Goal: Obtain resource: Download file/media

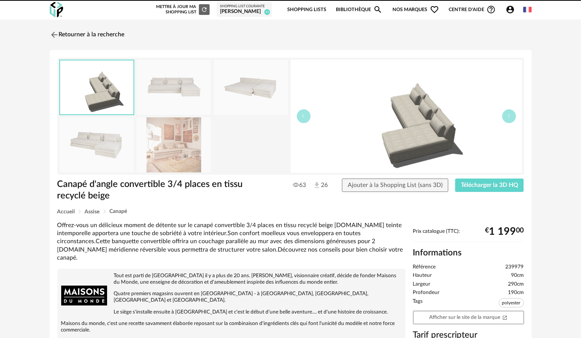
click at [55, 34] on img at bounding box center [54, 34] width 9 height 9
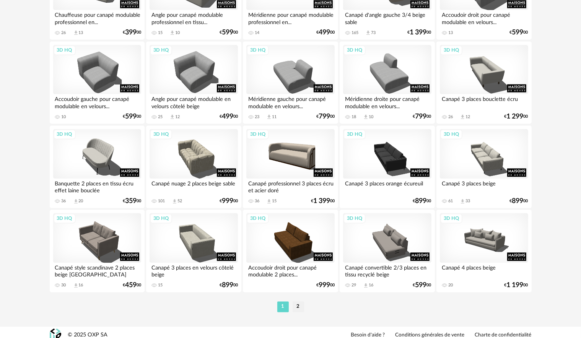
scroll to position [1507, 0]
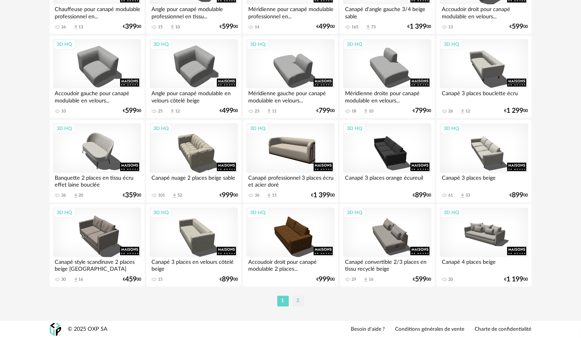
click at [298, 304] on li "2" at bounding box center [298, 301] width 11 height 11
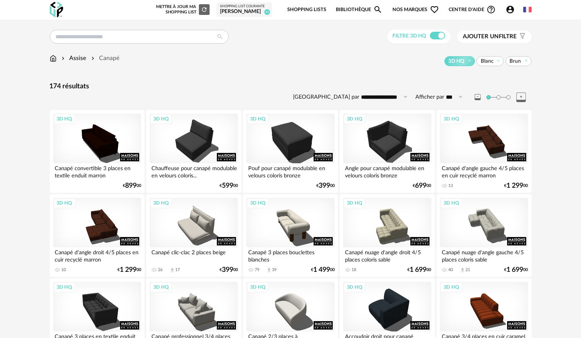
click at [52, 58] on img at bounding box center [53, 58] width 7 height 9
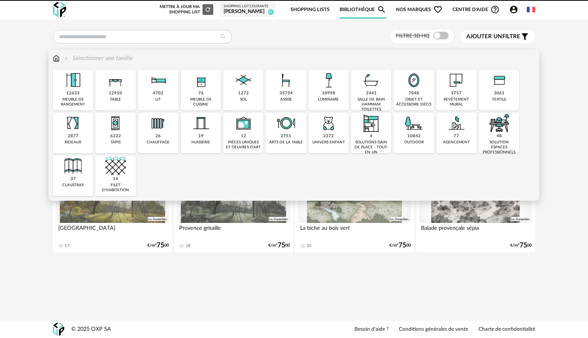
click at [106, 84] on img at bounding box center [115, 80] width 21 height 21
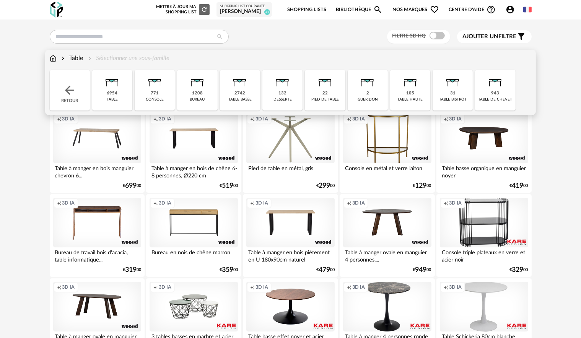
click at [242, 93] on div "2742" at bounding box center [239, 94] width 11 height 6
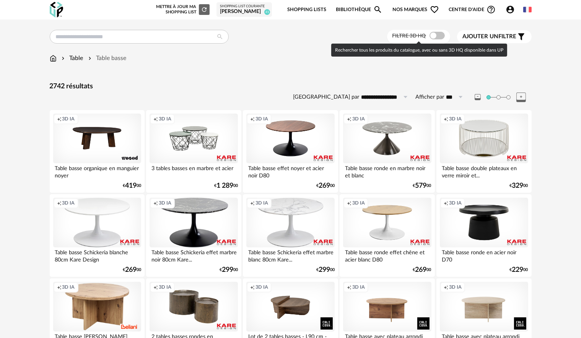
click at [439, 33] on span at bounding box center [437, 36] width 15 height 8
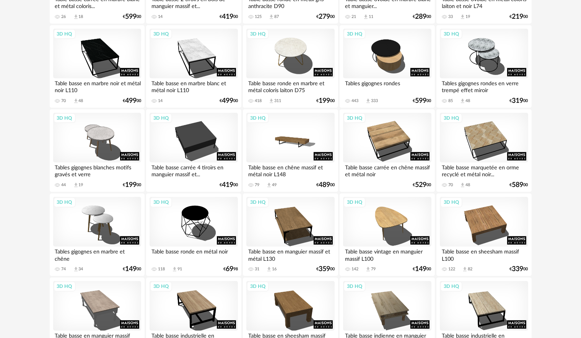
scroll to position [765, 0]
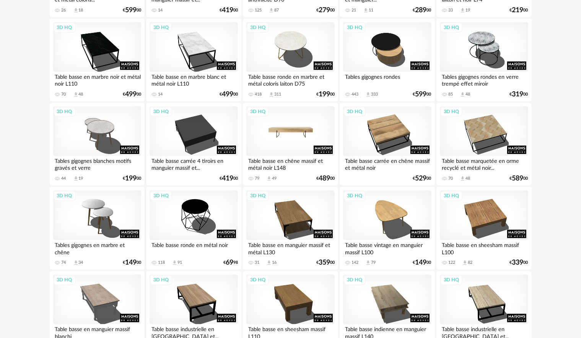
click at [305, 134] on div "3D HQ" at bounding box center [290, 131] width 88 height 50
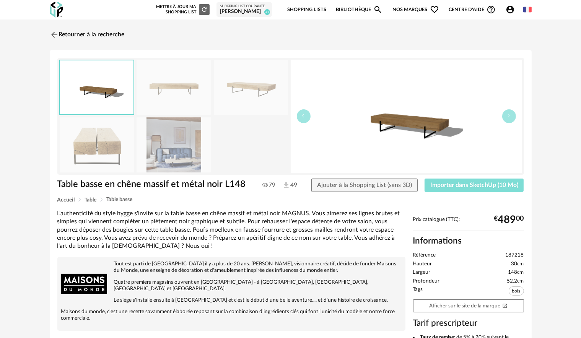
click at [461, 181] on button "Importer dans SketchUp (10 Mo)" at bounding box center [474, 186] width 99 height 14
click at [52, 36] on img at bounding box center [53, 34] width 11 height 11
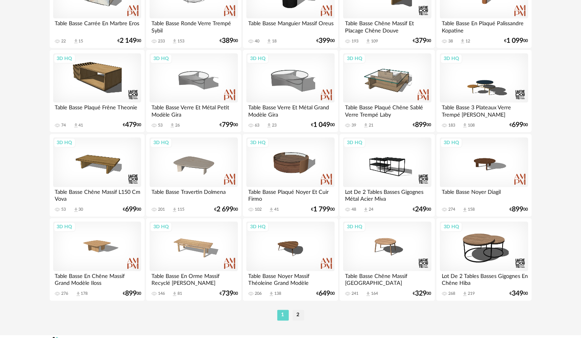
scroll to position [1507, 0]
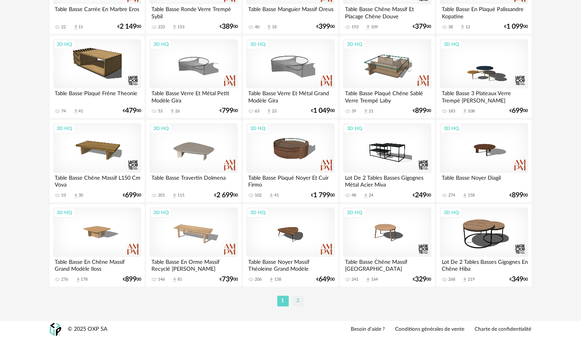
click at [302, 303] on li "2" at bounding box center [298, 301] width 11 height 11
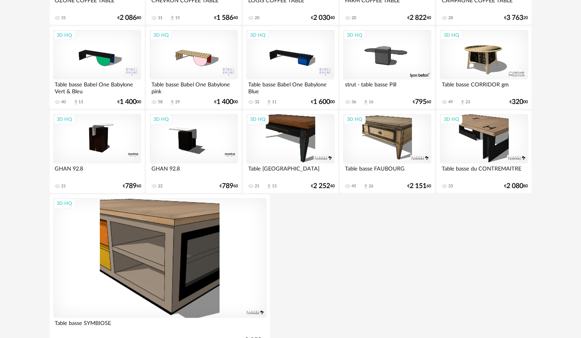
scroll to position [904, 0]
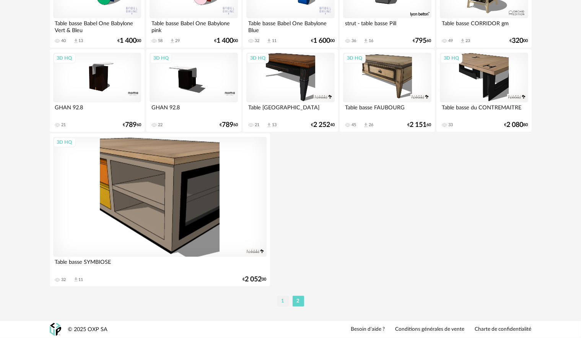
click at [286, 303] on li "1" at bounding box center [282, 301] width 11 height 11
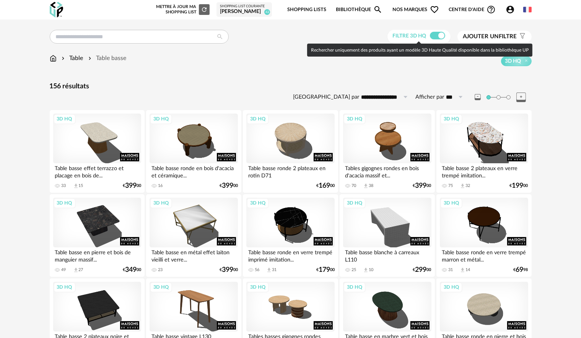
click at [438, 36] on span at bounding box center [437, 36] width 15 height 8
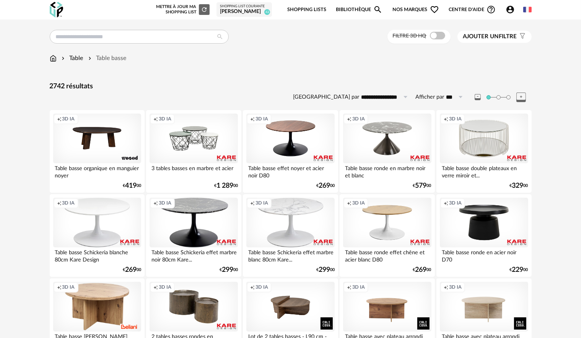
click at [511, 38] on span "Ajouter un filtre" at bounding box center [490, 37] width 54 height 8
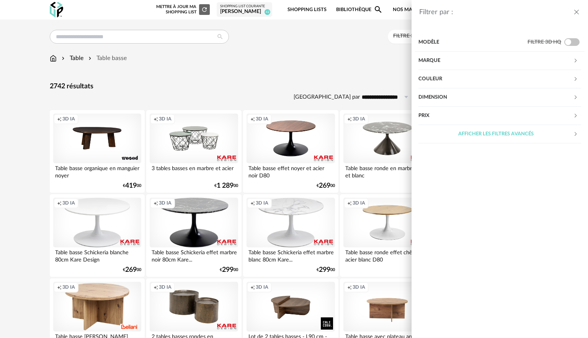
click at [495, 79] on div "Couleur" at bounding box center [495, 79] width 155 height 18
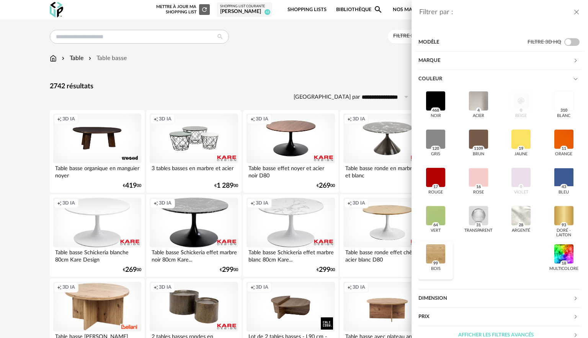
click at [437, 252] on div at bounding box center [435, 254] width 20 height 20
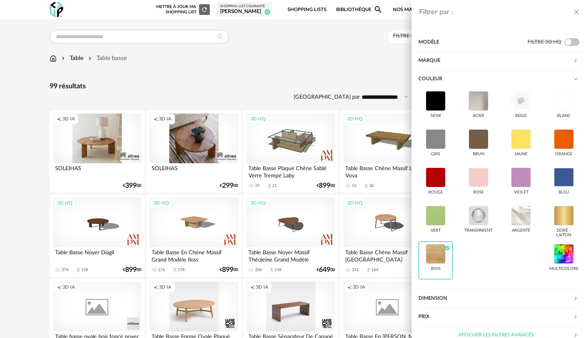
click at [278, 73] on div "Filtrer par : Modèle Filtre 3D HQ Marque &tradition 0 101 Copenhagen 0 366 Conc…" at bounding box center [294, 169] width 588 height 338
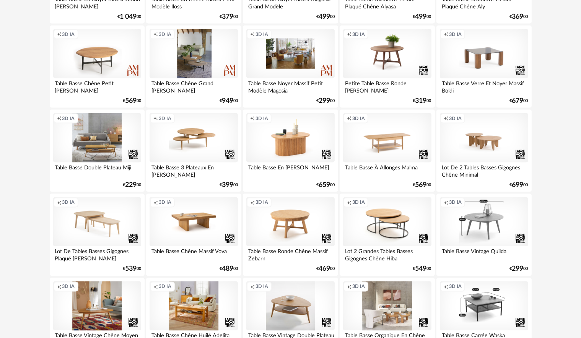
scroll to position [1234, 0]
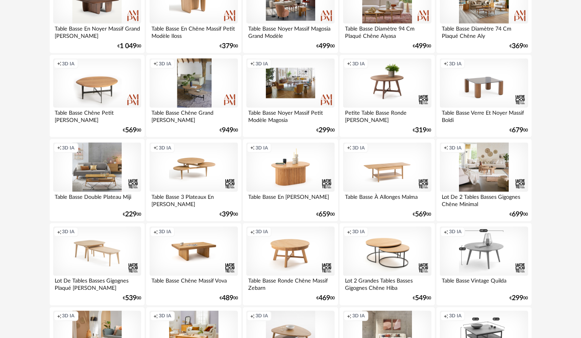
click at [489, 187] on div "Creation icon 3D IA" at bounding box center [484, 168] width 88 height 50
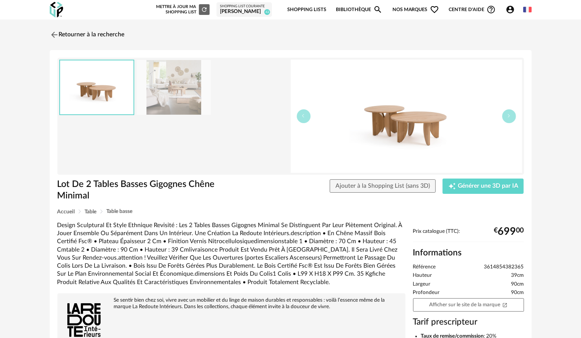
click at [145, 85] on img at bounding box center [174, 87] width 74 height 55
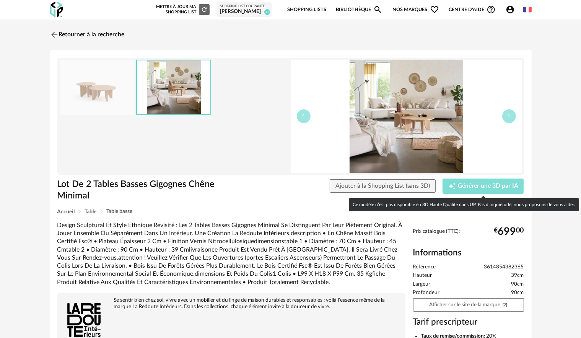
click at [477, 191] on button "Creation icon Générer une 3D par IA" at bounding box center [483, 186] width 81 height 15
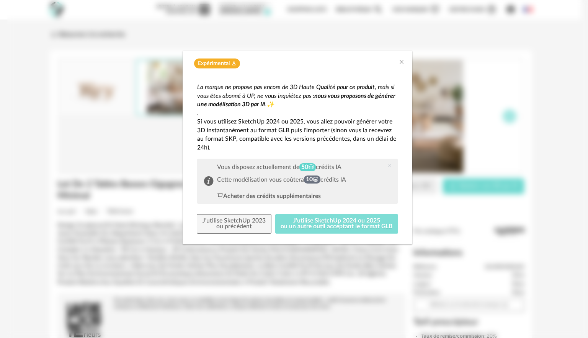
click at [320, 227] on button "J'utilise SketchUp 2024 ou 2025 ou un autre outil acceptant le format GLB" at bounding box center [336, 224] width 123 height 20
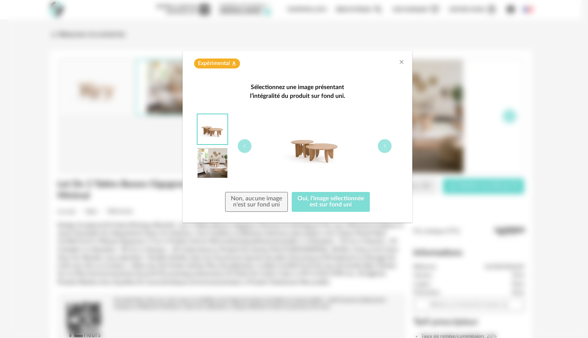
click at [328, 205] on button "Oui, l'image sélectionnée est sur fond uni" at bounding box center [330, 202] width 78 height 20
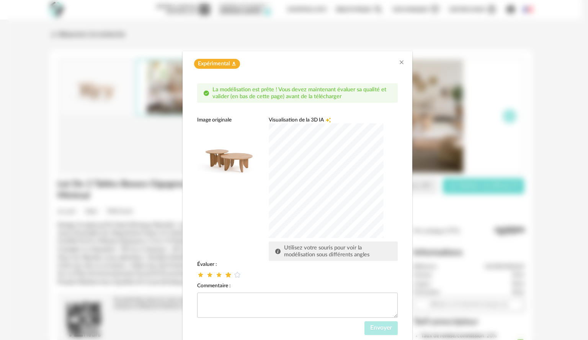
click at [228, 275] on icon "dialog" at bounding box center [228, 275] width 8 height 8
click at [382, 327] on span "Envoyer" at bounding box center [381, 328] width 22 height 6
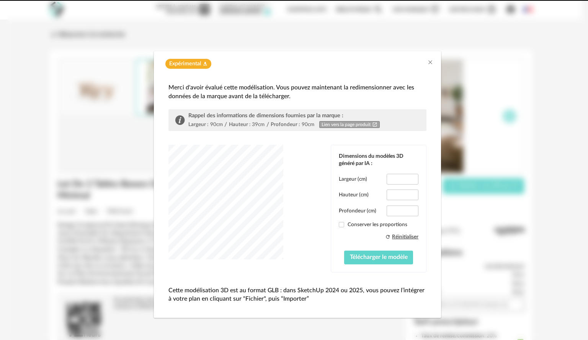
type input "*****"
type input "****"
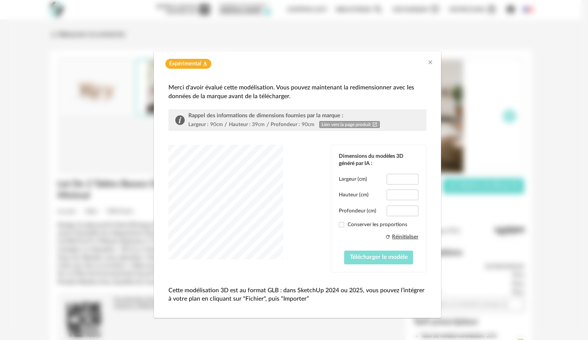
click at [368, 256] on span "Télécharger le modèle" at bounding box center [379, 257] width 58 height 6
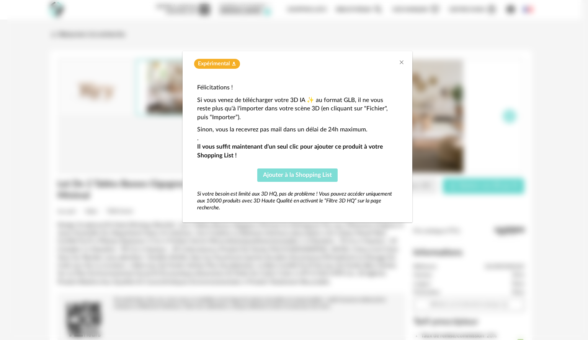
click at [301, 178] on span "Ajouter à la Shopping List" at bounding box center [297, 175] width 69 height 6
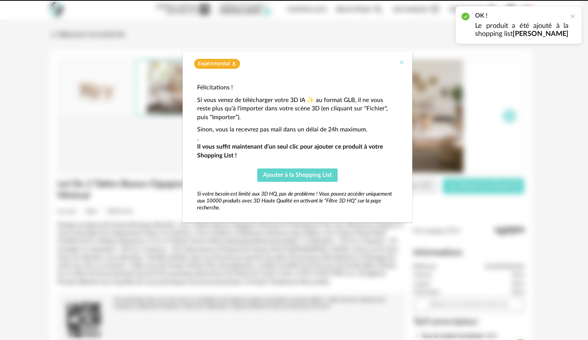
click at [402, 62] on icon "Close" at bounding box center [401, 62] width 6 height 6
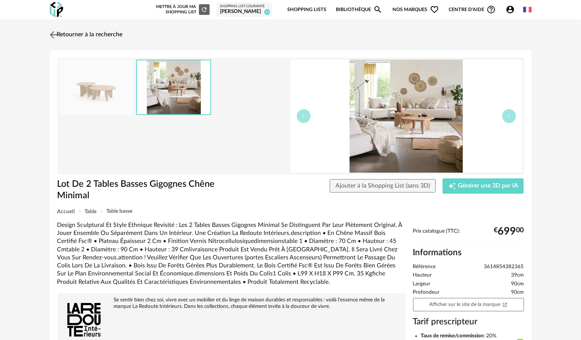
click at [55, 36] on img at bounding box center [53, 34] width 11 height 11
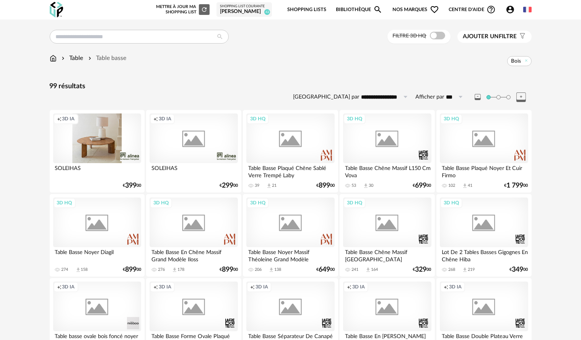
scroll to position [1234, 0]
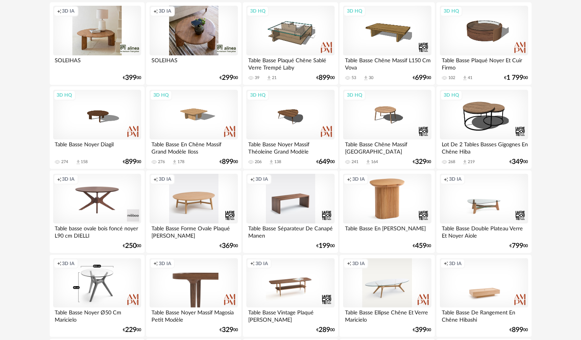
scroll to position [0, 0]
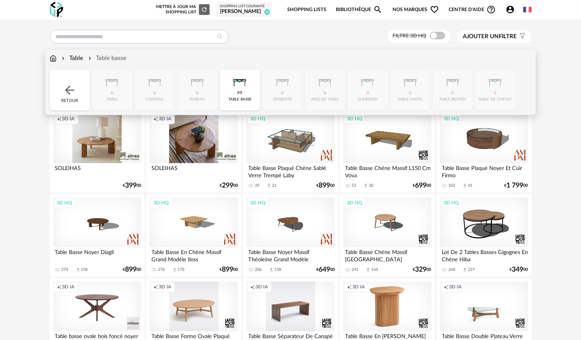
click at [50, 57] on img at bounding box center [53, 58] width 7 height 9
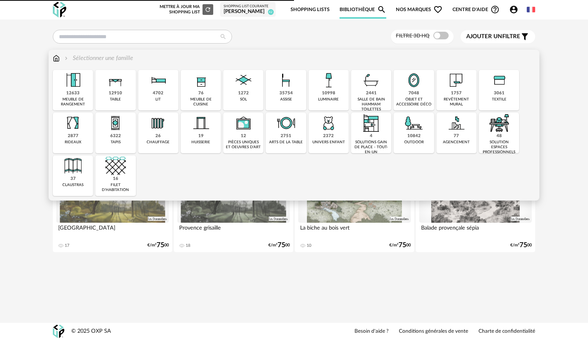
click at [397, 101] on div "objet et accessoire déco" at bounding box center [414, 102] width 36 height 10
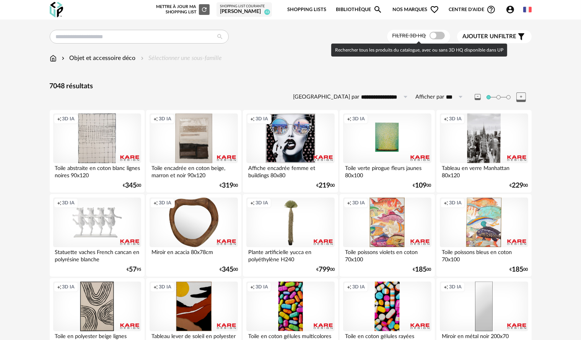
click at [437, 38] on span at bounding box center [437, 36] width 15 height 8
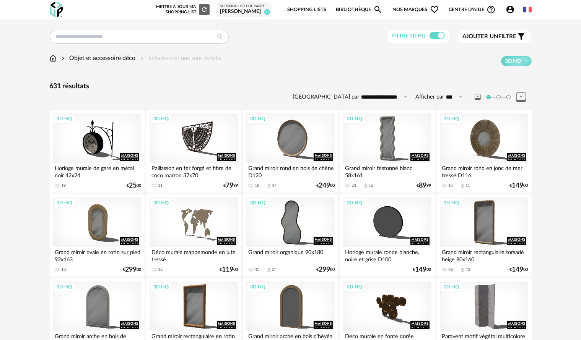
click at [501, 38] on span "Ajouter un filtre" at bounding box center [490, 37] width 54 height 8
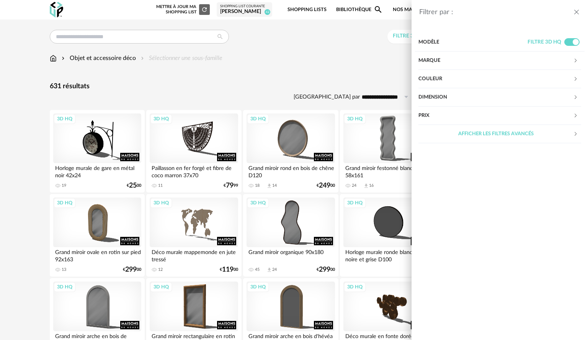
click at [472, 75] on div "Couleur" at bounding box center [495, 79] width 155 height 18
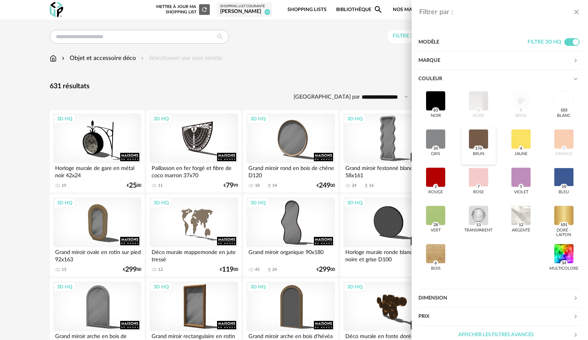
click at [474, 138] on div at bounding box center [478, 139] width 20 height 20
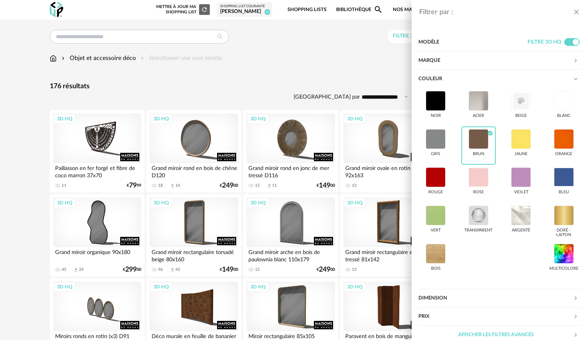
click at [288, 66] on div "Filtrer par : Modèle Filtre 3D HQ Marque &tradition 0 101 Copenhagen 0 366 Conc…" at bounding box center [294, 170] width 588 height 340
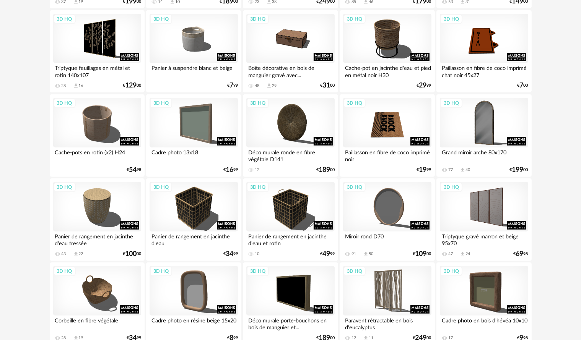
scroll to position [612, 0]
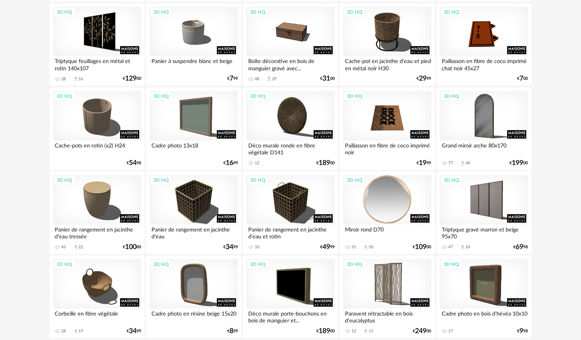
click at [367, 208] on div "3D HQ" at bounding box center [387, 200] width 88 height 50
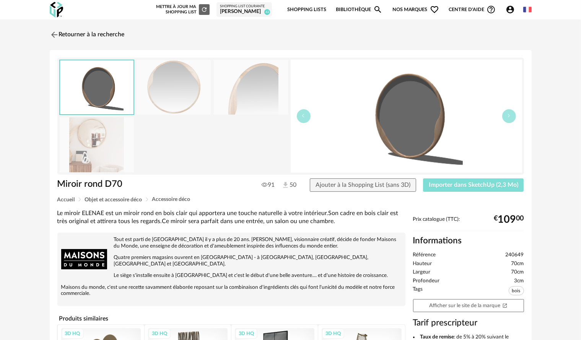
click at [484, 186] on span "Importer dans SketchUp (2,3 Mo)" at bounding box center [474, 185] width 90 height 6
click at [52, 36] on img at bounding box center [53, 34] width 11 height 11
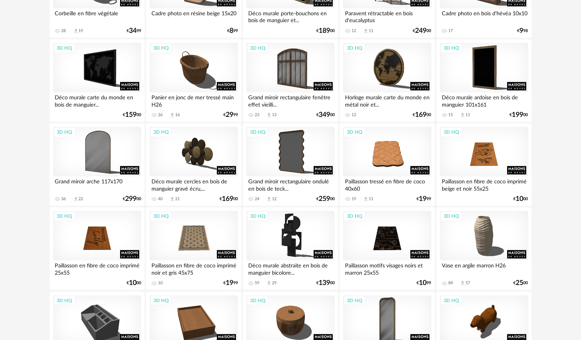
scroll to position [956, 0]
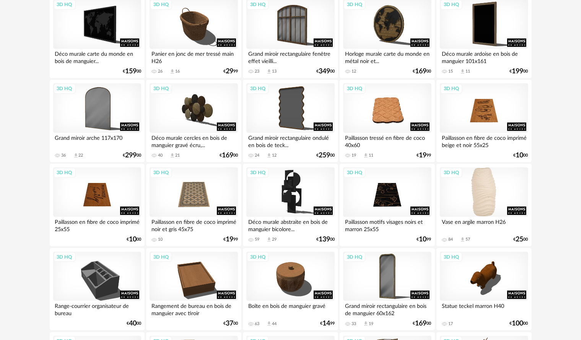
click at [480, 179] on div "3D HQ" at bounding box center [484, 193] width 88 height 50
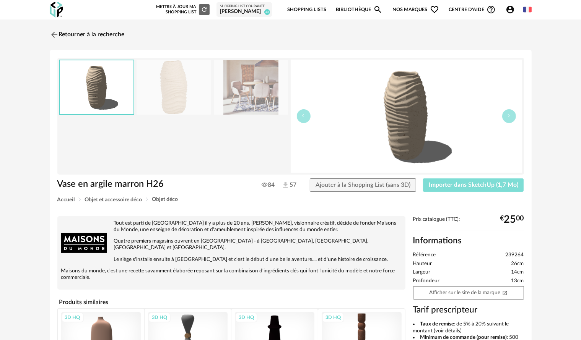
click at [489, 184] on span "Importer dans SketchUp (1,7 Mo)" at bounding box center [474, 185] width 90 height 6
click at [51, 37] on img at bounding box center [53, 34] width 11 height 11
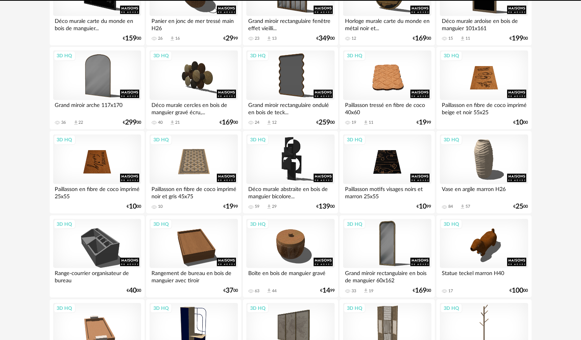
scroll to position [1071, 0]
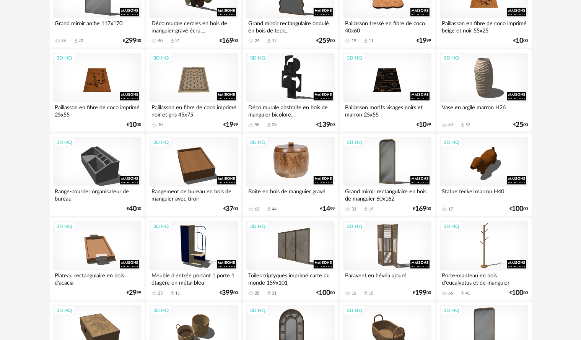
click at [292, 177] on div "3D HQ" at bounding box center [290, 162] width 88 height 50
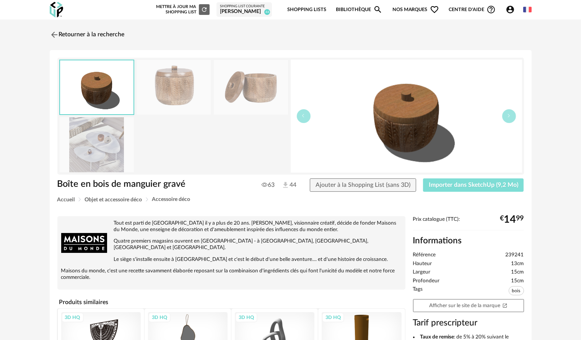
click at [472, 187] on span "Importer dans SketchUp (9,2 Mo)" at bounding box center [474, 185] width 90 height 6
click at [55, 36] on img at bounding box center [53, 34] width 11 height 11
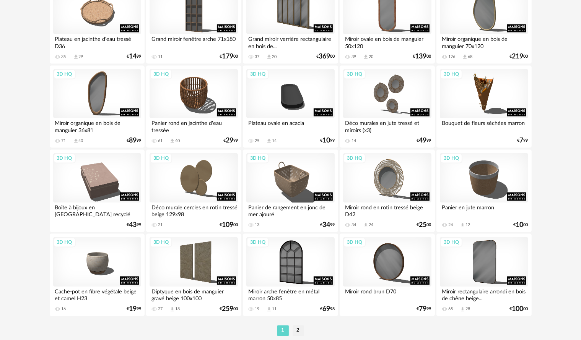
scroll to position [1492, 0]
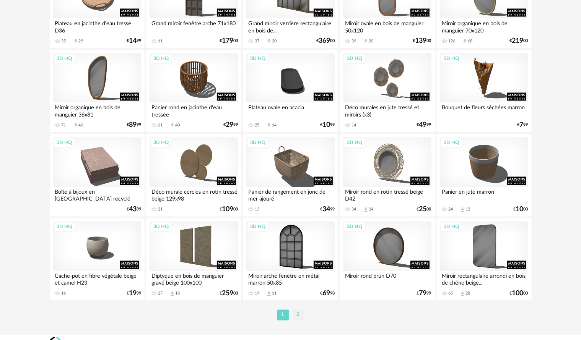
click at [298, 318] on li "2" at bounding box center [298, 315] width 11 height 11
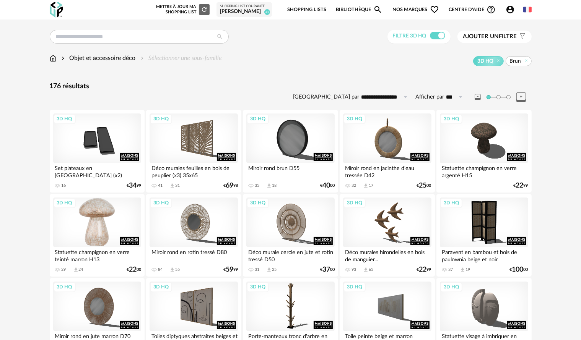
click at [102, 220] on div "3D HQ" at bounding box center [97, 223] width 88 height 50
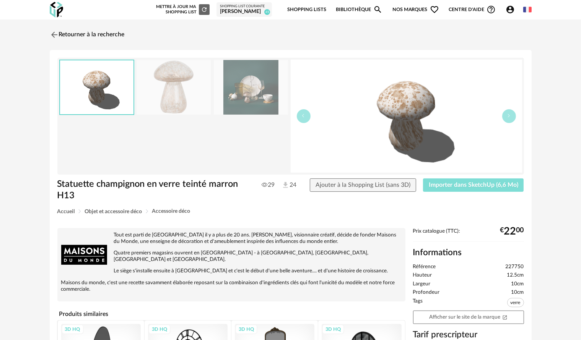
click at [438, 188] on button "Importer dans SketchUp (6,6 Mo)" at bounding box center [473, 186] width 101 height 14
click at [52, 34] on img at bounding box center [53, 34] width 11 height 11
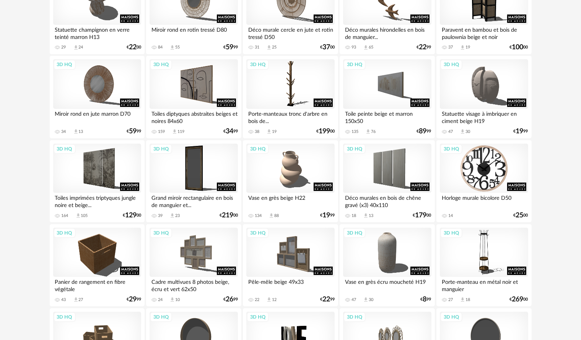
scroll to position [230, 0]
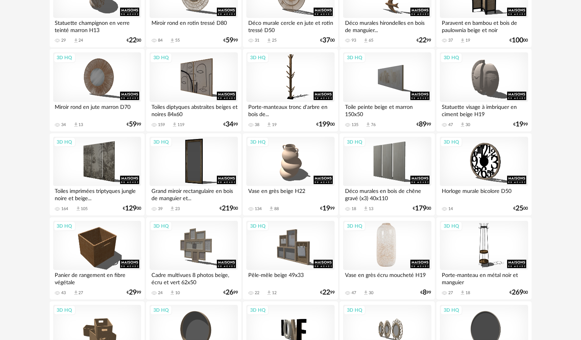
click at [399, 243] on div "3D HQ" at bounding box center [387, 246] width 88 height 50
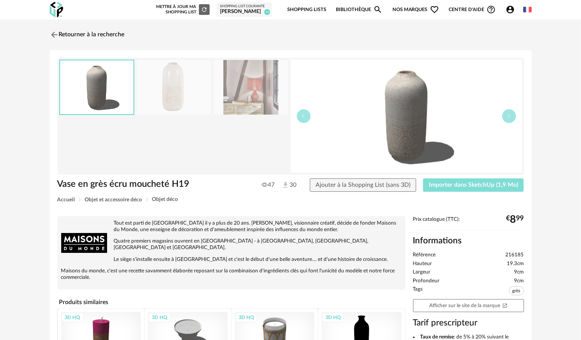
click at [447, 186] on span "Importer dans SketchUp (1,9 Mo)" at bounding box center [474, 185] width 90 height 6
click at [61, 34] on link "Retourner à la recherche" at bounding box center [85, 34] width 75 height 17
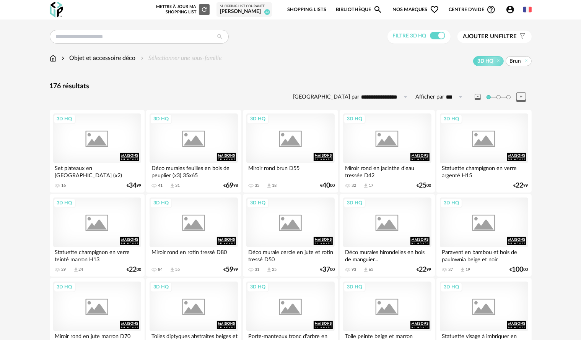
scroll to position [230, 0]
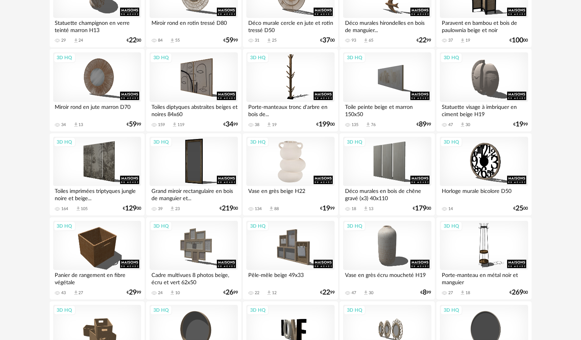
click at [286, 181] on div "3D HQ" at bounding box center [290, 162] width 88 height 50
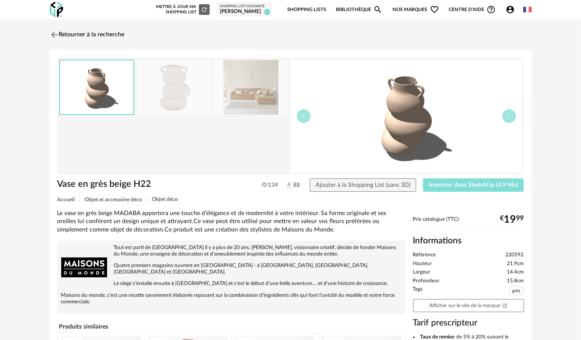
click at [443, 183] on span "Importer dans SketchUp (4,9 Mo)" at bounding box center [474, 185] width 90 height 6
click at [57, 31] on img at bounding box center [53, 34] width 11 height 11
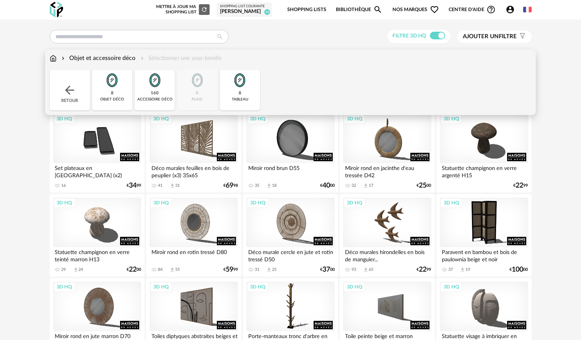
click at [80, 56] on div "Objet et accessoire déco" at bounding box center [98, 58] width 76 height 9
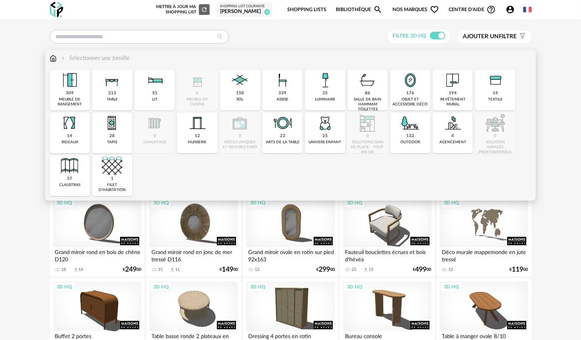
click at [50, 59] on img at bounding box center [53, 58] width 7 height 9
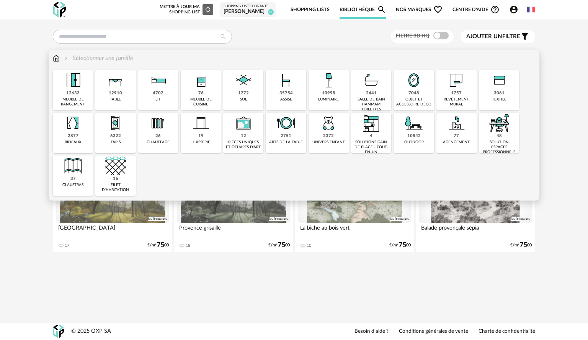
click at [73, 126] on img at bounding box center [73, 123] width 21 height 21
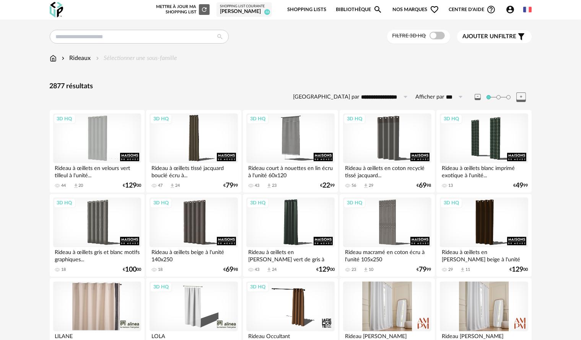
click at [440, 39] on span at bounding box center [437, 36] width 15 height 8
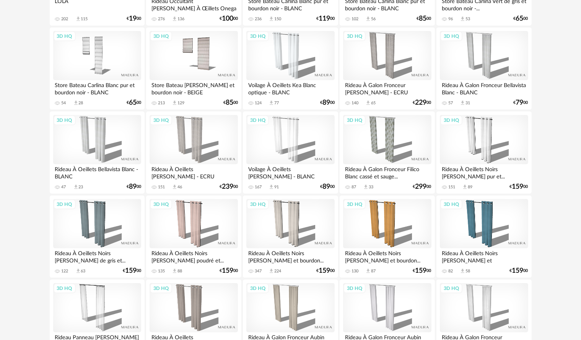
scroll to position [344, 0]
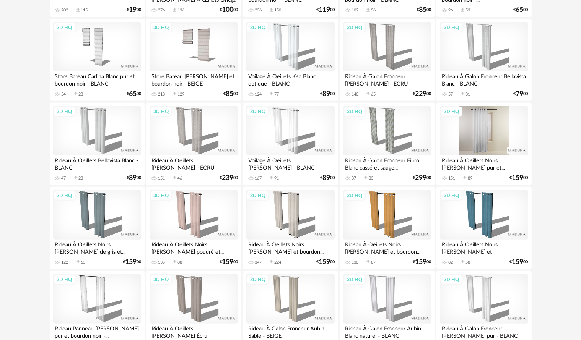
click at [496, 141] on div "3D HQ" at bounding box center [484, 131] width 88 height 50
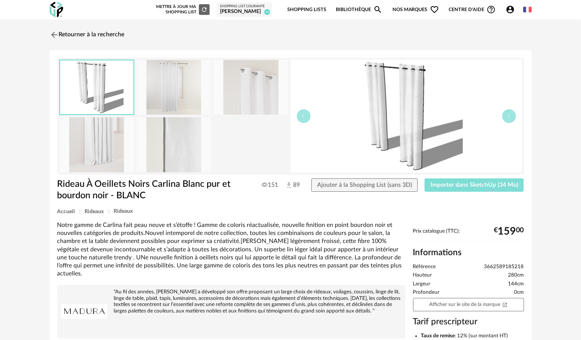
click at [489, 184] on span "Importer dans SketchUp (34 Mo)" at bounding box center [474, 185] width 88 height 6
click at [57, 36] on img at bounding box center [53, 34] width 11 height 11
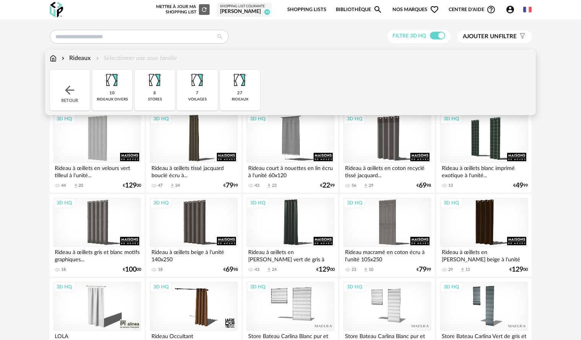
click at [55, 57] on img at bounding box center [53, 58] width 7 height 9
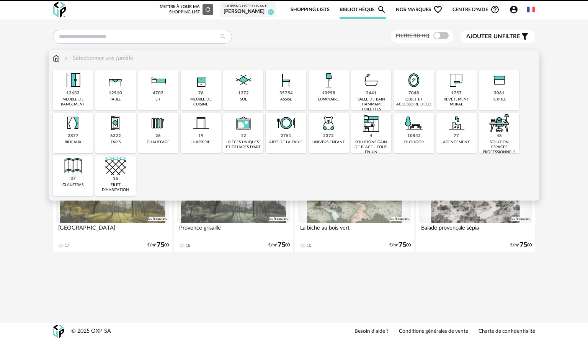
click at [286, 94] on div "35754" at bounding box center [285, 94] width 13 height 6
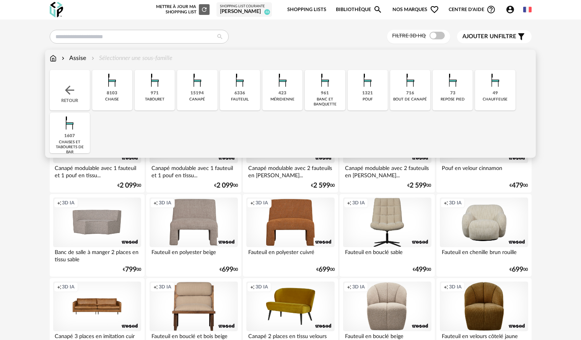
click at [370, 90] on img at bounding box center [367, 80] width 21 height 21
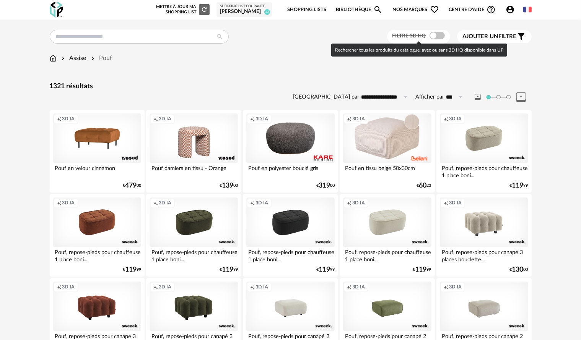
click at [440, 34] on span at bounding box center [437, 36] width 15 height 8
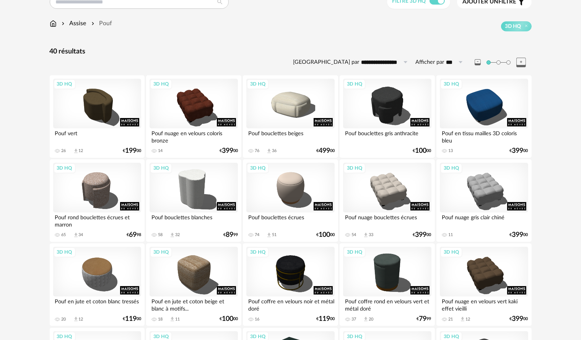
scroll to position [77, 0]
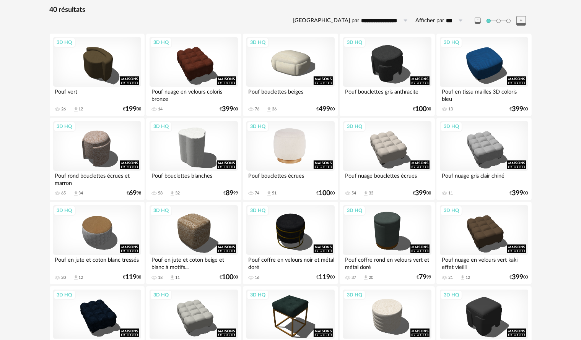
click at [277, 144] on div "3D HQ" at bounding box center [290, 146] width 88 height 50
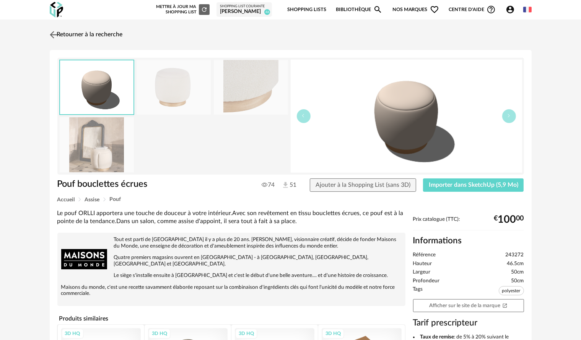
click at [59, 34] on link "Retourner à la recherche" at bounding box center [85, 34] width 75 height 17
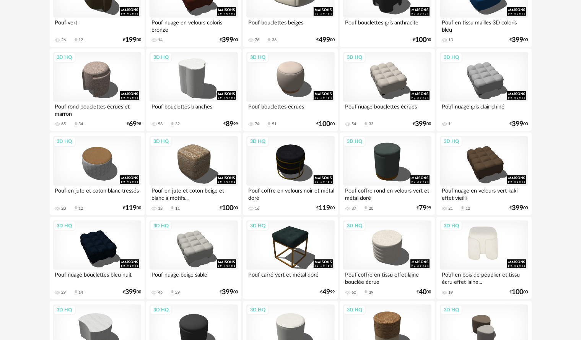
scroll to position [191, 0]
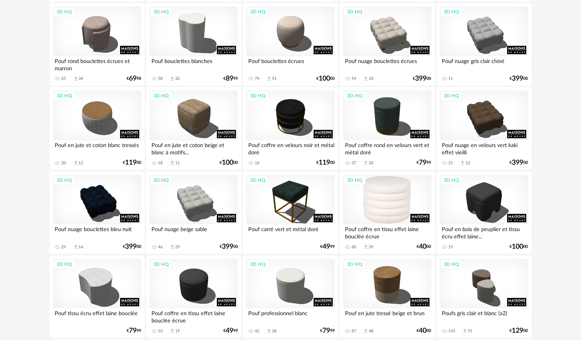
click at [383, 204] on div "3D HQ" at bounding box center [387, 200] width 88 height 50
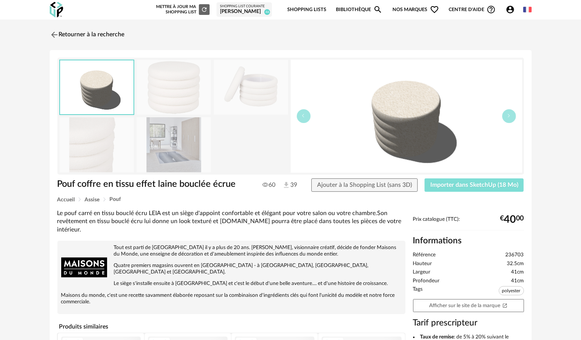
click at [457, 181] on button "Importer dans SketchUp (18 Mo)" at bounding box center [474, 186] width 99 height 14
click at [55, 37] on img at bounding box center [53, 34] width 11 height 11
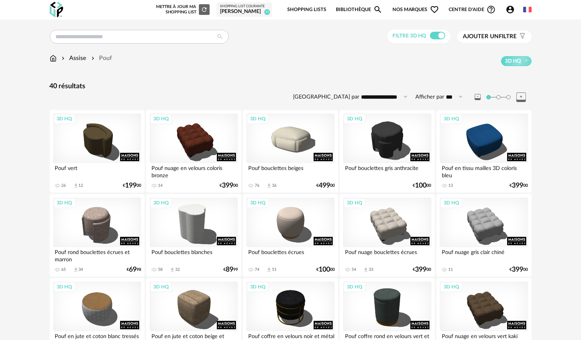
click at [51, 60] on img at bounding box center [53, 58] width 7 height 9
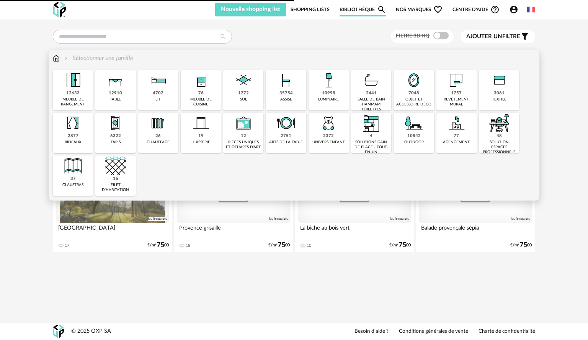
click at [84, 94] on div "12633 meuble de rangement" at bounding box center [73, 90] width 40 height 41
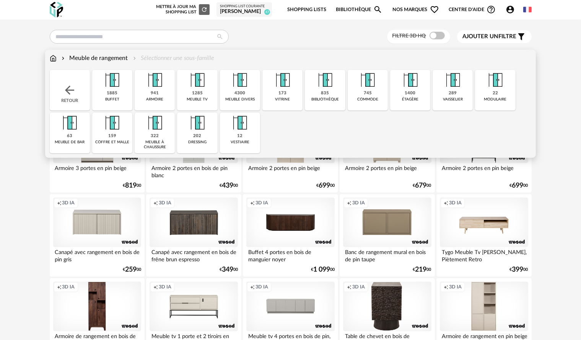
click at [508, 41] on button "Ajouter un filtre s Filter icon" at bounding box center [494, 36] width 75 height 13
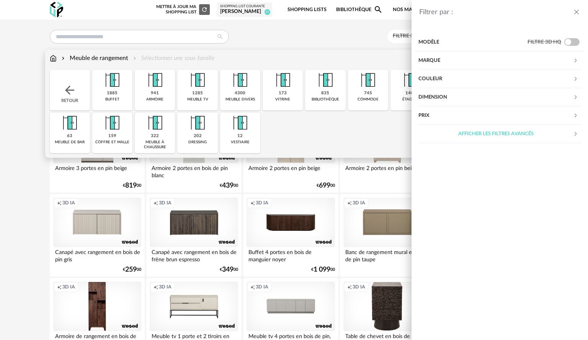
click at [463, 66] on div "Marque" at bounding box center [495, 61] width 155 height 18
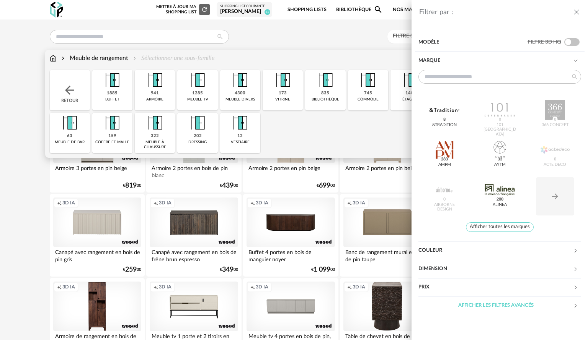
click at [469, 84] on div "&tradition 8 101 Copenhagen 0 366 Concept 0 AMPM 283 AYTM 33 Acte DECO 0 Airbor…" at bounding box center [499, 151] width 163 height 162
click at [469, 77] on input "text" at bounding box center [499, 77] width 163 height 14
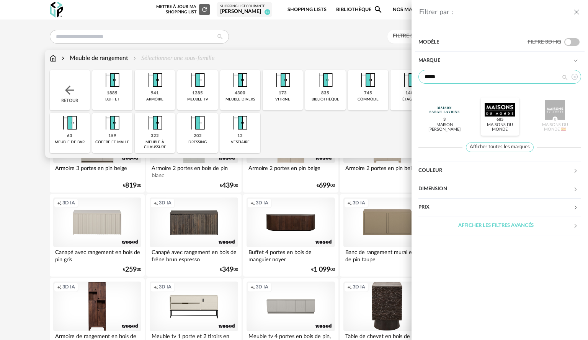
type input "*****"
click at [499, 111] on div at bounding box center [499, 110] width 30 height 20
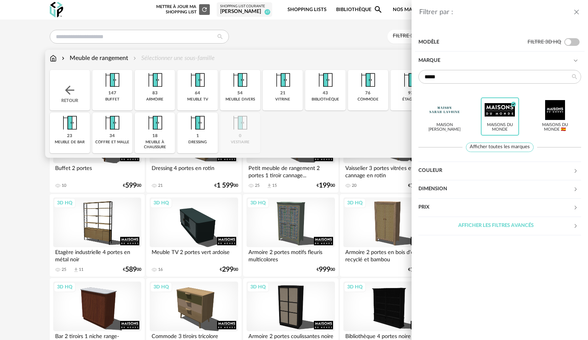
click at [331, 49] on div "Filtrer par : Modèle Filtre 3D HQ Marque ***** Maison [PERSON_NAME] Maisons du …" at bounding box center [294, 170] width 588 height 340
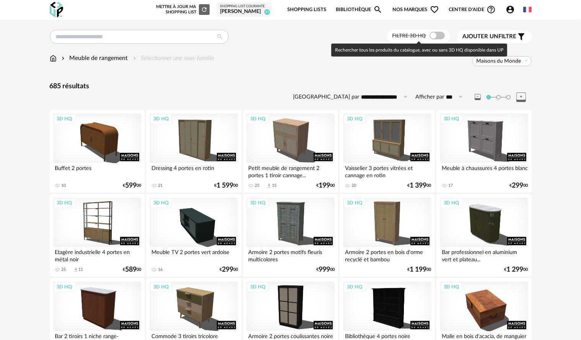
click at [440, 37] on span at bounding box center [437, 36] width 15 height 8
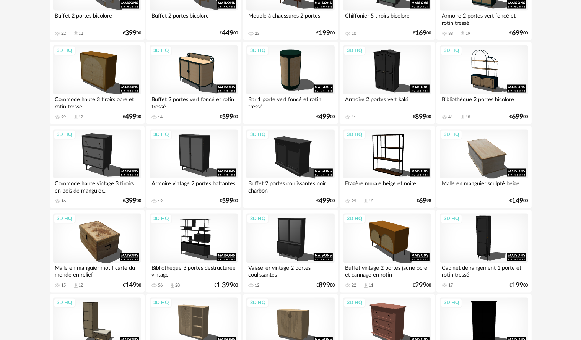
scroll to position [1505, 0]
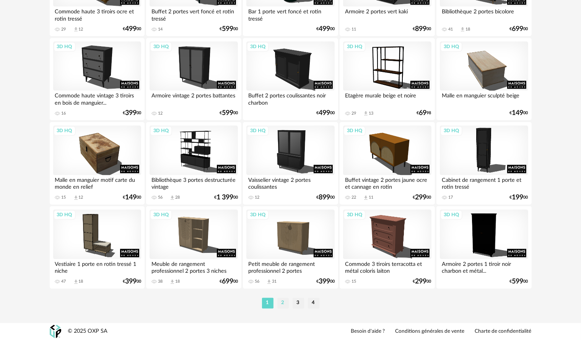
click at [281, 305] on li "2" at bounding box center [282, 303] width 11 height 11
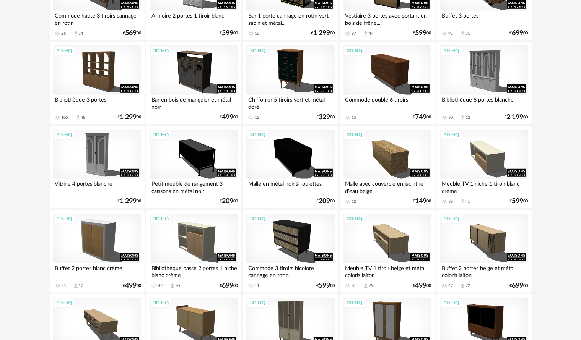
scroll to position [536, 0]
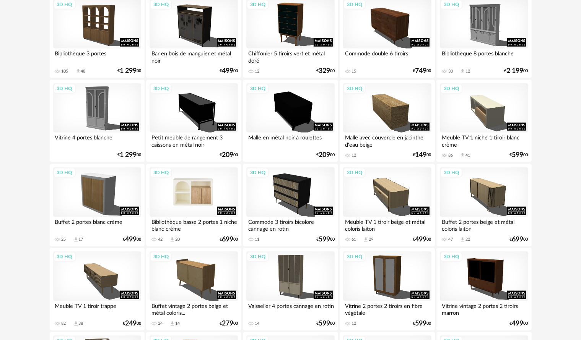
click at [212, 208] on div "3D HQ" at bounding box center [194, 193] width 88 height 50
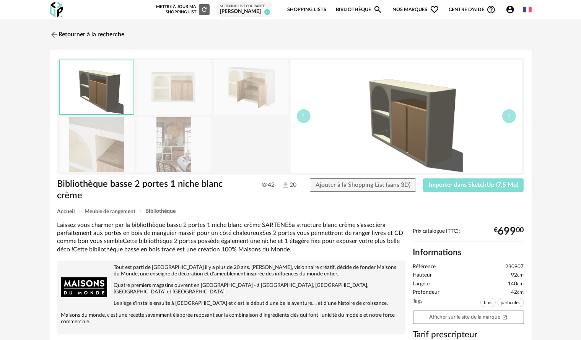
click at [459, 186] on span "Importer dans SketchUp (7,5 Mo)" at bounding box center [474, 185] width 90 height 6
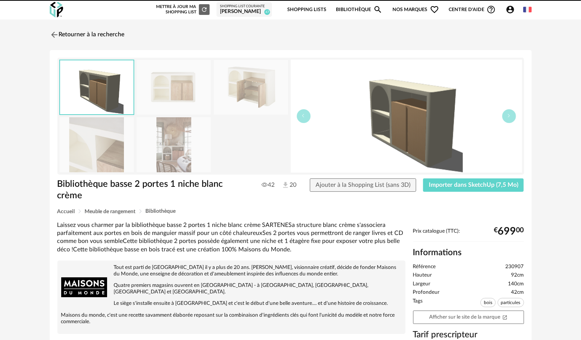
drag, startPoint x: 152, startPoint y: 231, endPoint x: 171, endPoint y: 243, distance: 21.7
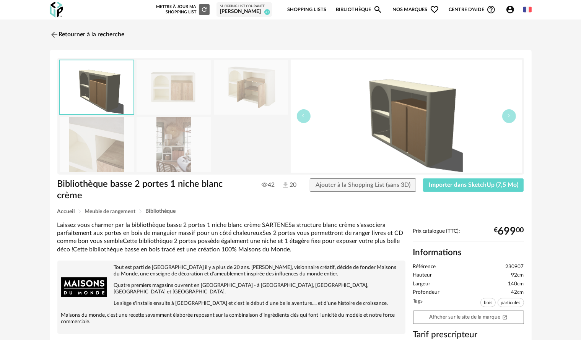
click at [174, 85] on img at bounding box center [174, 87] width 74 height 55
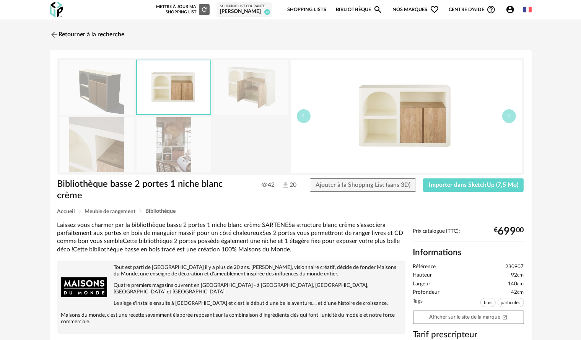
click at [26, 336] on div "Retourner à la recherche Bibliothèque basse 2 portes 1 niche blanc crème Biblio…" at bounding box center [290, 278] width 581 height 516
click at [50, 34] on img at bounding box center [53, 34] width 11 height 11
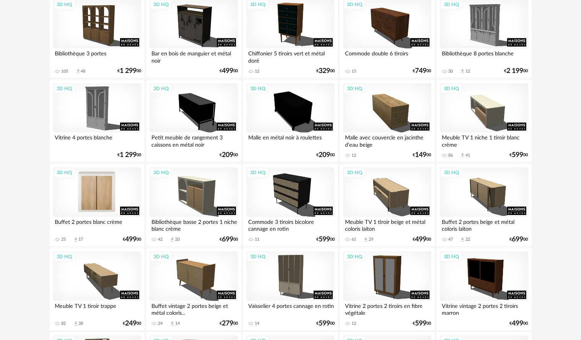
click at [103, 200] on div "3D HQ" at bounding box center [97, 193] width 88 height 50
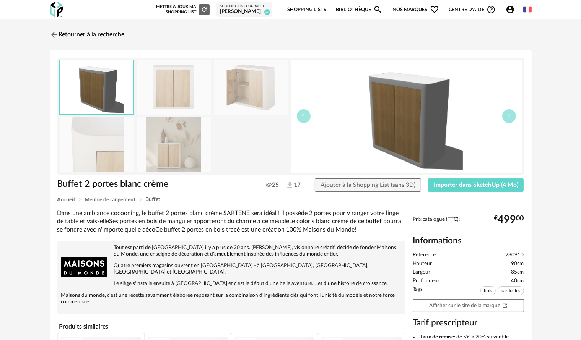
click at [156, 152] on img at bounding box center [174, 144] width 74 height 55
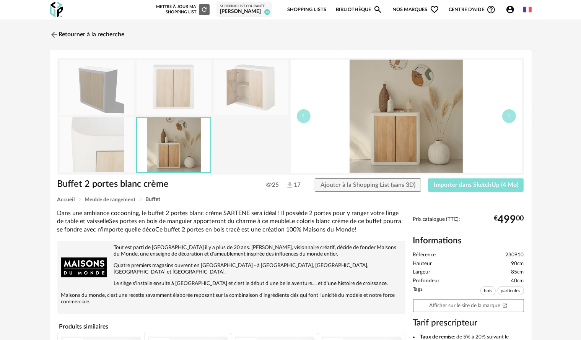
click at [472, 181] on button "Importer dans SketchUp (4 Mo)" at bounding box center [476, 186] width 96 height 14
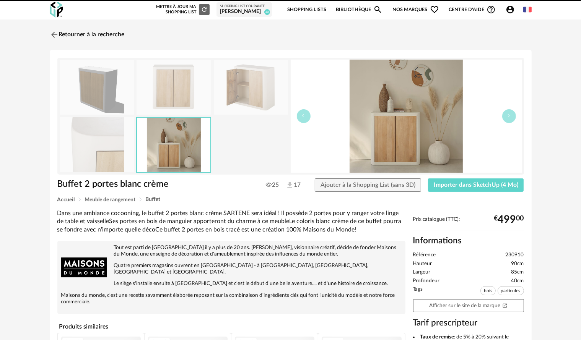
click at [257, 97] on img at bounding box center [251, 87] width 74 height 55
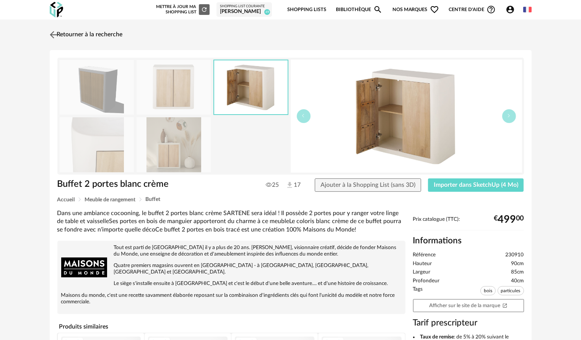
click at [56, 35] on img at bounding box center [53, 34] width 11 height 11
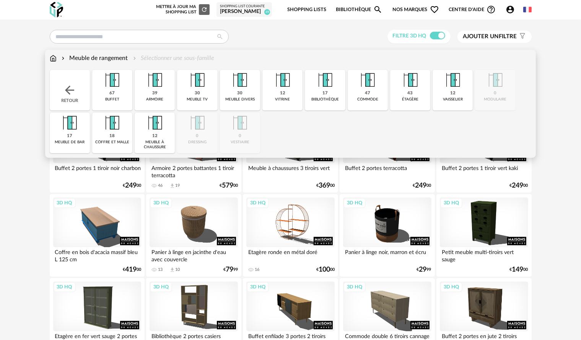
click at [52, 63] on div "Meuble de rangement Sélectionner une sous-famille" at bounding box center [291, 62] width 482 height 16
click at [54, 56] on img at bounding box center [53, 58] width 7 height 9
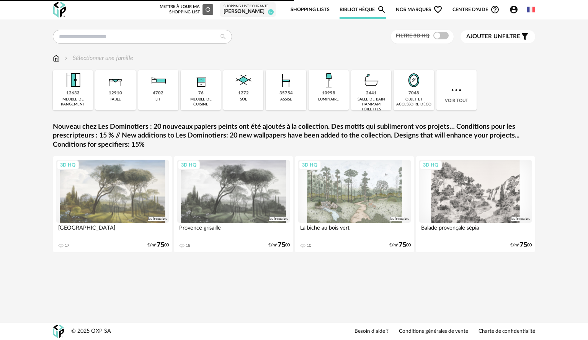
click at [321, 91] on div "10998 luminaire" at bounding box center [328, 90] width 40 height 41
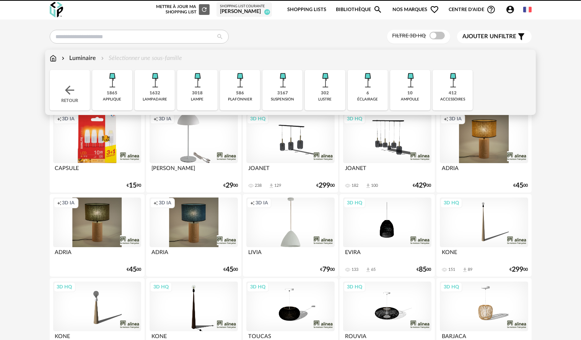
click at [124, 59] on div "Luminaire Sélectionner une sous-famille" at bounding box center [116, 58] width 133 height 9
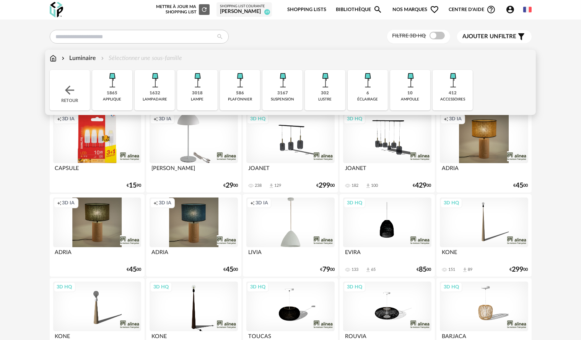
click at [148, 92] on div "1632 lampadaire" at bounding box center [155, 90] width 40 height 41
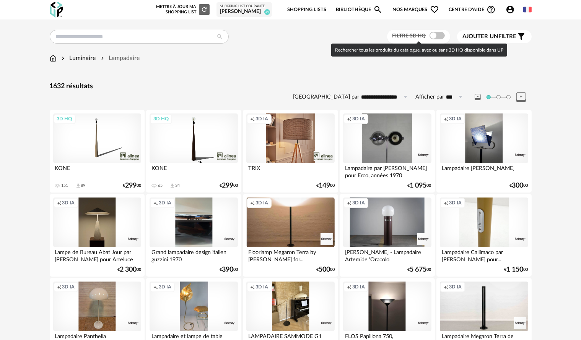
click at [442, 37] on span at bounding box center [437, 36] width 15 height 8
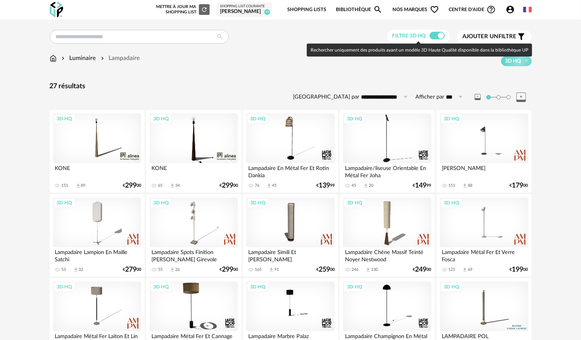
click at [435, 34] on span at bounding box center [437, 36] width 15 height 8
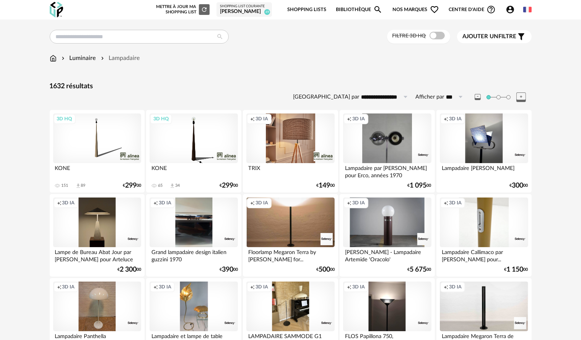
click at [515, 32] on div "Ajouter un filtre s Filter icon" at bounding box center [494, 36] width 63 height 9
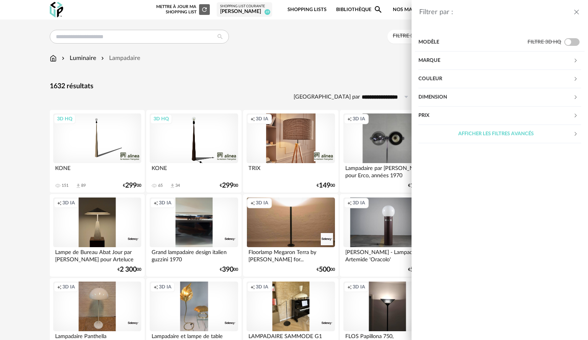
click at [478, 78] on div "Couleur" at bounding box center [495, 79] width 155 height 18
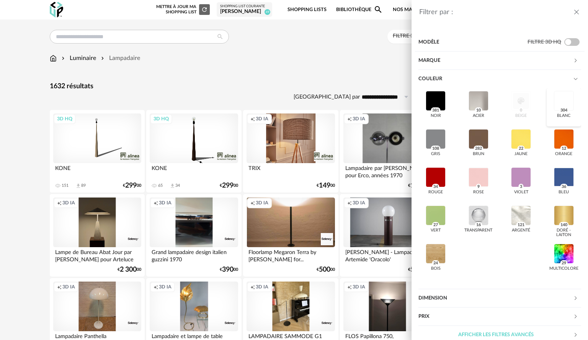
click at [559, 109] on span "304" at bounding box center [564, 110] width 10 height 6
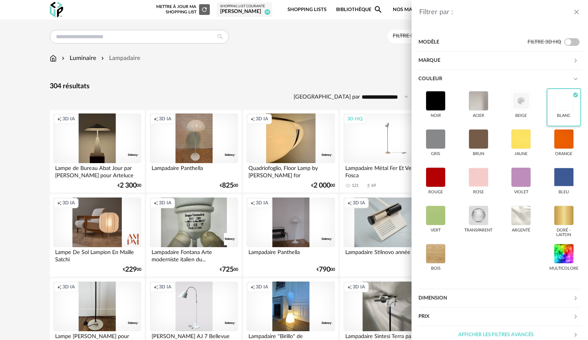
click at [321, 72] on div "Filtrer par : Modèle Filtre 3D HQ Marque &tradition 2 101 Copenhagen 0 366 Conc…" at bounding box center [294, 170] width 588 height 340
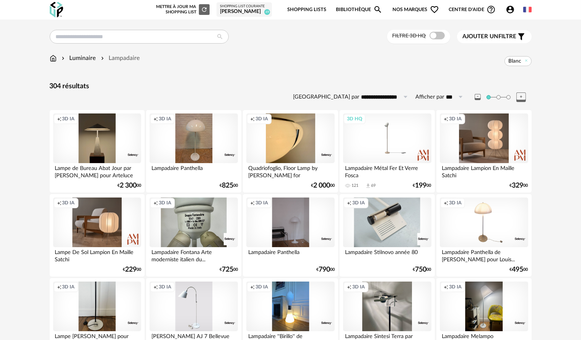
click at [388, 97] on input "**********" at bounding box center [386, 97] width 53 height 12
click at [390, 129] on span "Prix croissant" at bounding box center [388, 130] width 41 height 7
type input "**********"
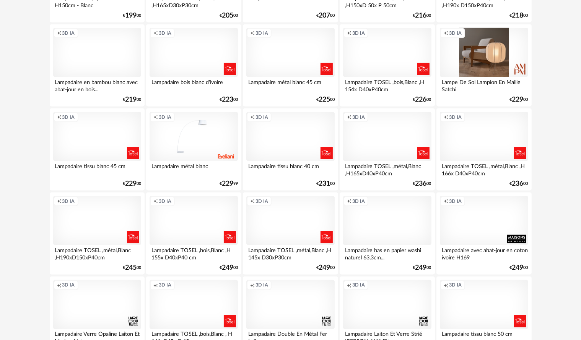
scroll to position [1186, 0]
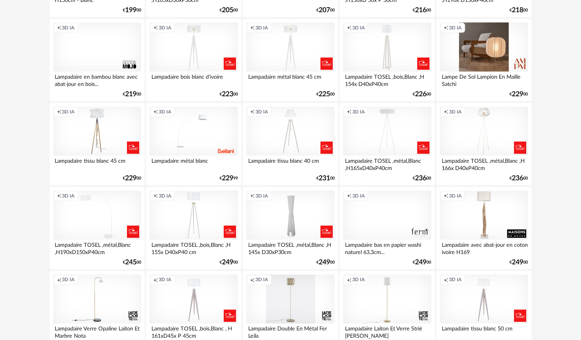
click at [500, 215] on div "Creation icon 3D IA" at bounding box center [484, 216] width 88 height 50
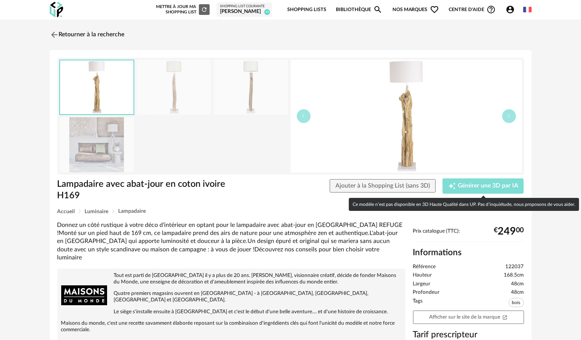
click at [479, 190] on div "Creation icon Générer une 3D par IA" at bounding box center [483, 186] width 70 height 8
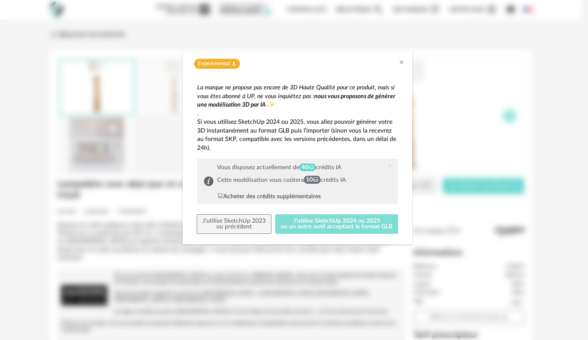
click at [330, 220] on button "J'utilise SketchUp 2024 ou 2025 ou un autre outil acceptant le format GLB" at bounding box center [336, 225] width 123 height 20
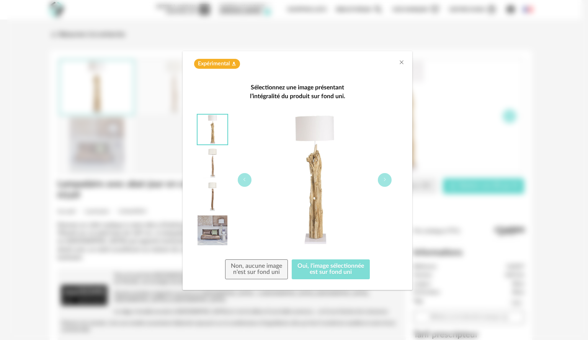
click at [321, 270] on button "Oui, l'image sélectionnée est sur fond uni" at bounding box center [330, 270] width 78 height 20
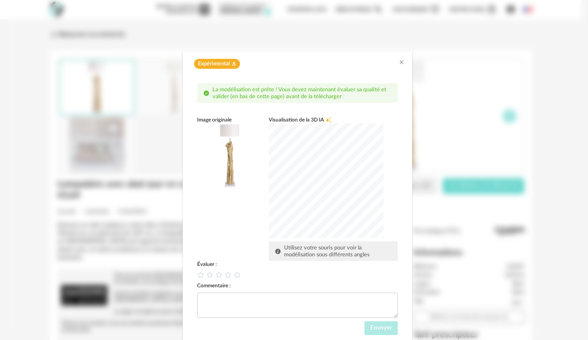
click at [212, 266] on div "Évaluer :" at bounding box center [297, 264] width 200 height 7
click at [215, 277] on icon "dialog" at bounding box center [219, 275] width 8 height 8
click at [373, 330] on span "Envoyer" at bounding box center [381, 328] width 22 height 6
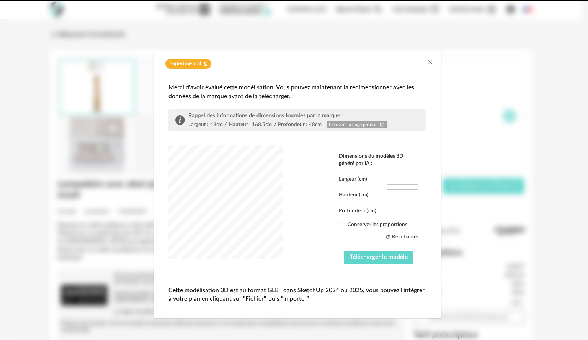
type input "****"
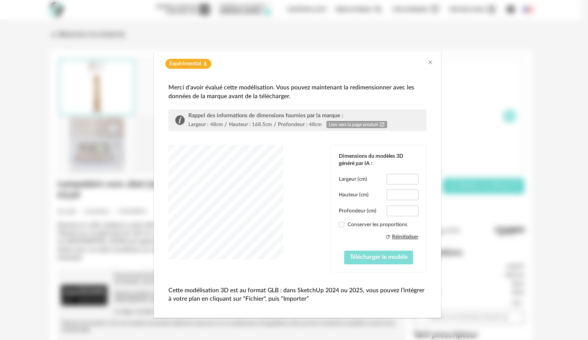
click at [362, 259] on span "Télécharger le modèle" at bounding box center [379, 257] width 58 height 6
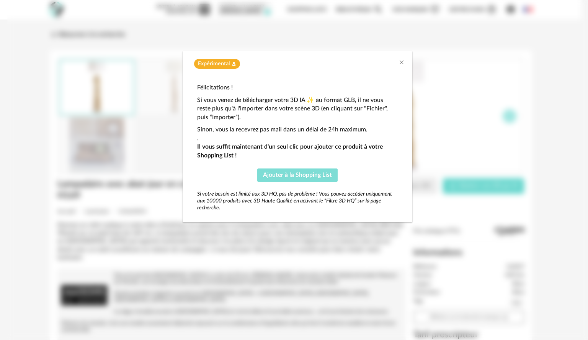
click at [281, 179] on button "Ajouter à la Shopping List" at bounding box center [297, 176] width 80 height 14
click at [401, 59] on icon "Close" at bounding box center [401, 62] width 6 height 6
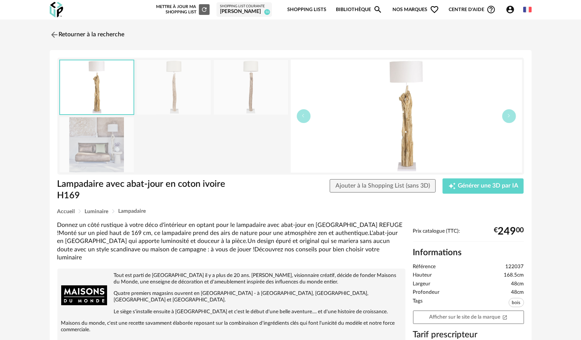
click at [48, 34] on div "Retourner à la recherche Lampadaire avec abat-jour en coton ivoire H169 Lampada…" at bounding box center [291, 290] width 496 height 528
click at [52, 34] on img at bounding box center [53, 34] width 11 height 11
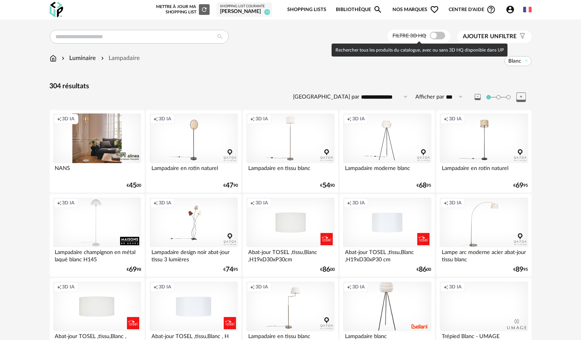
click at [442, 36] on span at bounding box center [437, 36] width 15 height 8
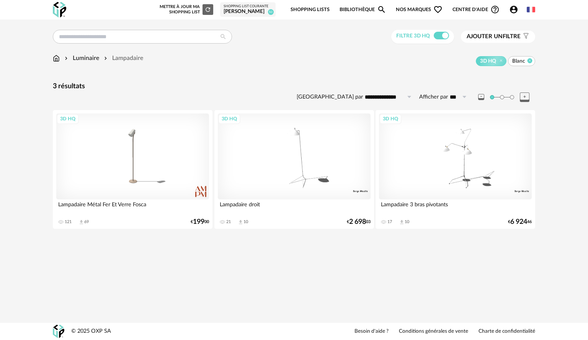
click at [528, 59] on icon at bounding box center [529, 60] width 5 height 5
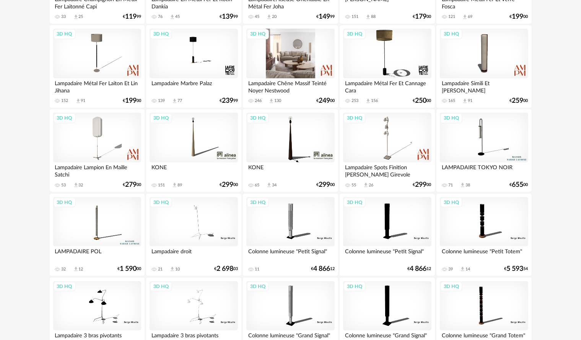
scroll to position [191, 0]
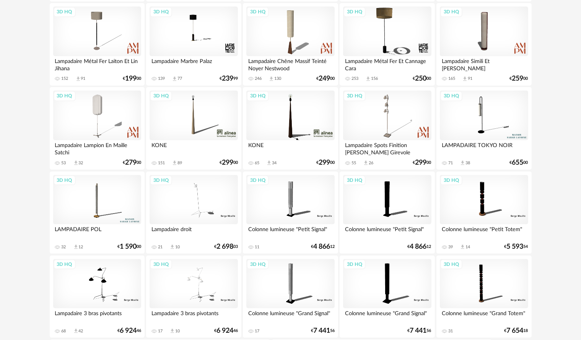
click at [214, 120] on div "3D HQ" at bounding box center [194, 116] width 88 height 50
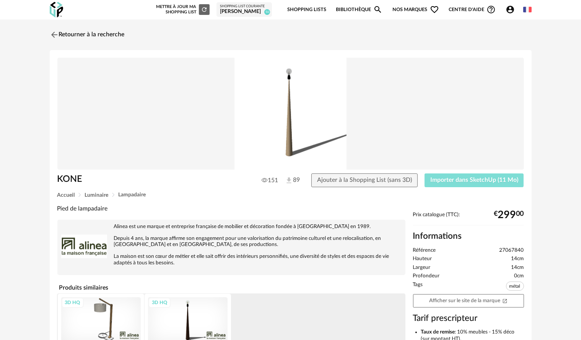
click at [470, 184] on button "Importer dans SketchUp (11 Mo)" at bounding box center [474, 181] width 99 height 14
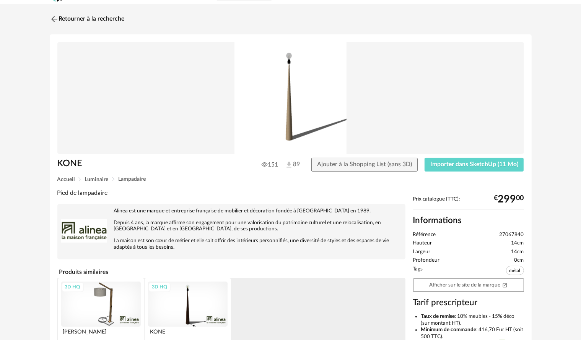
drag, startPoint x: 238, startPoint y: 210, endPoint x: 195, endPoint y: 292, distance: 92.6
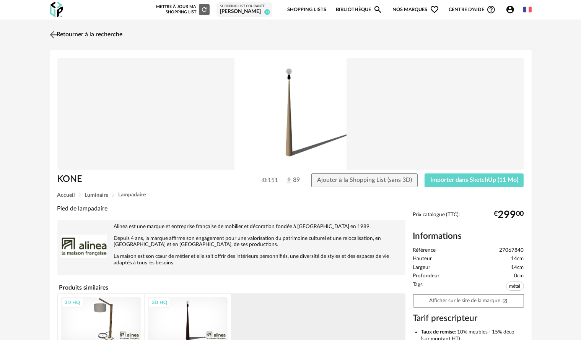
click at [53, 37] on img at bounding box center [53, 34] width 11 height 11
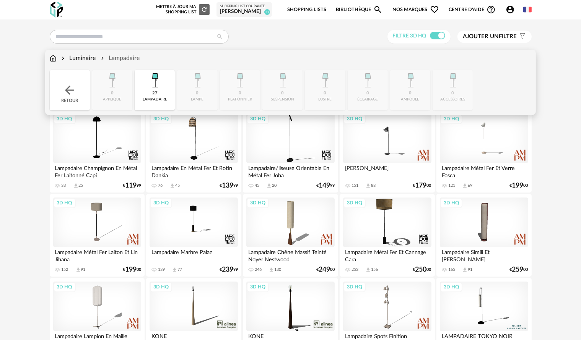
click at [130, 58] on div "Lampadaire" at bounding box center [119, 58] width 41 height 9
click at [148, 85] on img at bounding box center [155, 80] width 21 height 21
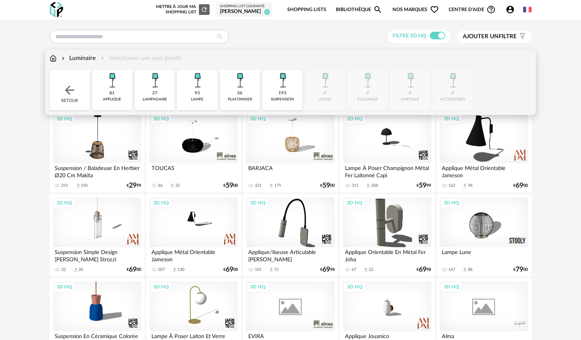
click at [204, 88] on img at bounding box center [197, 80] width 21 height 21
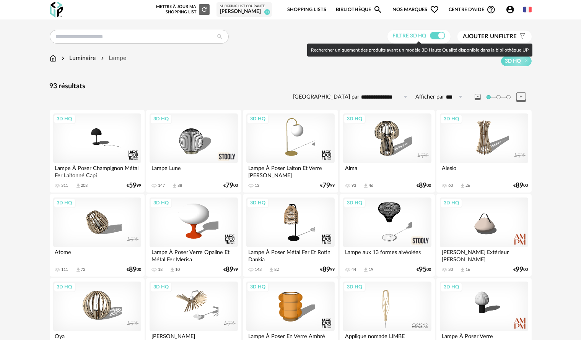
click at [436, 38] on span at bounding box center [437, 36] width 15 height 8
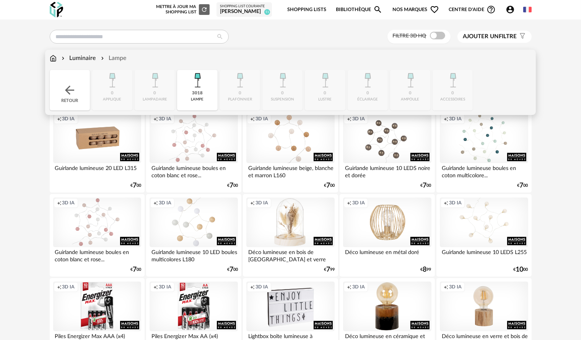
click at [74, 60] on div "Luminaire" at bounding box center [78, 58] width 36 height 9
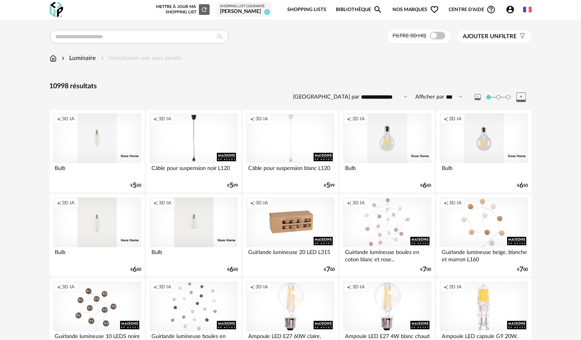
click at [490, 42] on button "Ajouter un filtre s Filter icon" at bounding box center [495, 37] width 74 height 12
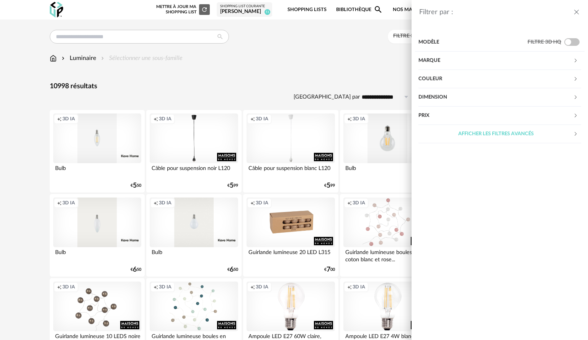
click at [479, 61] on div "Marque" at bounding box center [495, 61] width 155 height 18
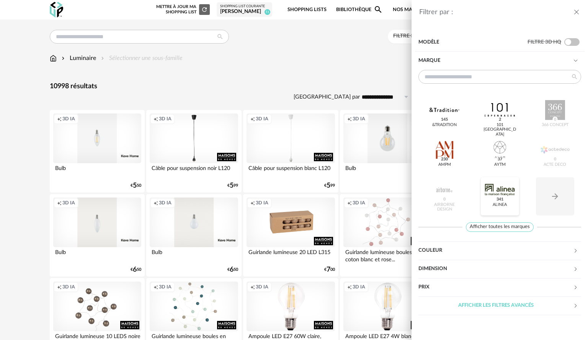
click at [503, 192] on div at bounding box center [499, 190] width 30 height 20
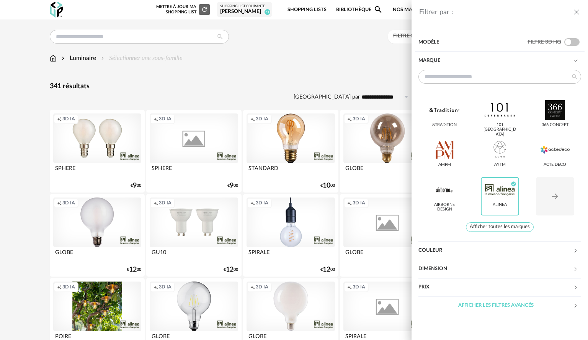
click at [318, 68] on div "Filtrer par : Modèle Filtre 3D HQ Marque &tradition 101 Copenhagen 366 Concept …" at bounding box center [294, 170] width 588 height 340
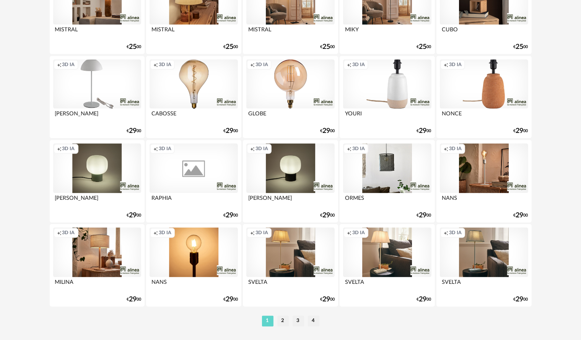
scroll to position [1505, 0]
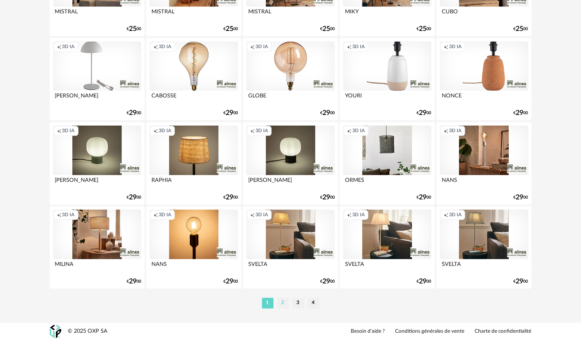
click at [285, 307] on li "2" at bounding box center [282, 303] width 11 height 11
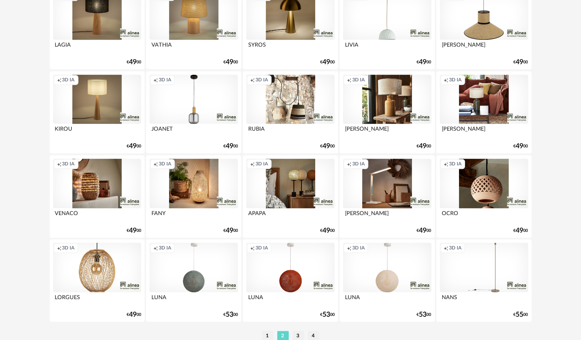
scroll to position [1505, 0]
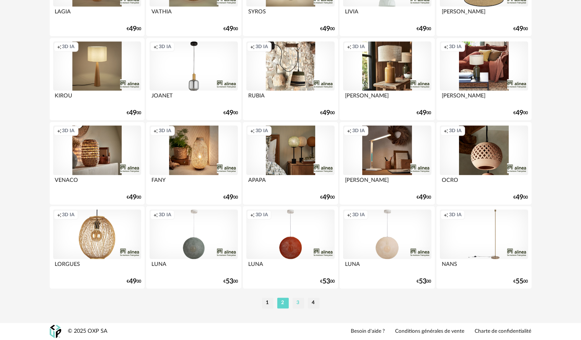
click at [300, 302] on li "3" at bounding box center [298, 303] width 11 height 11
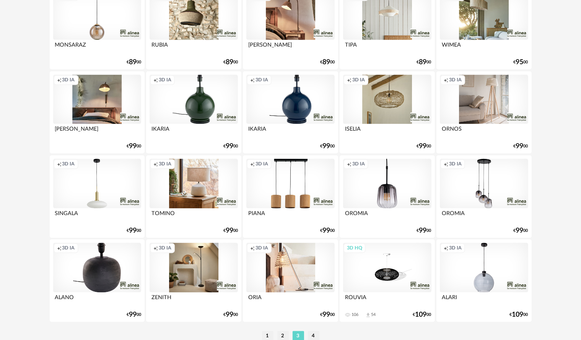
scroll to position [1505, 0]
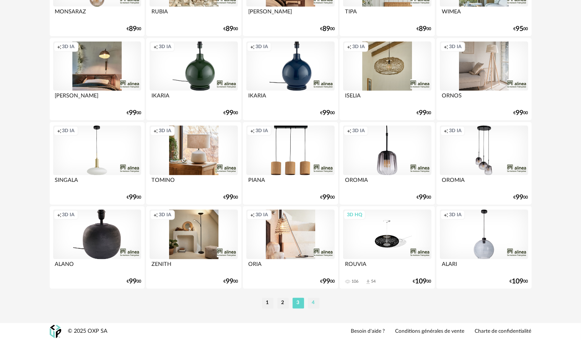
click at [314, 306] on li "4" at bounding box center [313, 303] width 11 height 11
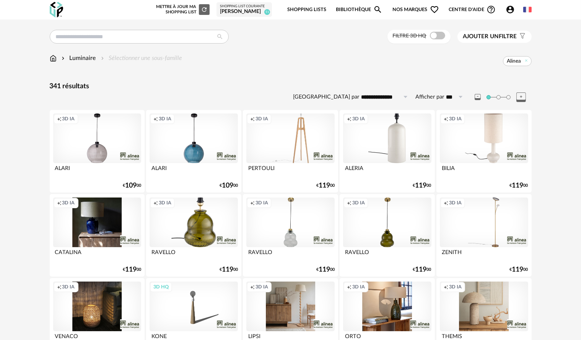
scroll to position [115, 0]
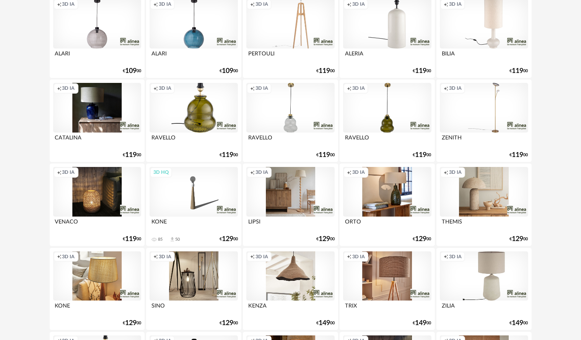
click at [506, 275] on div "Creation icon 3D IA" at bounding box center [484, 277] width 88 height 50
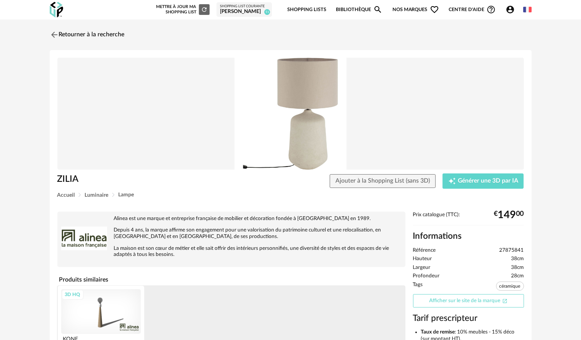
click at [430, 302] on link "Afficher sur le site de la marque Open In New icon" at bounding box center [468, 301] width 111 height 13
drag, startPoint x: 103, startPoint y: 177, endPoint x: 33, endPoint y: 173, distance: 69.8
click at [33, 173] on div "Retourner à la recherche ZILIA Ajouter à la Shopping List (sans 3D) Creation ic…" at bounding box center [290, 251] width 581 height 463
copy h1 "ZILIA"
click at [58, 35] on img at bounding box center [53, 34] width 11 height 11
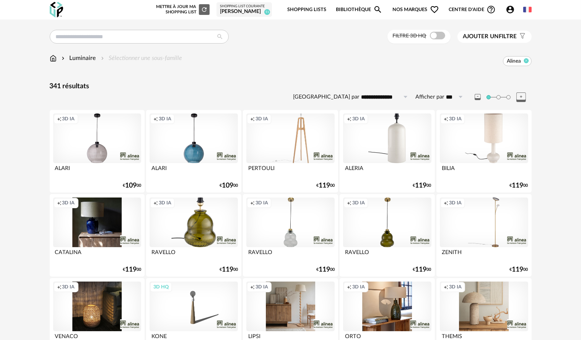
click at [526, 59] on icon at bounding box center [526, 60] width 5 height 5
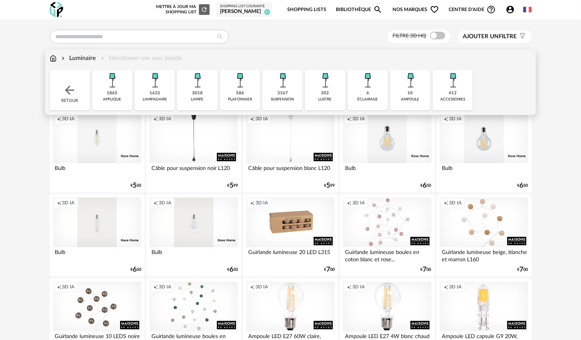
click at [193, 96] on div "3018" at bounding box center [197, 94] width 11 height 6
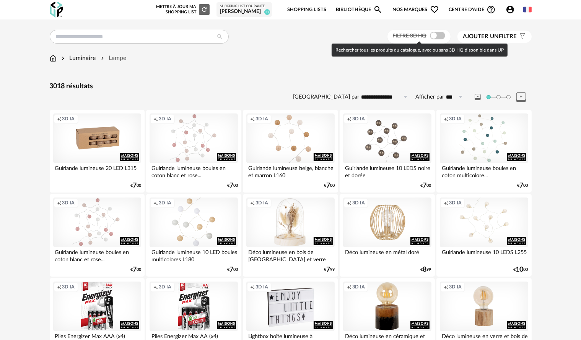
click at [441, 36] on span at bounding box center [437, 36] width 15 height 8
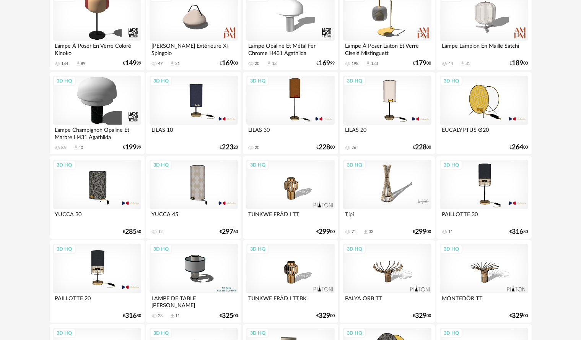
scroll to position [574, 0]
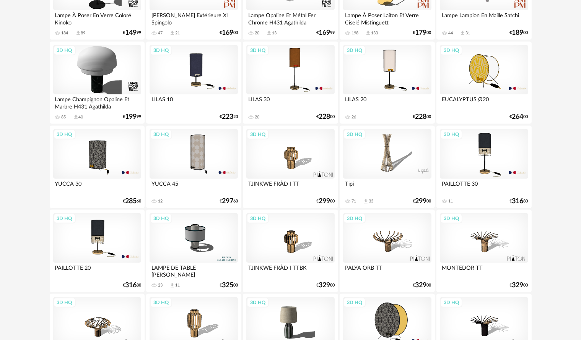
click at [390, 165] on div "3D HQ" at bounding box center [387, 154] width 88 height 50
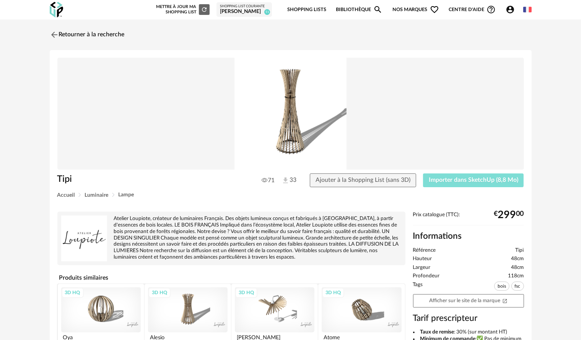
click at [471, 176] on button "Importer dans SketchUp (8,8 Mo)" at bounding box center [473, 181] width 101 height 14
click at [57, 35] on img at bounding box center [53, 34] width 11 height 11
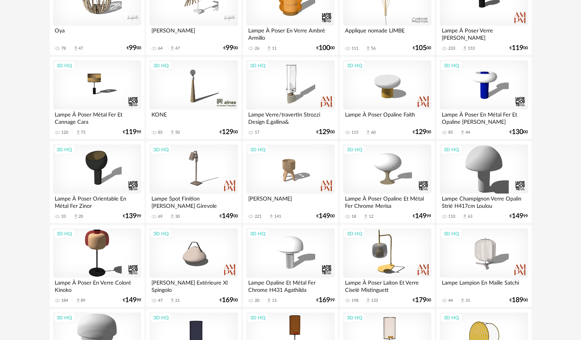
scroll to position [306, 0]
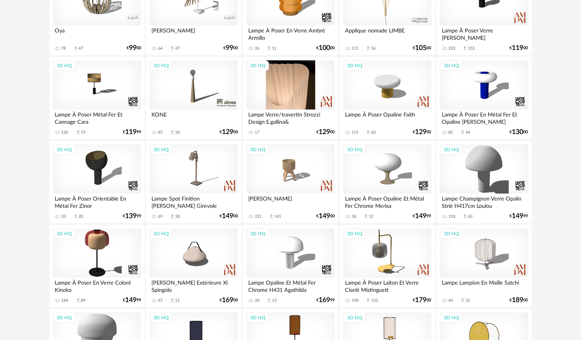
click at [302, 81] on div "3D HQ" at bounding box center [290, 85] width 88 height 50
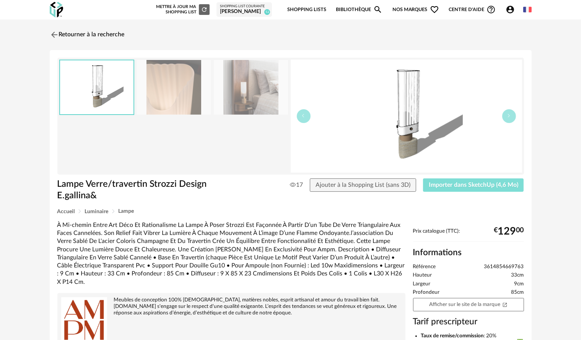
click at [516, 184] on span "Importer dans SketchUp (4,6 Mo)" at bounding box center [474, 185] width 90 height 6
click at [57, 36] on img at bounding box center [53, 34] width 11 height 11
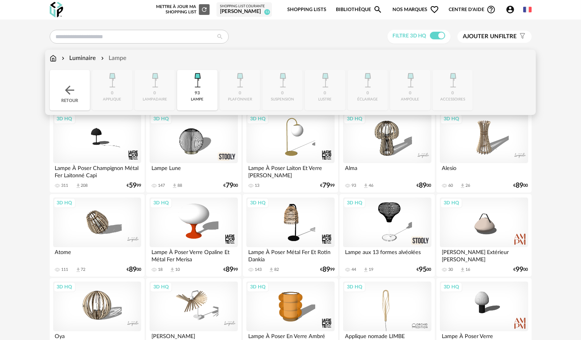
click at [52, 61] on img at bounding box center [53, 58] width 7 height 9
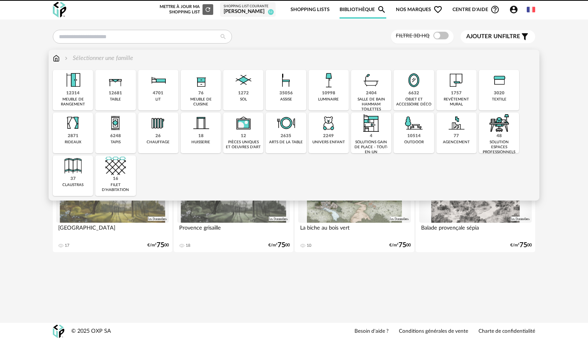
click at [458, 106] on div "revêtement mural" at bounding box center [456, 102] width 36 height 10
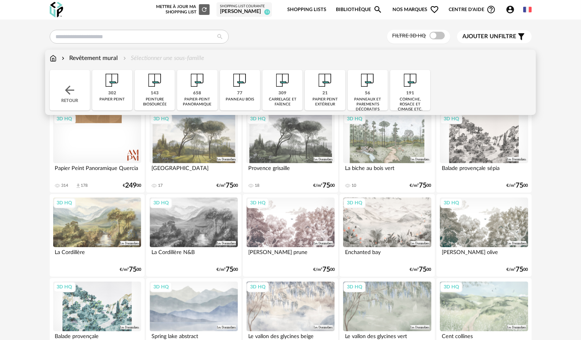
click at [80, 89] on div "Retour" at bounding box center [70, 90] width 40 height 41
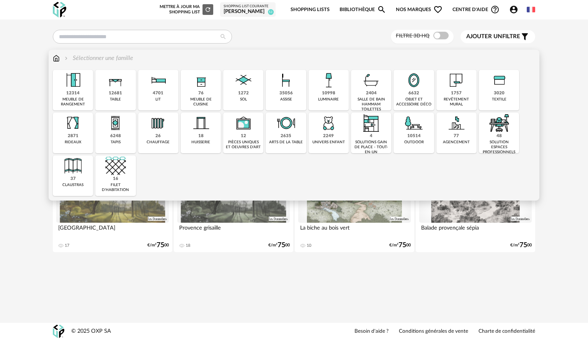
click at [412, 90] on img at bounding box center [413, 80] width 21 height 21
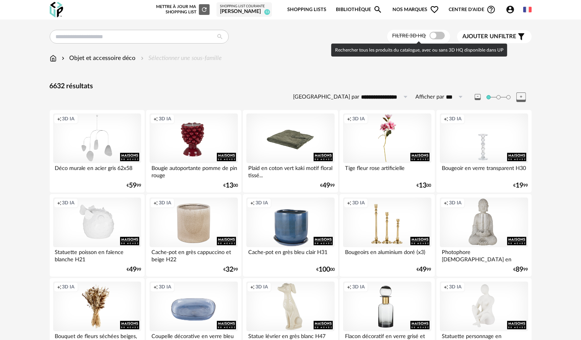
click at [441, 35] on span at bounding box center [437, 36] width 15 height 8
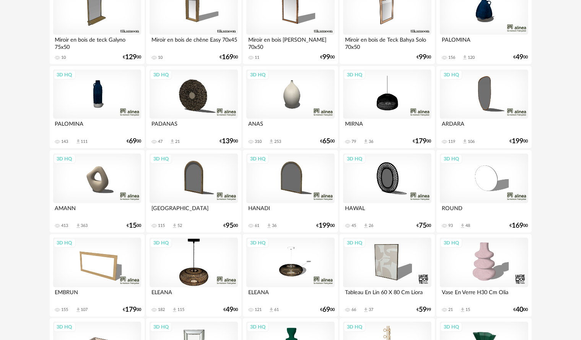
scroll to position [574, 0]
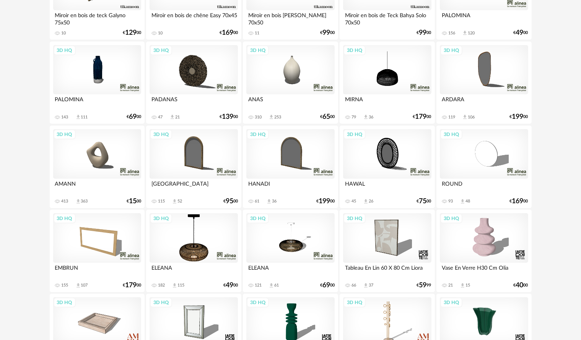
click at [204, 158] on div "3D HQ" at bounding box center [194, 154] width 88 height 50
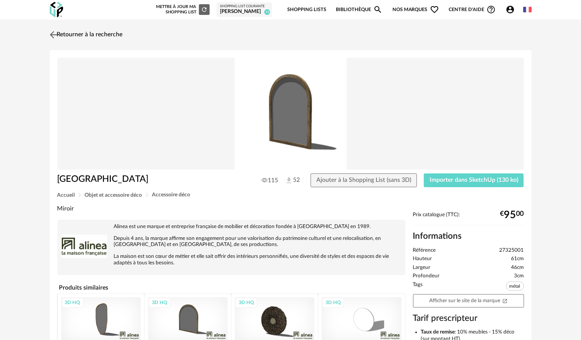
click at [54, 36] on img at bounding box center [53, 34] width 11 height 11
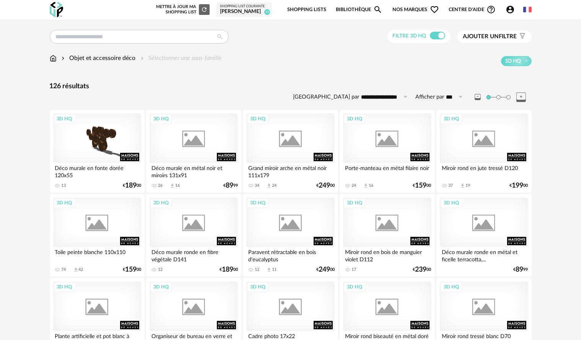
scroll to position [574, 0]
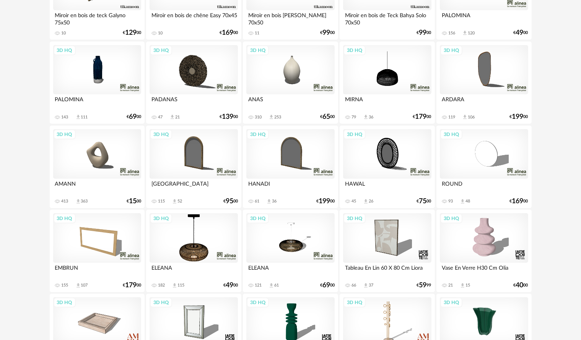
click at [286, 161] on div "3D HQ" at bounding box center [290, 154] width 88 height 50
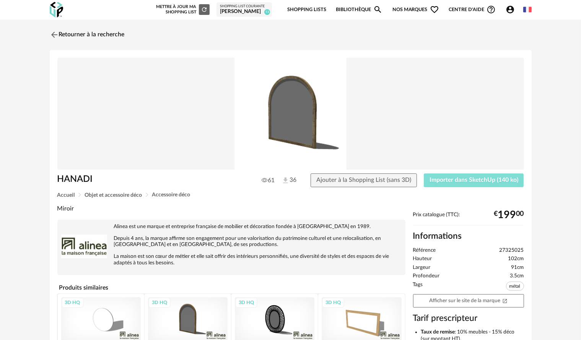
click at [459, 184] on button "Importer dans SketchUp (140 ko)" at bounding box center [474, 181] width 100 height 14
click at [52, 34] on img at bounding box center [53, 34] width 11 height 11
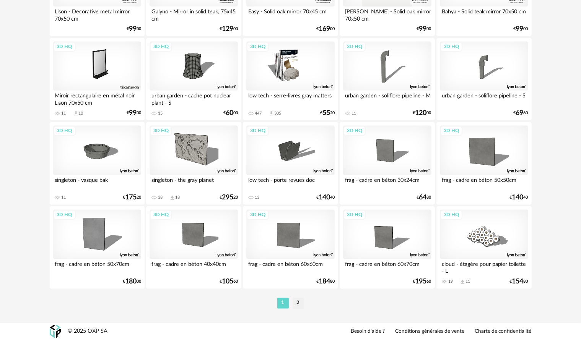
scroll to position [1505, 0]
click at [295, 305] on li "2" at bounding box center [298, 303] width 11 height 11
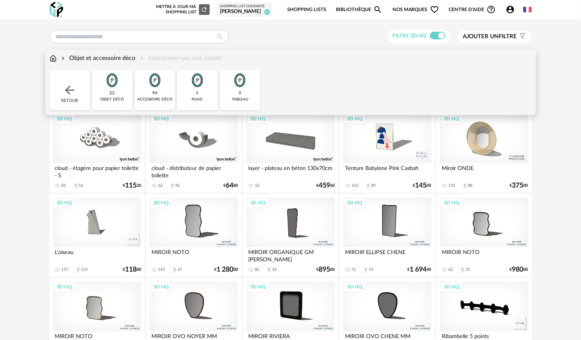
click at [252, 79] on div "9 tableau" at bounding box center [240, 90] width 40 height 41
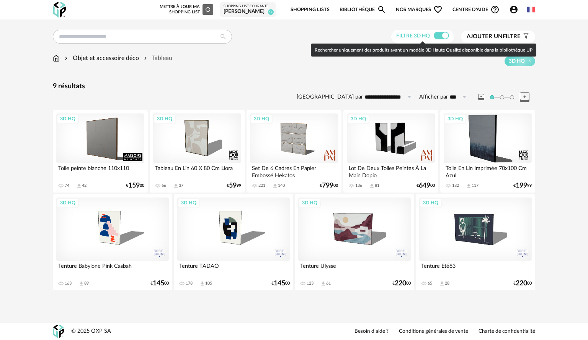
click at [438, 37] on span at bounding box center [440, 36] width 15 height 8
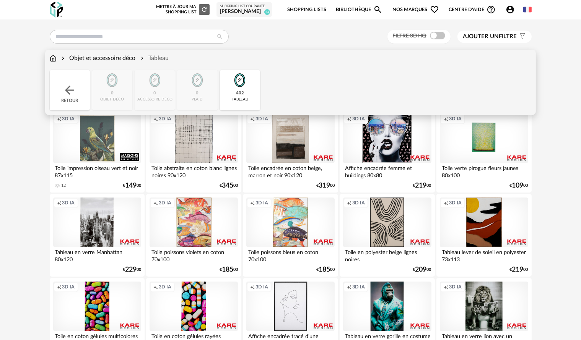
click at [55, 61] on img at bounding box center [53, 58] width 7 height 9
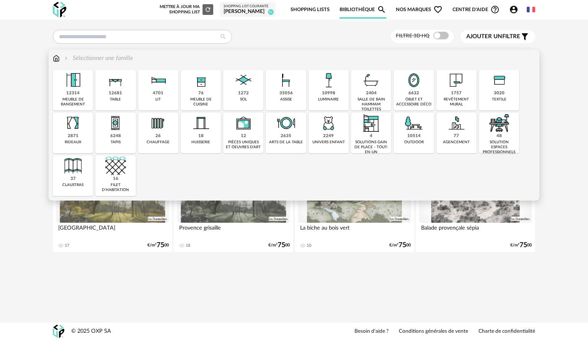
click at [75, 103] on div "meuble de rangement" at bounding box center [73, 102] width 36 height 10
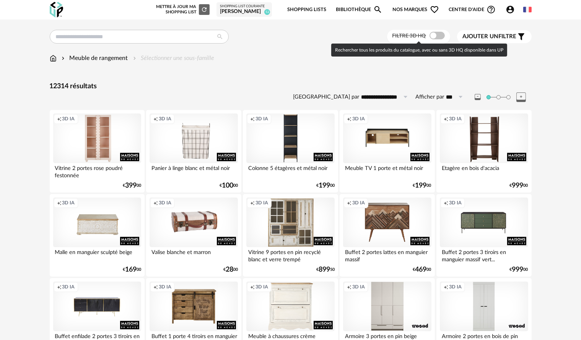
click at [440, 36] on span at bounding box center [437, 36] width 15 height 8
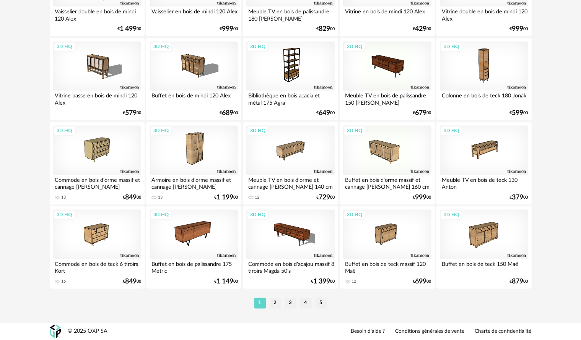
scroll to position [1505, 0]
click at [270, 300] on li "2" at bounding box center [275, 303] width 11 height 11
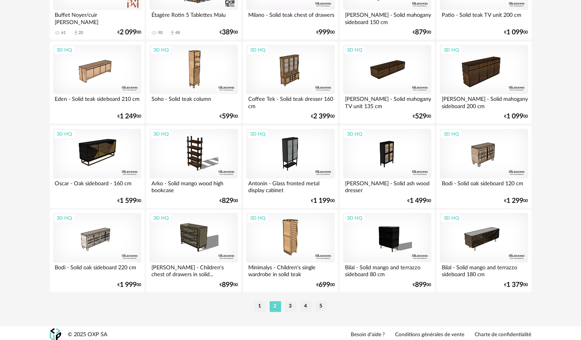
scroll to position [1505, 0]
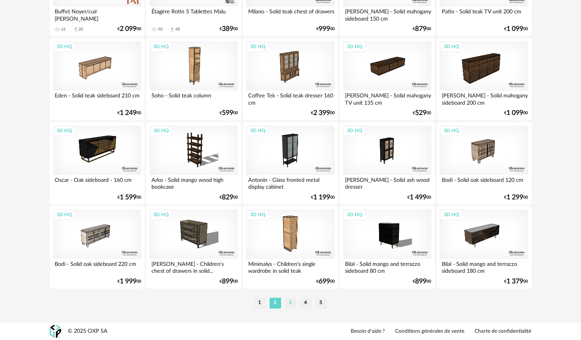
click at [293, 308] on li "3" at bounding box center [290, 303] width 11 height 11
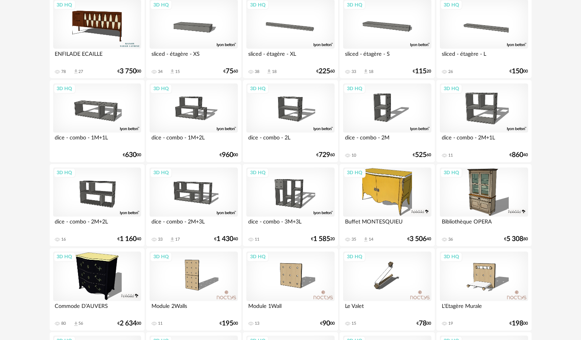
scroll to position [1505, 0]
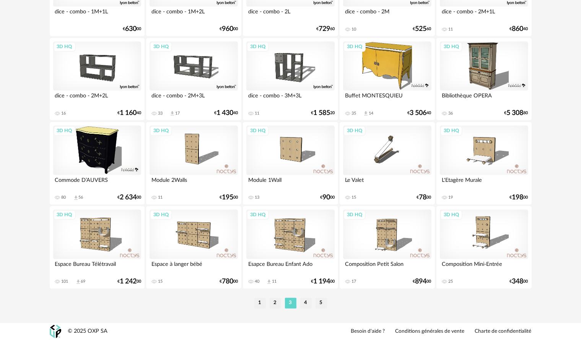
click at [305, 303] on li "4" at bounding box center [305, 303] width 11 height 11
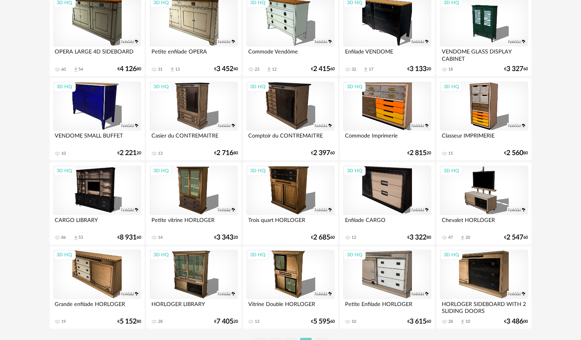
scroll to position [1505, 0]
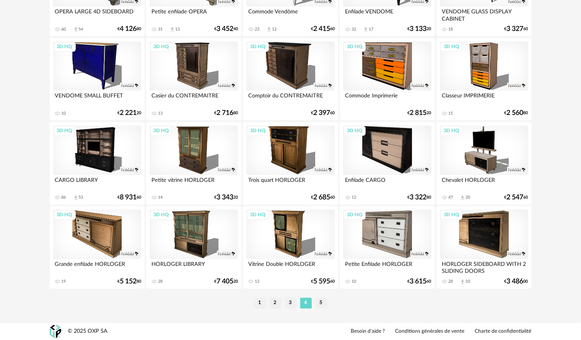
click at [328, 301] on ul "1 2 3 4 5" at bounding box center [290, 303] width 77 height 11
click at [326, 303] on li "5" at bounding box center [321, 303] width 11 height 11
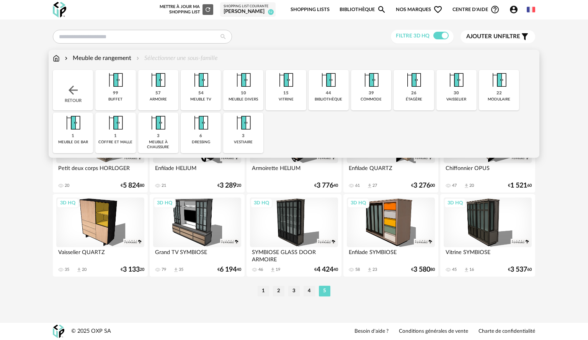
click at [252, 135] on div "3 vestiaire" at bounding box center [243, 133] width 40 height 41
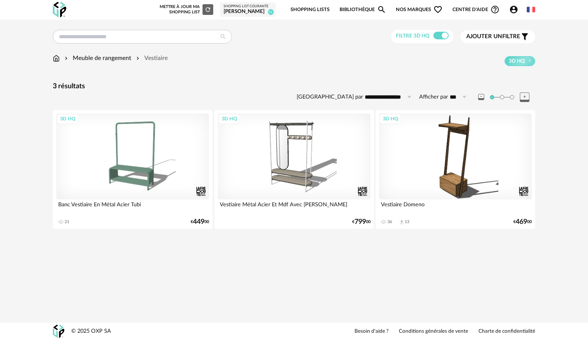
click at [291, 252] on div "**********" at bounding box center [294, 170] width 588 height 340
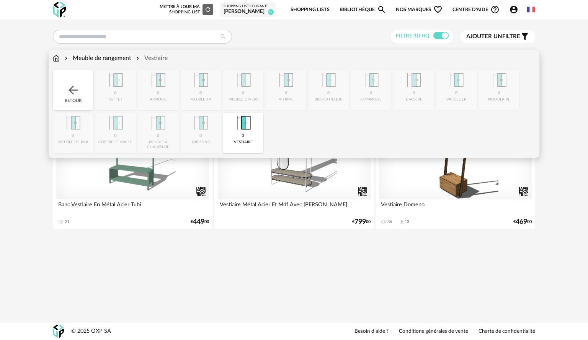
click at [146, 57] on div "Vestiaire" at bounding box center [151, 58] width 33 height 9
click at [244, 130] on img at bounding box center [243, 123] width 21 height 21
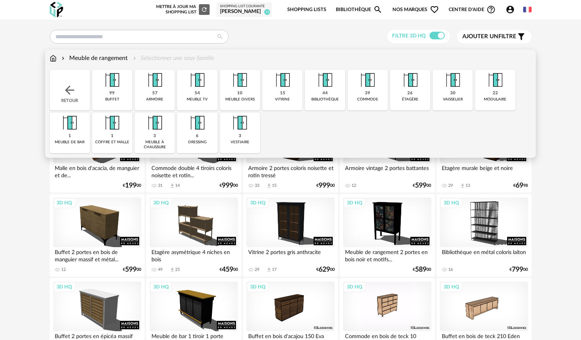
click at [52, 61] on img at bounding box center [53, 58] width 7 height 9
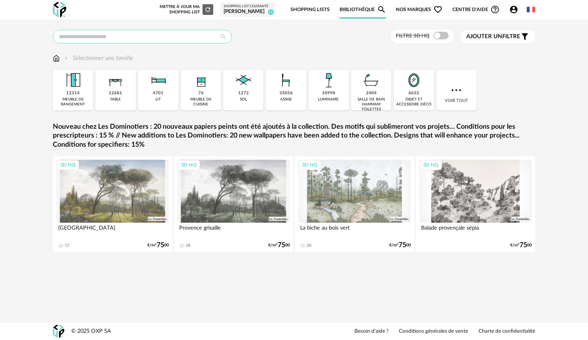
click at [104, 33] on input "text" at bounding box center [142, 37] width 179 height 14
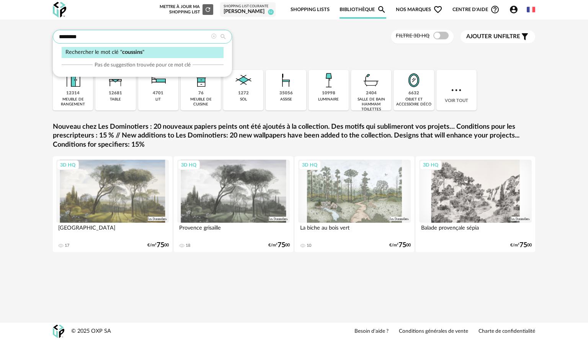
type input "********"
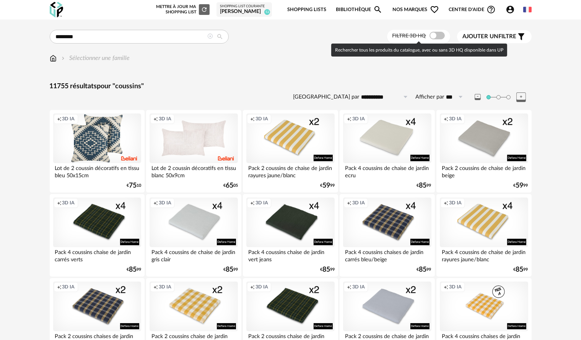
click at [439, 37] on span at bounding box center [437, 36] width 15 height 8
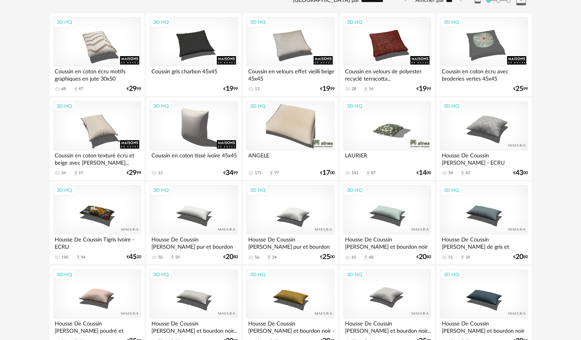
scroll to position [191, 0]
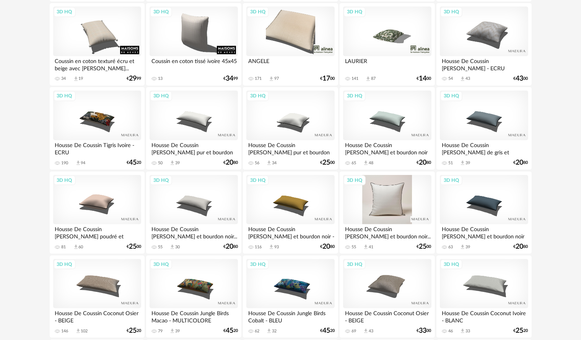
click at [408, 207] on div "3D HQ" at bounding box center [387, 200] width 88 height 50
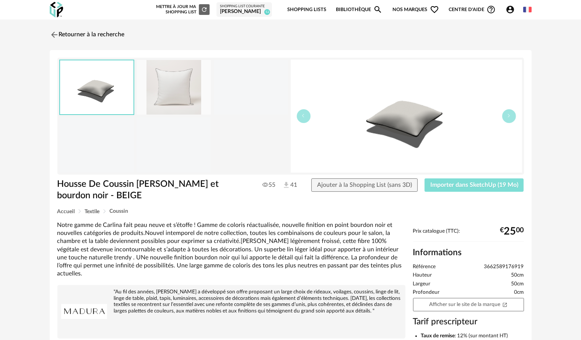
click at [455, 182] on span "Importer dans SketchUp (19 Mo)" at bounding box center [474, 185] width 88 height 6
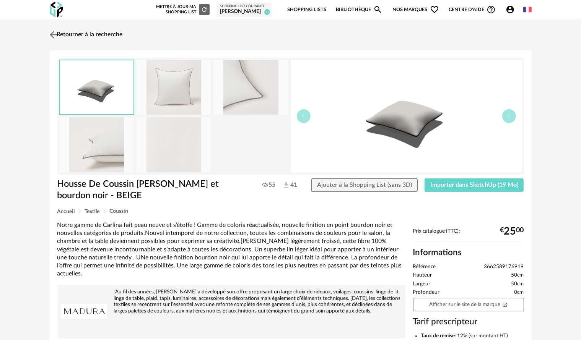
click at [51, 36] on img at bounding box center [53, 34] width 11 height 11
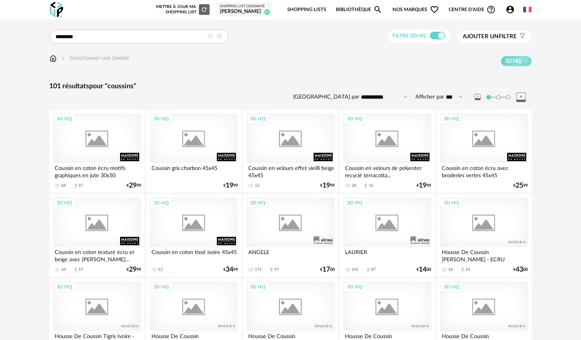
scroll to position [191, 0]
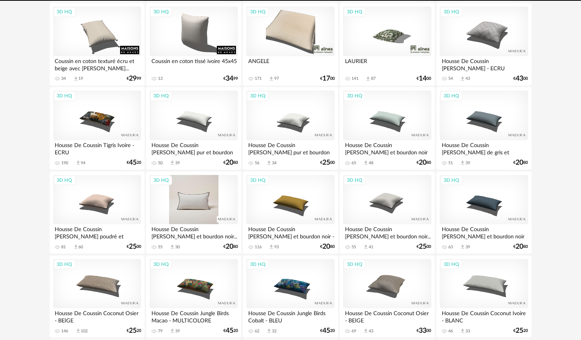
click at [214, 204] on div "3D HQ" at bounding box center [194, 200] width 88 height 50
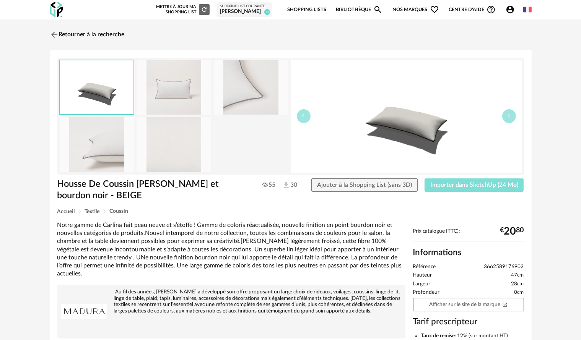
click at [436, 188] on button "Importer dans SketchUp (24 Mo)" at bounding box center [474, 186] width 99 height 14
click at [425, 179] on button "Importer dans SketchUp (24 Mo)" at bounding box center [474, 186] width 99 height 14
click at [54, 37] on img at bounding box center [53, 34] width 11 height 11
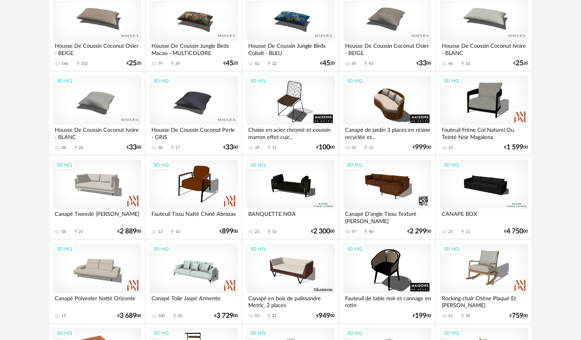
scroll to position [77, 0]
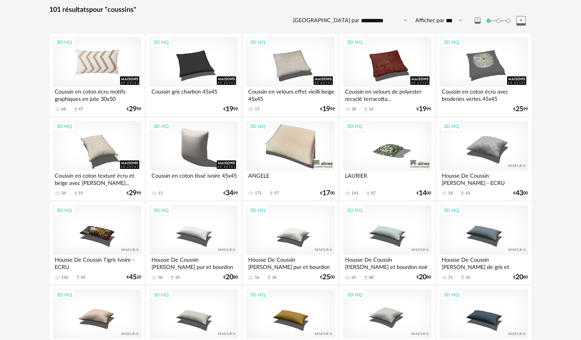
click at [85, 62] on div "3D HQ" at bounding box center [97, 62] width 88 height 50
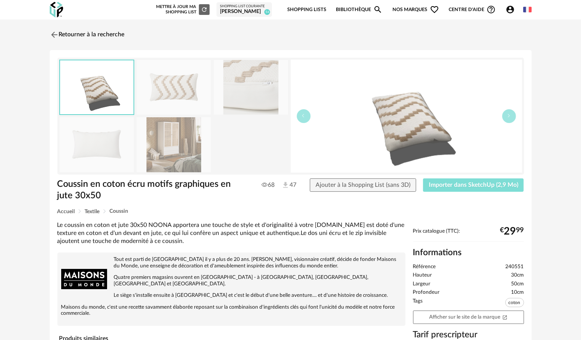
drag, startPoint x: 465, startPoint y: 189, endPoint x: 472, endPoint y: 180, distance: 11.4
click at [465, 188] on button "Importer dans SketchUp (2,9 Mo)" at bounding box center [473, 186] width 101 height 14
click at [57, 36] on img at bounding box center [53, 34] width 11 height 11
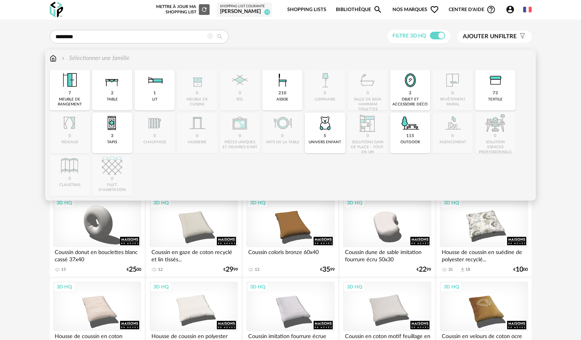
click at [54, 59] on img at bounding box center [53, 58] width 7 height 9
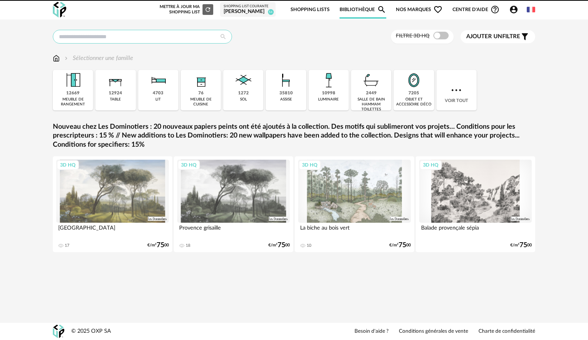
click at [92, 37] on input "text" at bounding box center [142, 37] width 179 height 14
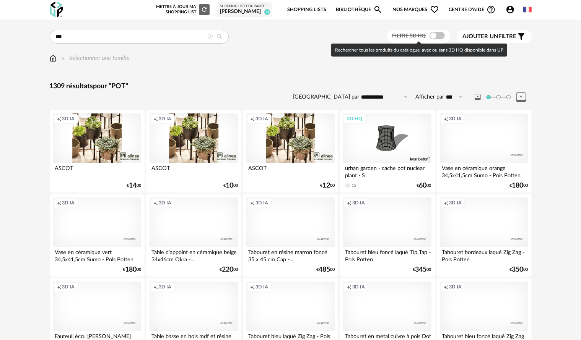
click at [440, 38] on span at bounding box center [437, 36] width 15 height 8
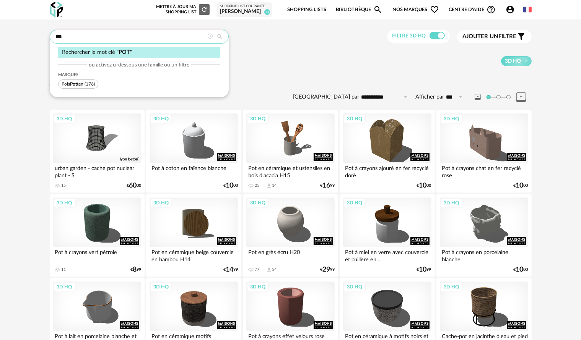
drag, startPoint x: 71, startPoint y: 35, endPoint x: 0, endPoint y: 32, distance: 70.8
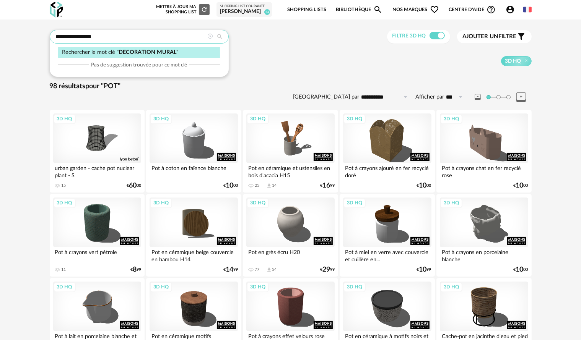
type input "**********"
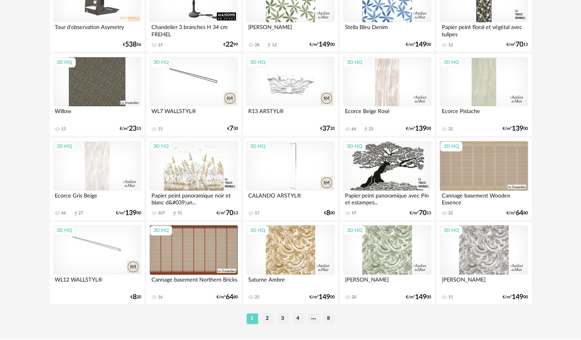
scroll to position [1505, 0]
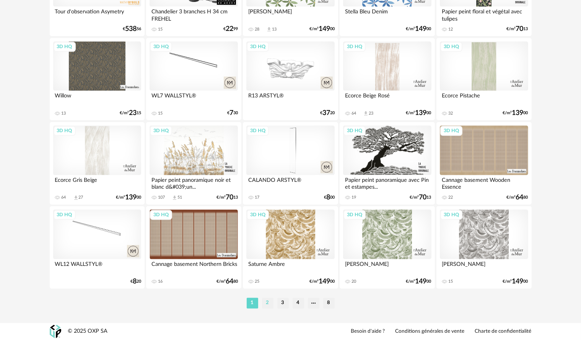
click at [269, 305] on li "2" at bounding box center [267, 303] width 11 height 11
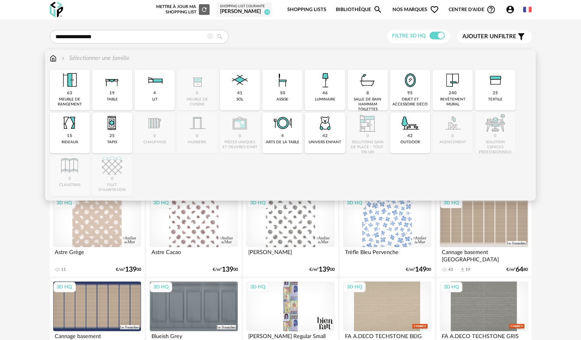
click at [52, 55] on img at bounding box center [53, 58] width 7 height 9
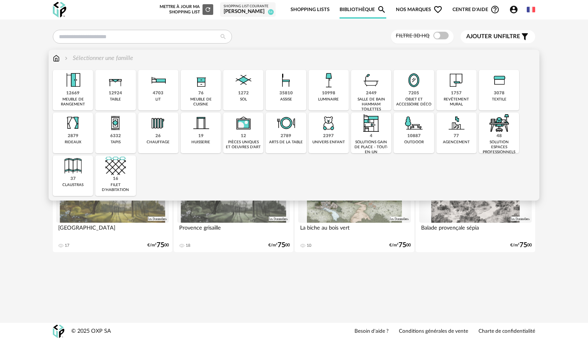
click at [405, 93] on div "7205 objet et accessoire déco" at bounding box center [413, 90] width 40 height 41
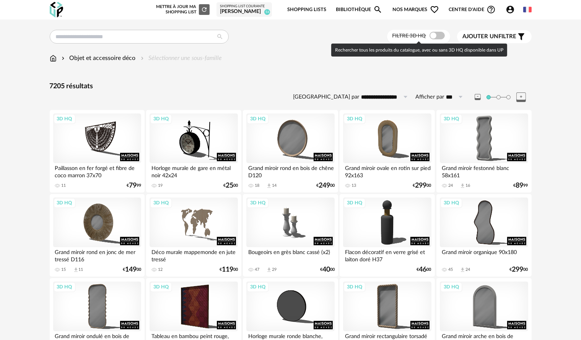
click at [441, 38] on span at bounding box center [437, 36] width 15 height 8
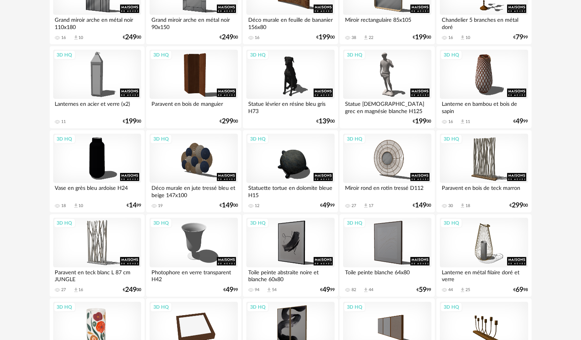
scroll to position [497, 0]
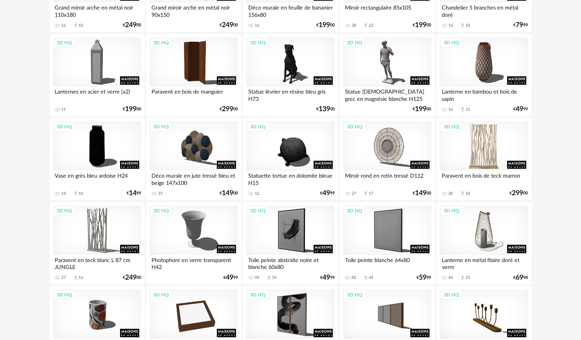
click at [476, 149] on div "3D HQ" at bounding box center [484, 147] width 88 height 50
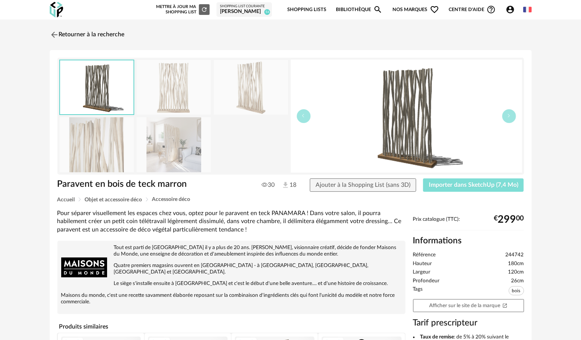
click at [492, 189] on button "Importer dans SketchUp (7,4 Mo)" at bounding box center [473, 186] width 101 height 14
click at [55, 40] on link "Retourner à la recherche" at bounding box center [85, 34] width 75 height 17
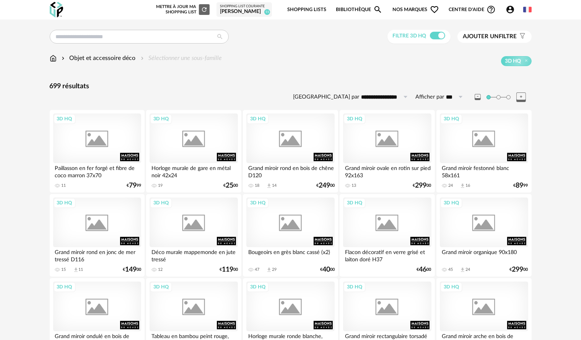
scroll to position [497, 0]
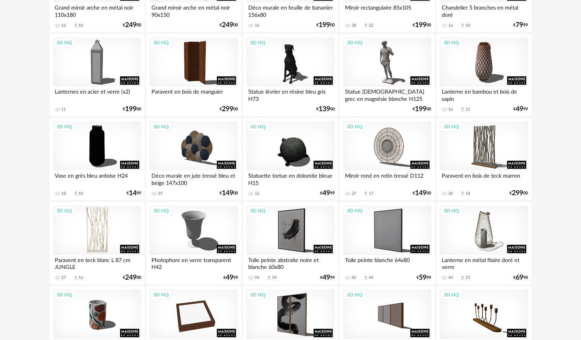
click at [93, 253] on div "3D HQ" at bounding box center [97, 231] width 88 height 50
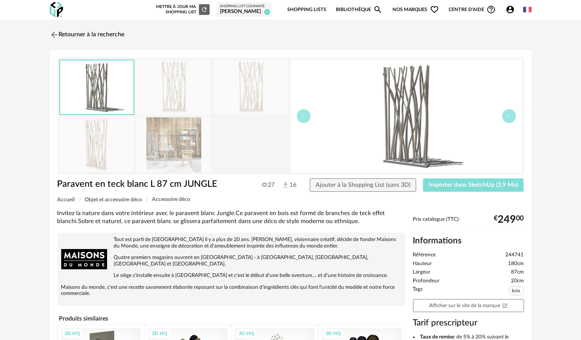
drag, startPoint x: 465, startPoint y: 187, endPoint x: 471, endPoint y: 179, distance: 10.2
click at [465, 187] on span "Importer dans SketchUp (3,9 Mo)" at bounding box center [474, 185] width 90 height 6
click at [57, 31] on img at bounding box center [53, 34] width 11 height 11
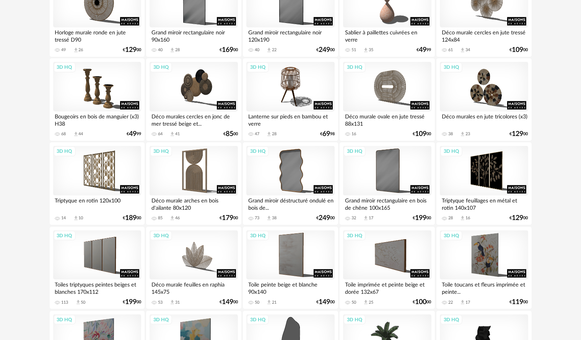
scroll to position [995, 0]
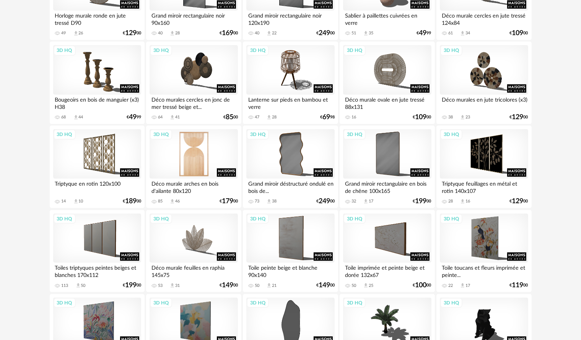
click at [191, 151] on div "3D HQ" at bounding box center [194, 154] width 88 height 50
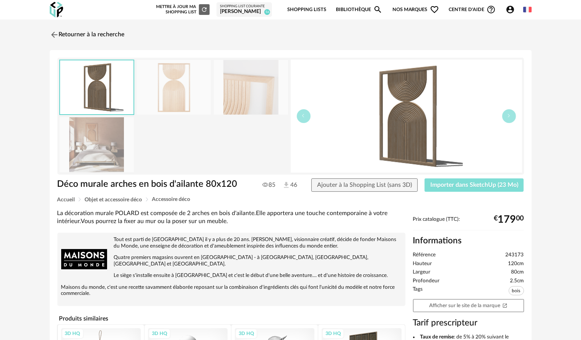
click at [459, 186] on span "Importer dans SketchUp (23 Mo)" at bounding box center [474, 185] width 88 height 6
click at [59, 33] on link "Retourner à la recherche" at bounding box center [85, 34] width 75 height 17
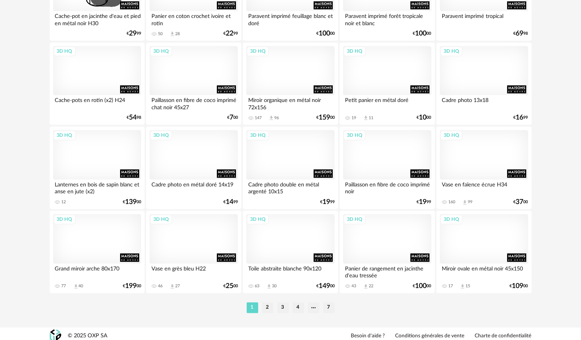
scroll to position [1505, 0]
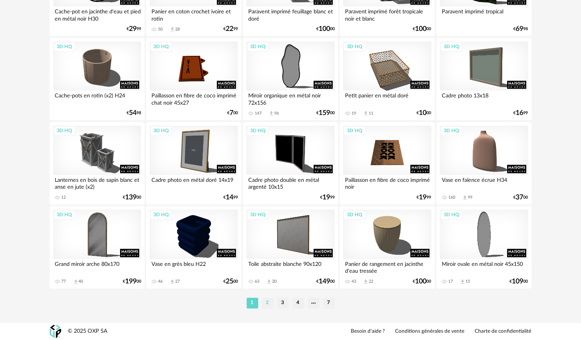
click at [271, 303] on li "2" at bounding box center [267, 303] width 11 height 11
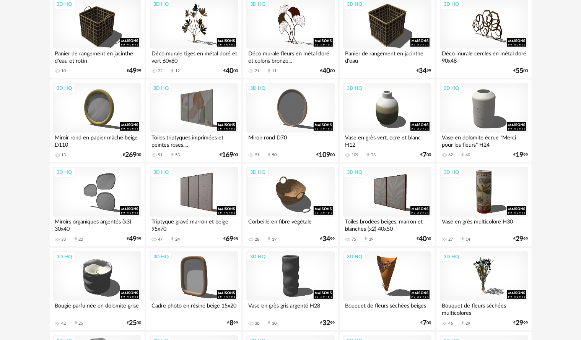
scroll to position [191, 0]
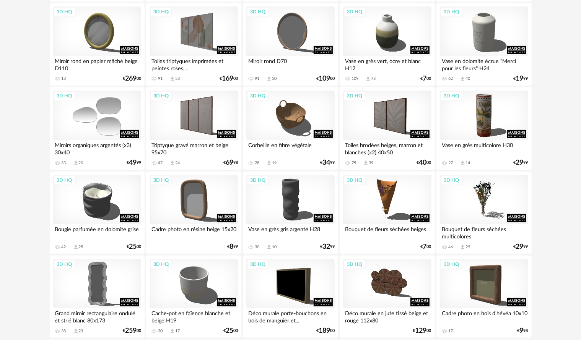
click at [81, 123] on div "3D HQ" at bounding box center [97, 116] width 88 height 50
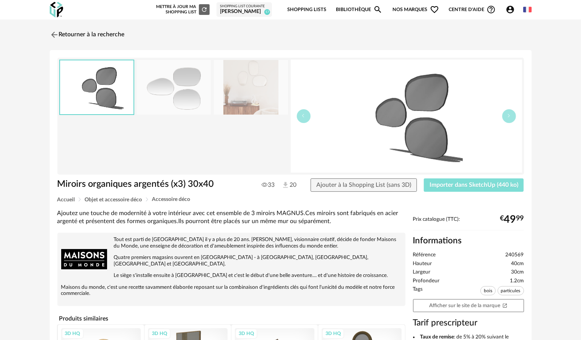
click at [437, 185] on span "Importer dans SketchUp (440 ko)" at bounding box center [474, 185] width 89 height 6
click at [53, 32] on img at bounding box center [53, 34] width 11 height 11
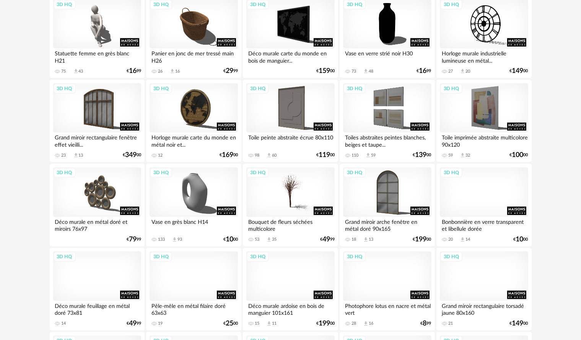
scroll to position [574, 0]
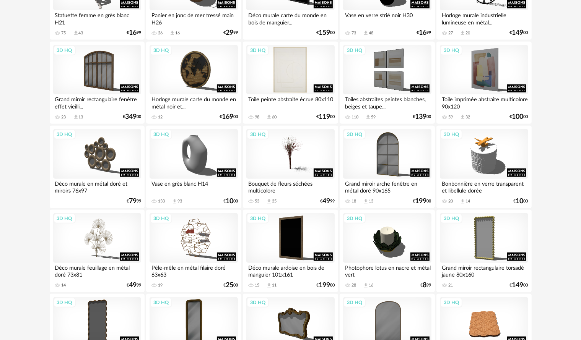
click at [287, 66] on div "3D HQ" at bounding box center [290, 70] width 88 height 50
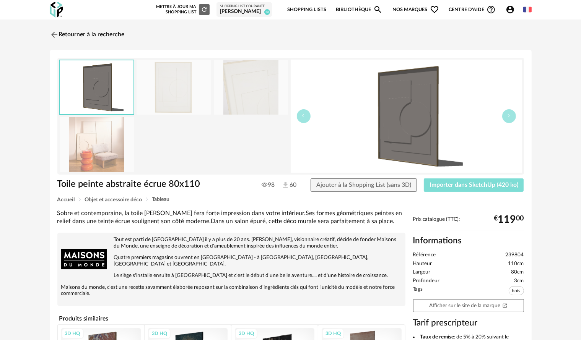
click at [460, 187] on span "Importer dans SketchUp (420 ko)" at bounding box center [474, 185] width 89 height 6
click at [51, 33] on img at bounding box center [53, 34] width 11 height 11
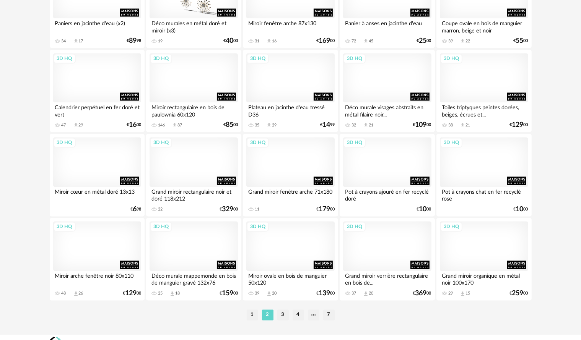
scroll to position [1505, 0]
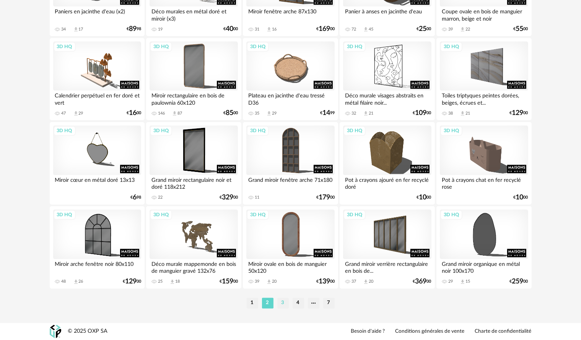
click at [286, 305] on li "3" at bounding box center [282, 303] width 11 height 11
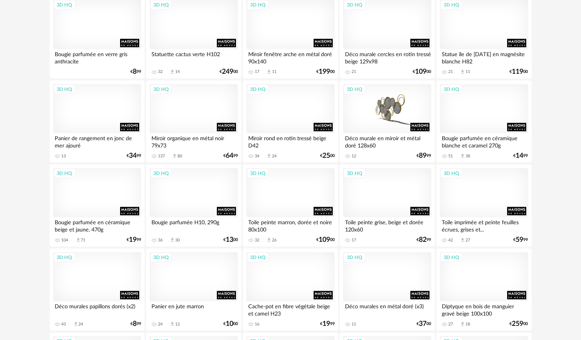
scroll to position [1148, 0]
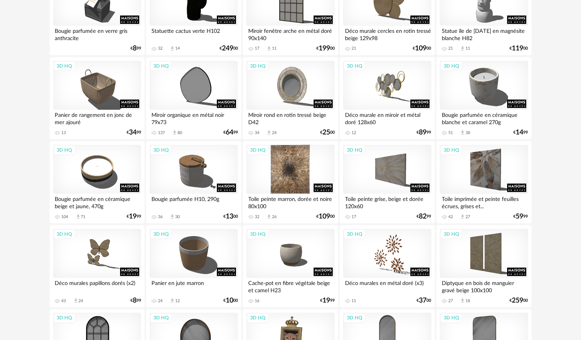
click at [289, 160] on div "3D HQ" at bounding box center [290, 170] width 88 height 50
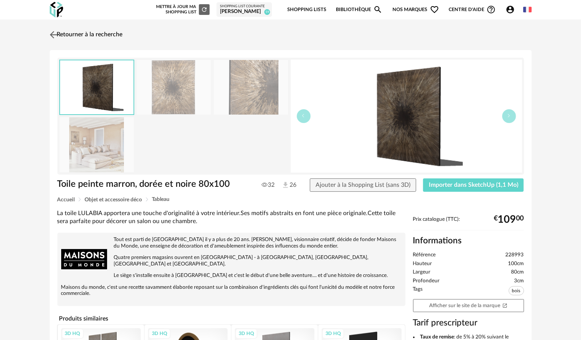
click at [52, 30] on img at bounding box center [53, 34] width 11 height 11
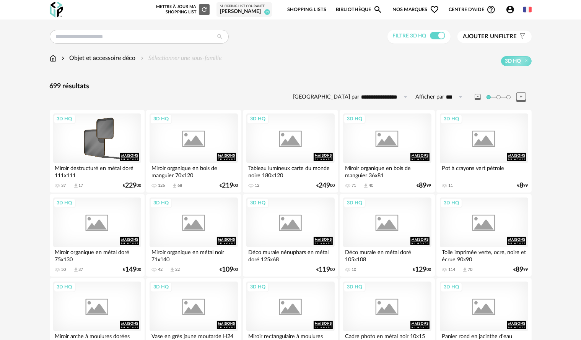
scroll to position [1148, 0]
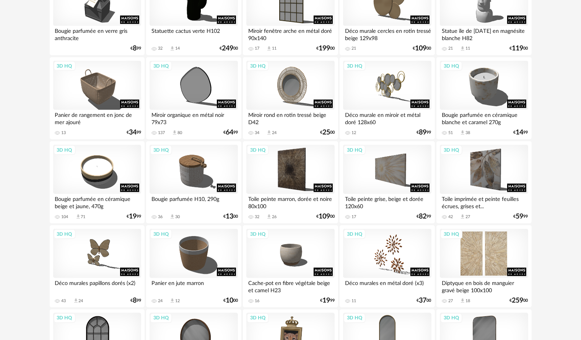
click at [499, 256] on div "3D HQ" at bounding box center [484, 254] width 88 height 50
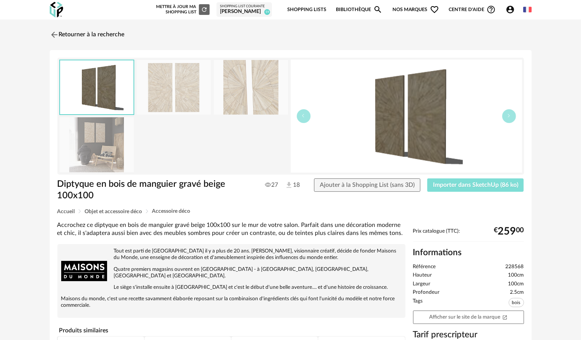
click at [466, 183] on span "Importer dans SketchUp (86 ko)" at bounding box center [475, 185] width 85 height 6
click at [52, 34] on img at bounding box center [53, 34] width 11 height 11
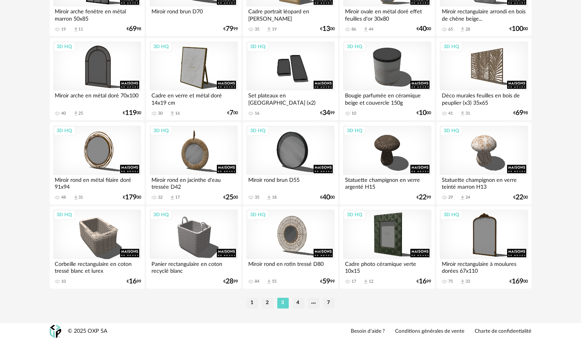
scroll to position [1505, 0]
click at [301, 303] on li "4" at bounding box center [298, 303] width 11 height 11
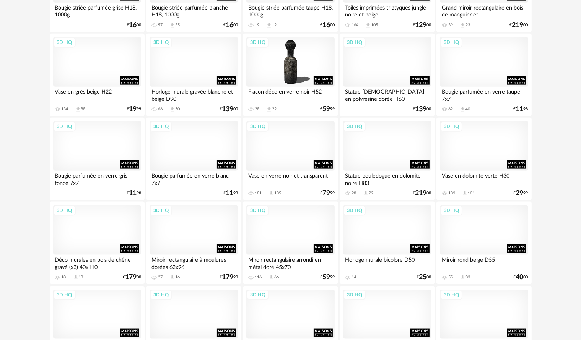
scroll to position [956, 0]
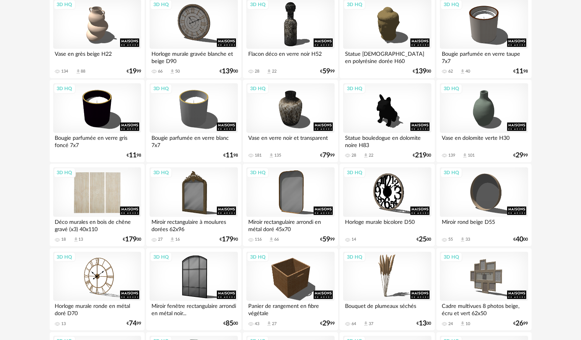
click at [95, 195] on div "3D HQ" at bounding box center [97, 193] width 88 height 50
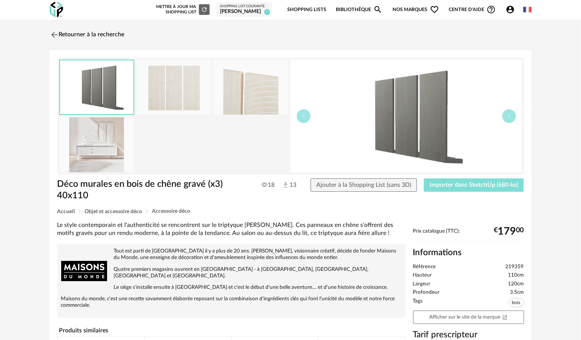
click at [502, 186] on span "Importer dans SketchUp (680 ko)" at bounding box center [474, 185] width 89 height 6
click at [60, 33] on link "Retourner à la recherche" at bounding box center [85, 34] width 75 height 17
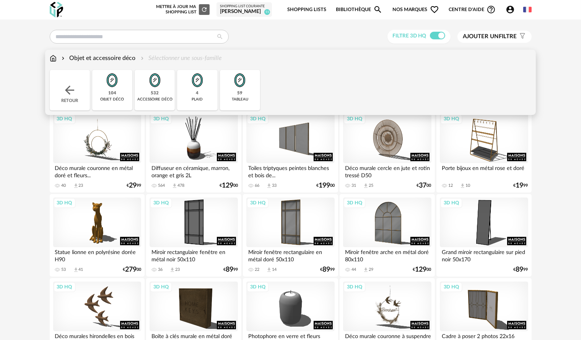
click at [55, 56] on img at bounding box center [53, 58] width 7 height 9
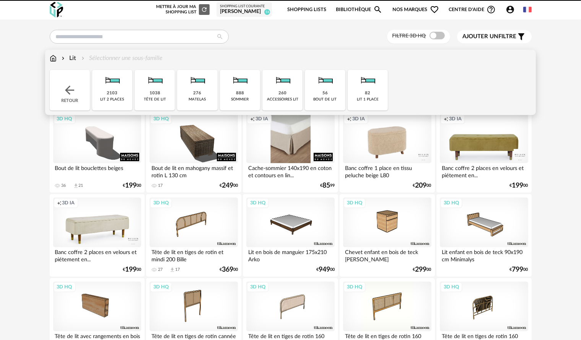
click at [125, 91] on div "2103 lit 2 places" at bounding box center [112, 90] width 40 height 41
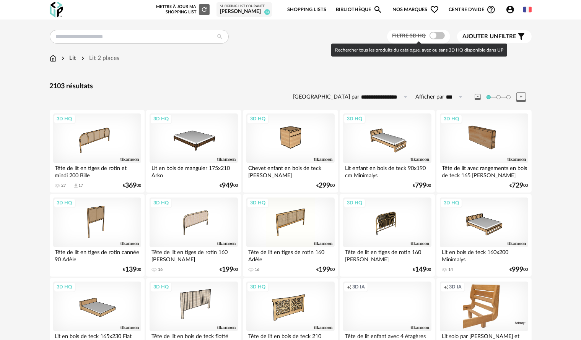
click at [442, 37] on span at bounding box center [437, 36] width 15 height 8
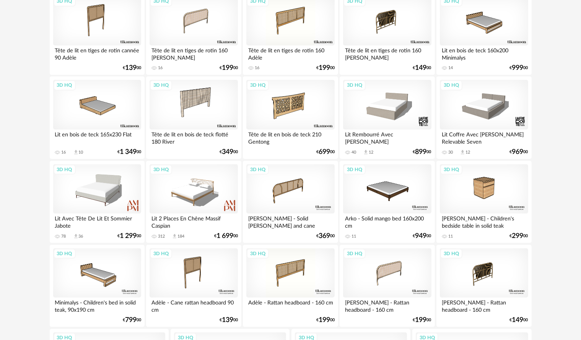
scroll to position [205, 0]
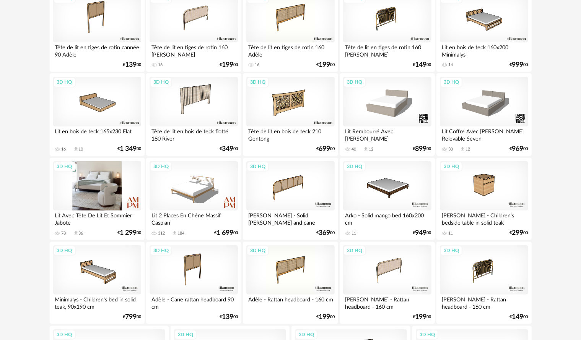
click at [114, 191] on div "3D HQ" at bounding box center [97, 186] width 88 height 50
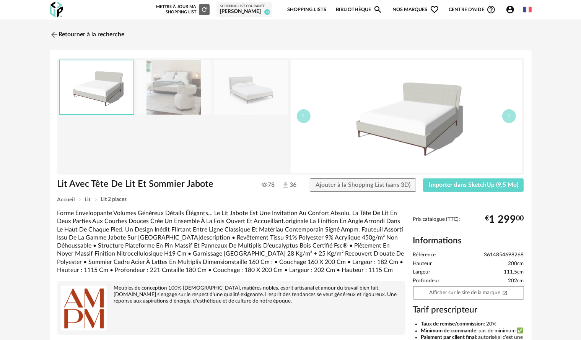
click at [178, 66] on img at bounding box center [174, 87] width 74 height 55
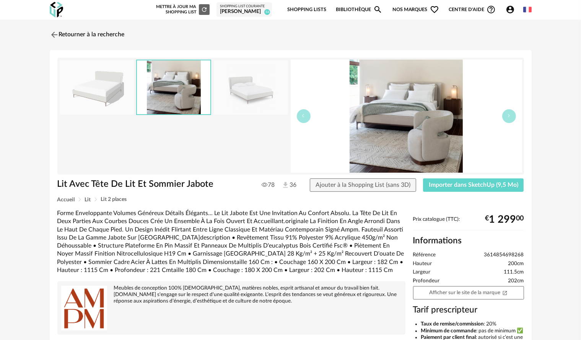
click at [230, 94] on img at bounding box center [251, 87] width 74 height 55
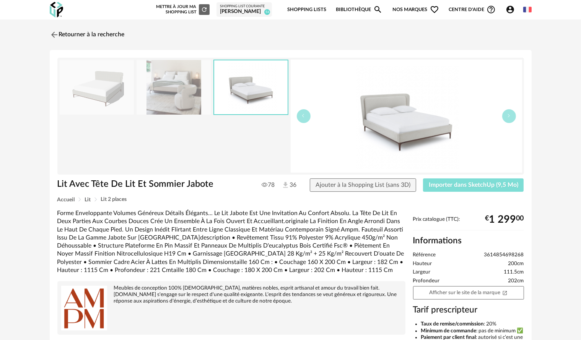
click at [451, 187] on span "Importer dans SketchUp (9,5 Mo)" at bounding box center [474, 185] width 90 height 6
click at [50, 35] on img at bounding box center [53, 34] width 11 height 11
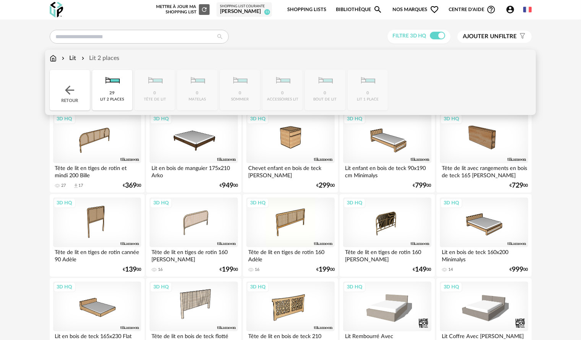
click at [54, 57] on img at bounding box center [53, 58] width 7 height 9
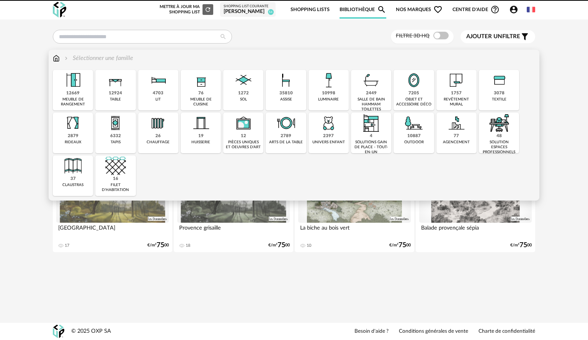
click at [83, 94] on div "12669 meuble de rangement" at bounding box center [73, 90] width 40 height 41
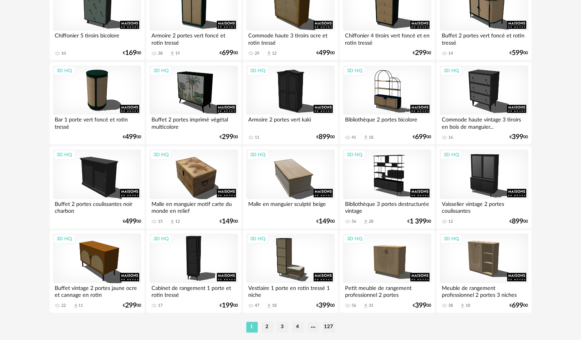
scroll to position [1505, 0]
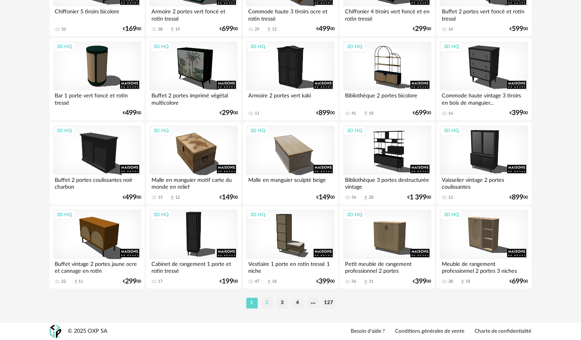
click at [266, 301] on li "2" at bounding box center [267, 303] width 11 height 11
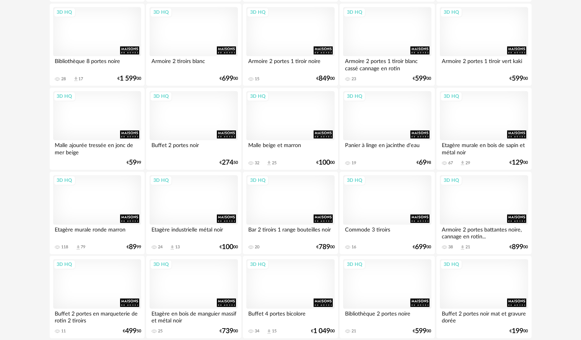
scroll to position [1505, 0]
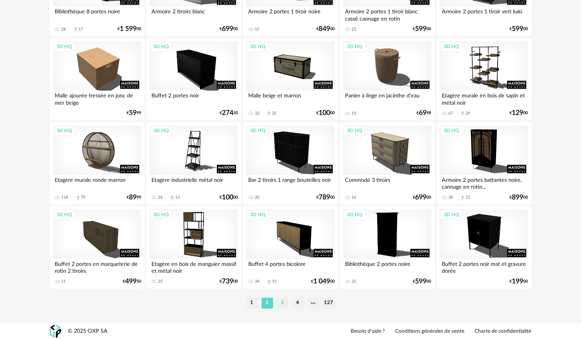
click at [281, 304] on li "3" at bounding box center [282, 303] width 11 height 11
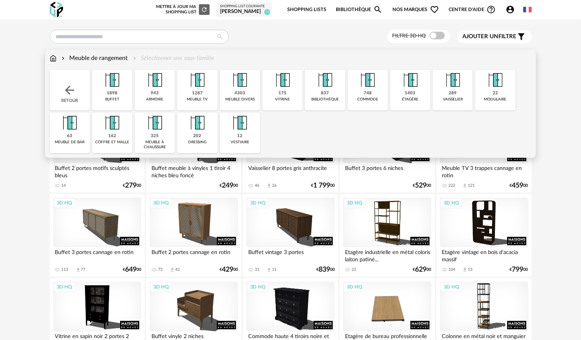
click at [119, 57] on div "Meuble de rangement" at bounding box center [94, 58] width 68 height 9
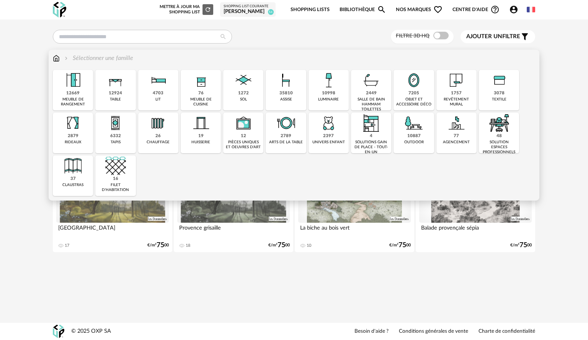
click at [72, 103] on div "meuble de rangement" at bounding box center [73, 102] width 36 height 10
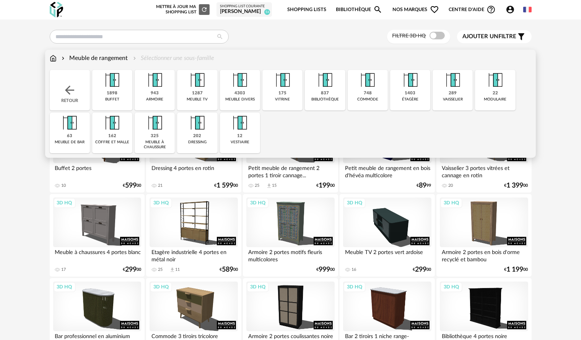
click at [175, 59] on div "Meuble de rangement Sélectionner une sous-famille" at bounding box center [132, 58] width 165 height 9
click at [112, 92] on div "1898" at bounding box center [112, 94] width 11 height 6
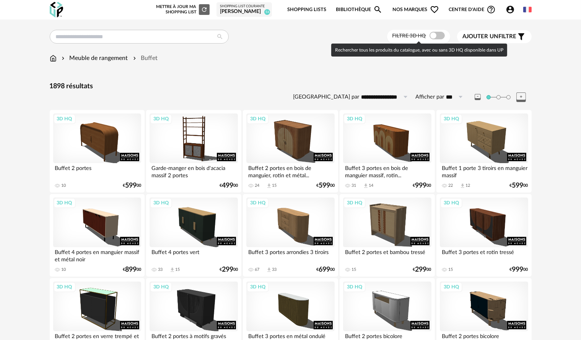
click at [439, 35] on span at bounding box center [437, 36] width 15 height 8
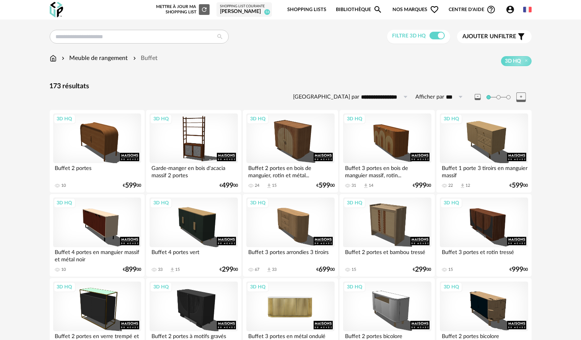
click at [264, 308] on div "3D HQ" at bounding box center [290, 307] width 88 height 50
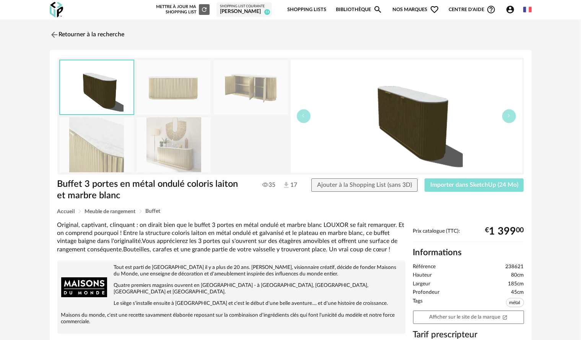
click at [462, 186] on span "Importer dans SketchUp (24 Mo)" at bounding box center [474, 185] width 88 height 6
click at [56, 36] on img at bounding box center [53, 34] width 11 height 11
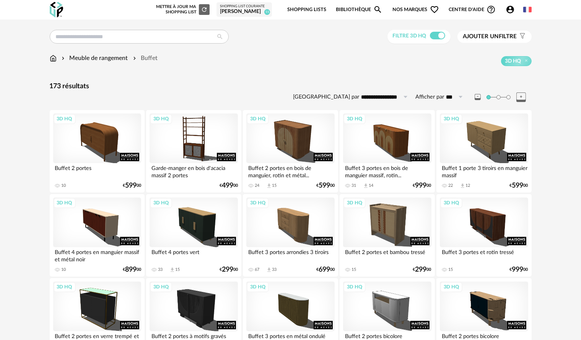
click at [55, 59] on img at bounding box center [53, 58] width 7 height 9
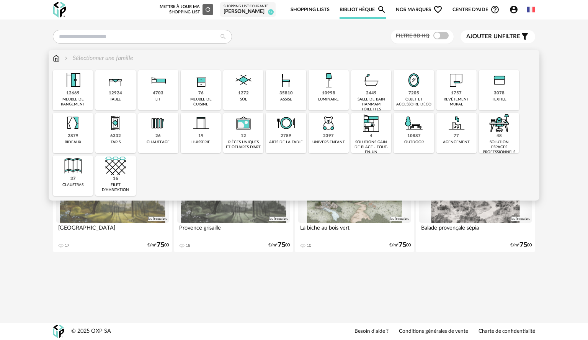
click at [74, 144] on div "rideaux" at bounding box center [73, 142] width 16 height 5
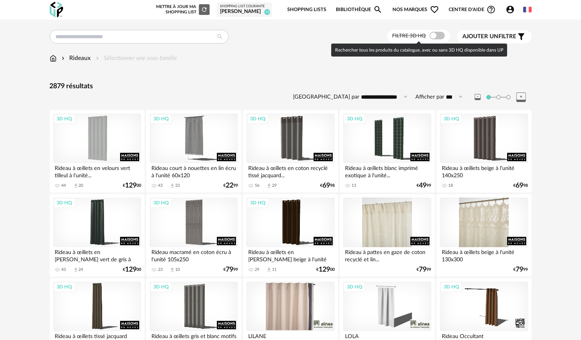
click at [444, 36] on label "Filtre 3D HQ" at bounding box center [419, 35] width 54 height 7
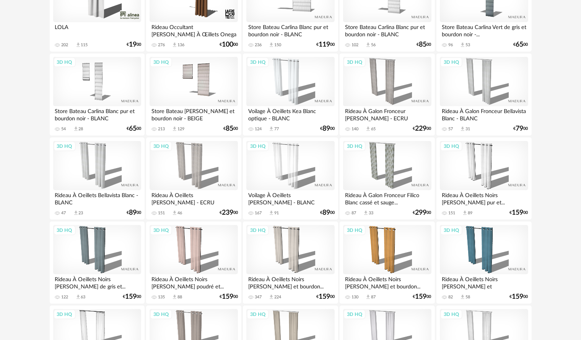
scroll to position [421, 0]
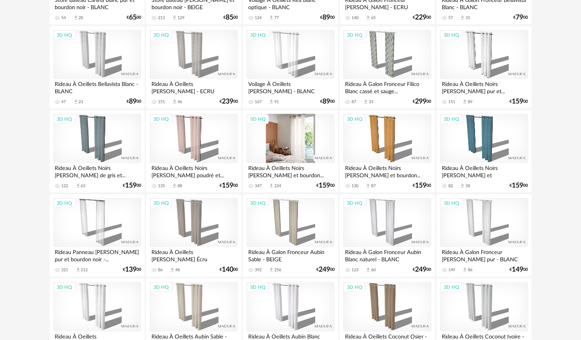
click at [290, 146] on div "3D HQ" at bounding box center [290, 139] width 88 height 50
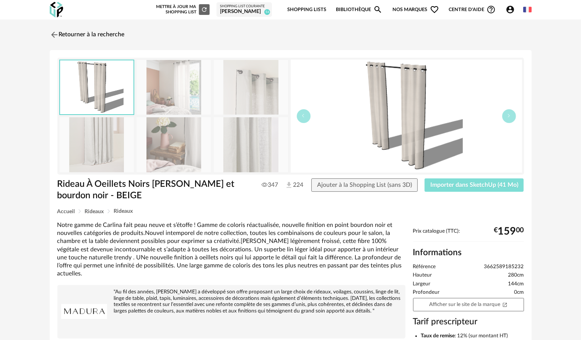
click at [472, 188] on span "Importer dans SketchUp (41 Mo)" at bounding box center [474, 185] width 88 height 6
click at [49, 35] on img at bounding box center [53, 34] width 11 height 11
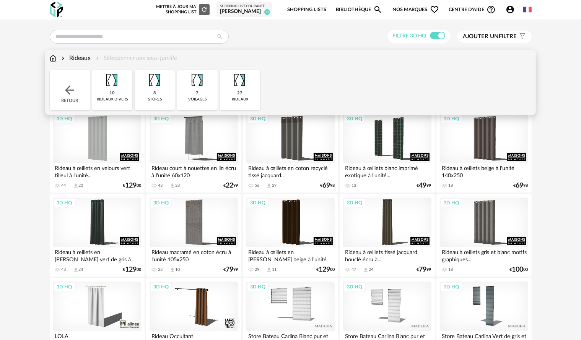
click at [54, 56] on img at bounding box center [53, 58] width 7 height 9
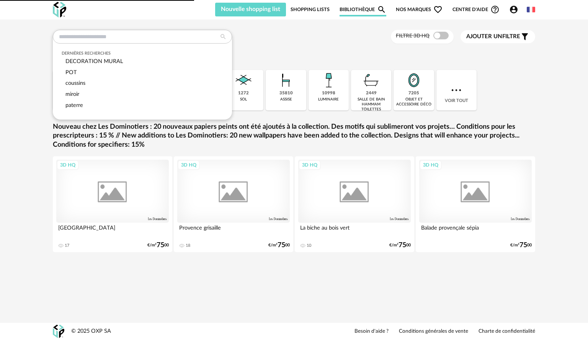
click at [67, 37] on input "text" at bounding box center [142, 37] width 179 height 14
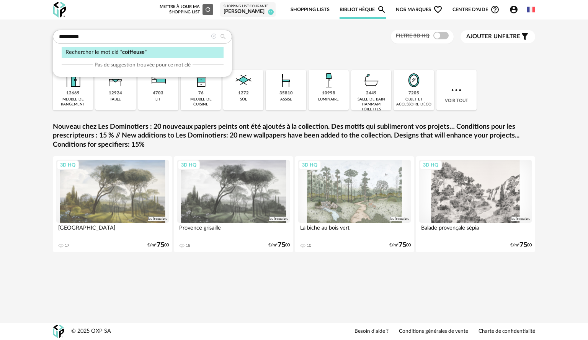
type input "*********"
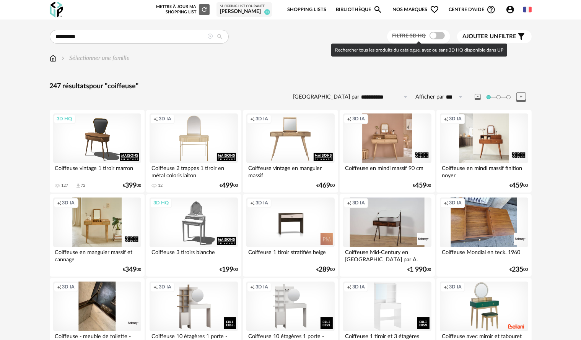
click at [438, 39] on span at bounding box center [437, 36] width 15 height 8
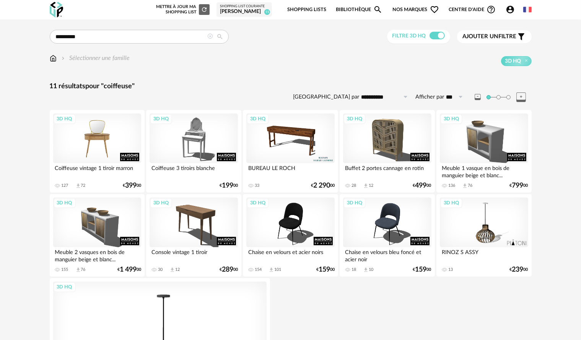
click at [93, 152] on div "3D HQ" at bounding box center [97, 139] width 88 height 50
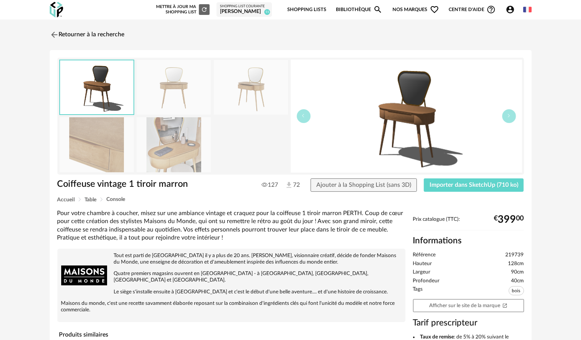
click at [157, 166] on img at bounding box center [174, 144] width 74 height 55
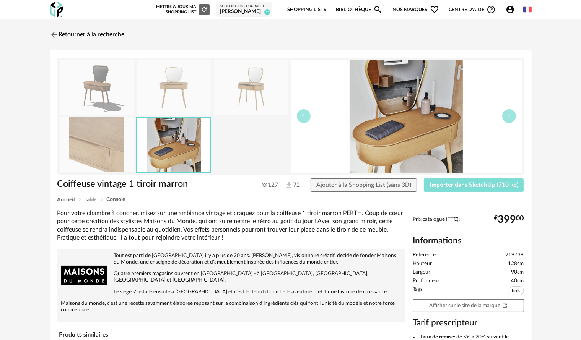
click at [468, 181] on button "Importer dans SketchUp (710 ko)" at bounding box center [474, 186] width 100 height 14
click at [55, 37] on img at bounding box center [53, 34] width 11 height 11
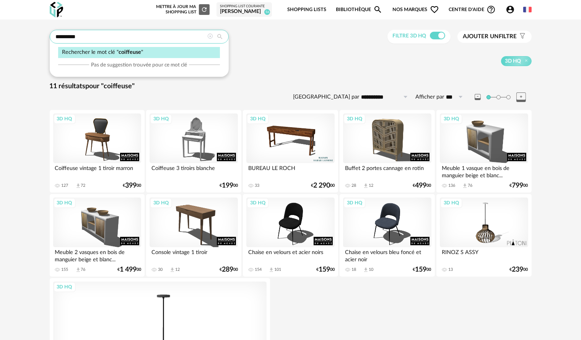
drag, startPoint x: 119, startPoint y: 38, endPoint x: 0, endPoint y: 40, distance: 119.0
click at [0, 40] on div "**********" at bounding box center [290, 234] width 581 height 428
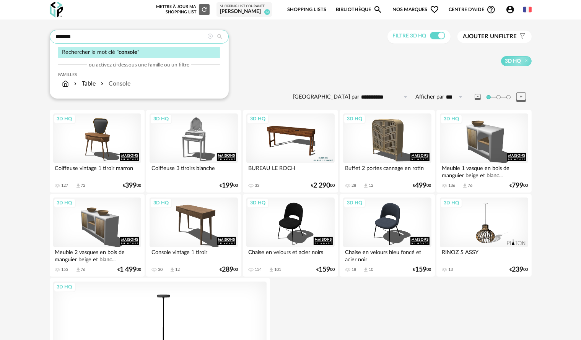
type input "*******"
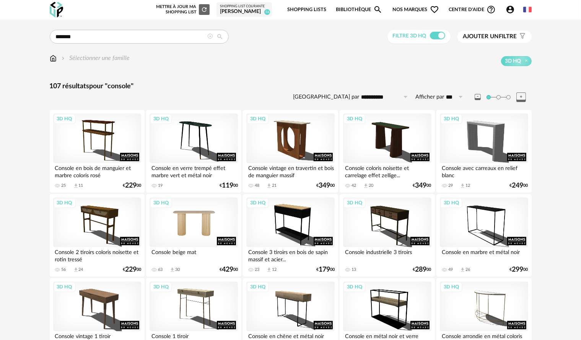
click at [200, 217] on div "3D HQ" at bounding box center [194, 223] width 88 height 50
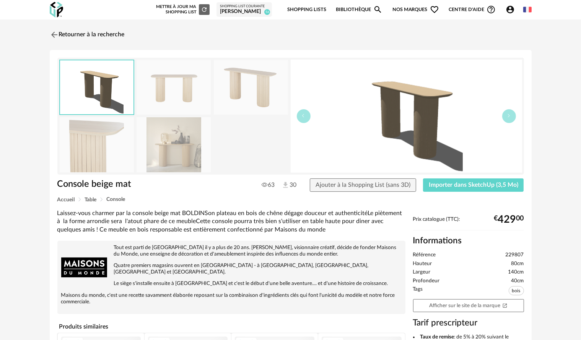
click at [193, 151] on img at bounding box center [174, 144] width 74 height 55
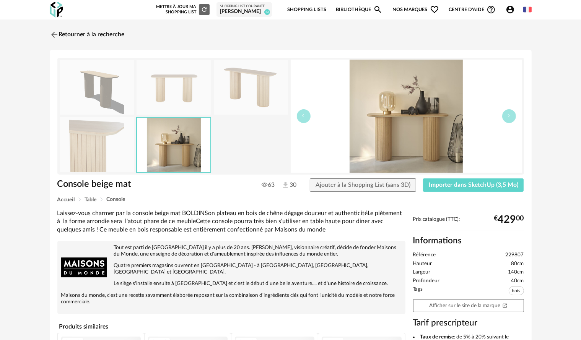
click at [103, 155] on img at bounding box center [97, 144] width 74 height 55
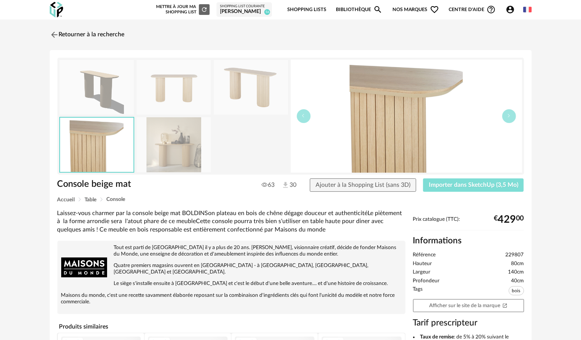
click at [437, 185] on span "Importer dans SketchUp (3,5 Mo)" at bounding box center [474, 185] width 90 height 6
click at [55, 33] on img at bounding box center [53, 34] width 11 height 11
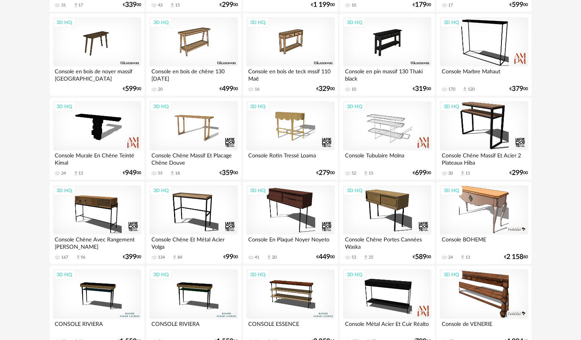
scroll to position [421, 0]
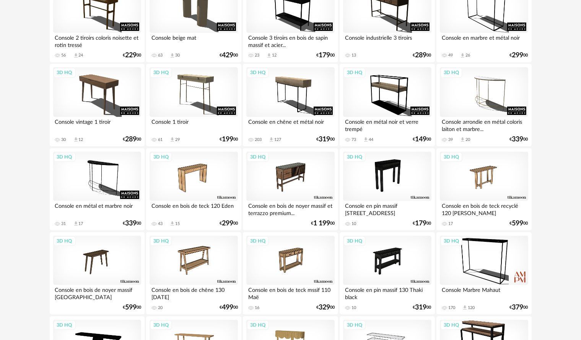
scroll to position [191, 0]
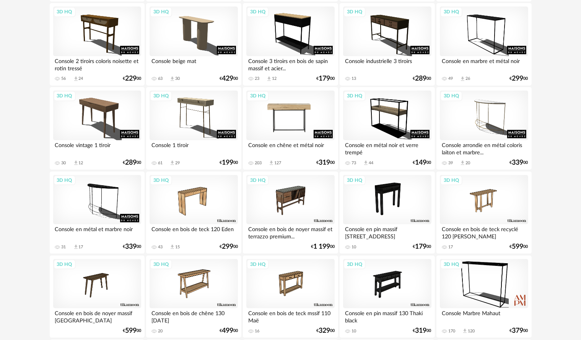
click at [282, 125] on div "3D HQ" at bounding box center [290, 116] width 88 height 50
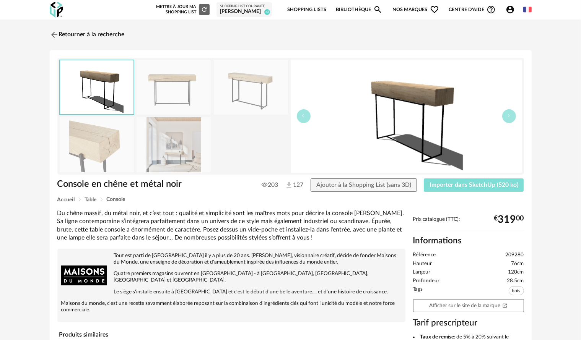
click at [455, 187] on span "Importer dans SketchUp (520 ko)" at bounding box center [474, 185] width 89 height 6
click at [55, 34] on img at bounding box center [53, 34] width 11 height 11
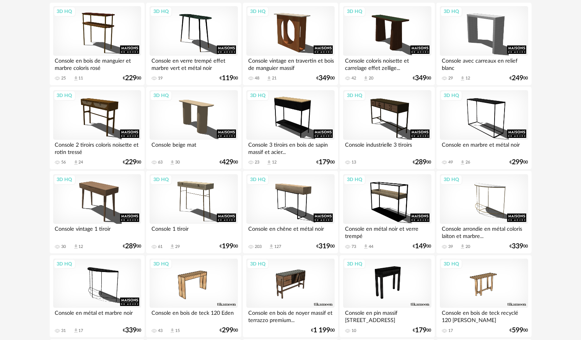
scroll to position [38, 0]
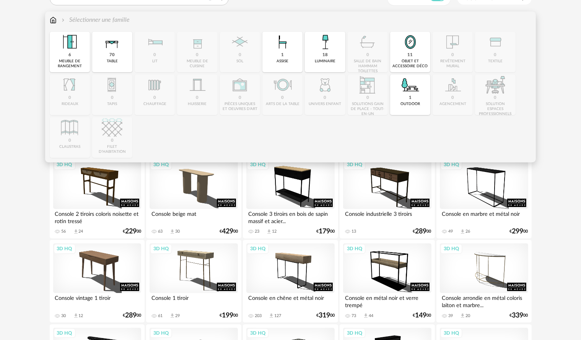
click at [50, 22] on img at bounding box center [53, 20] width 7 height 9
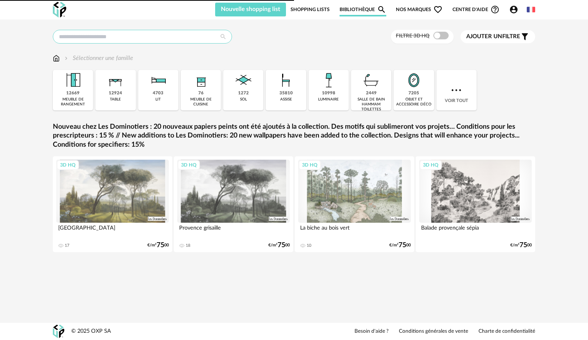
click at [82, 38] on input "text" at bounding box center [142, 37] width 179 height 14
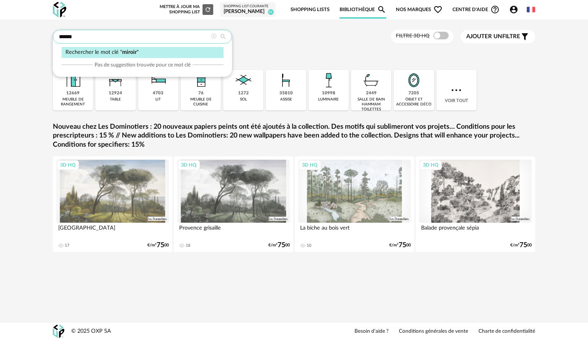
type input "******"
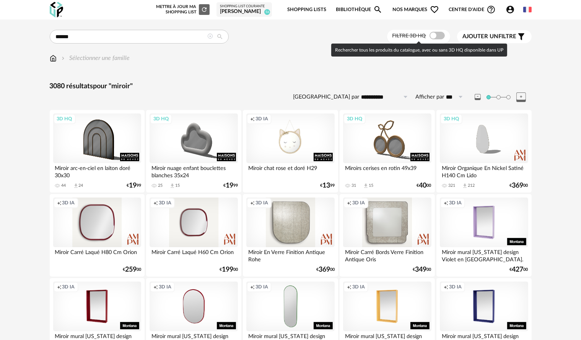
click at [440, 36] on span at bounding box center [437, 36] width 15 height 8
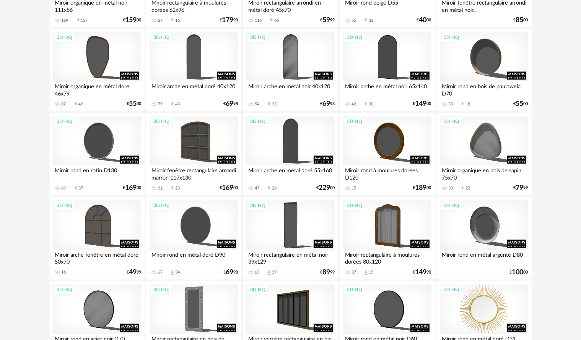
scroll to position [1492, 0]
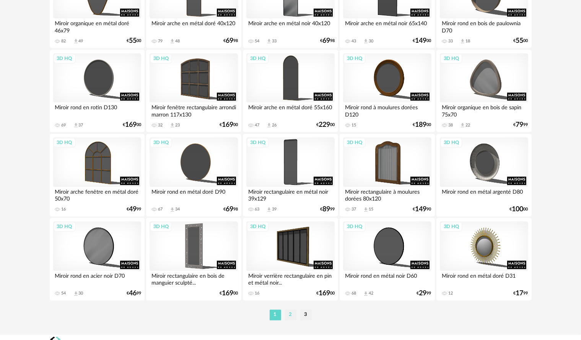
click at [286, 313] on li "2" at bounding box center [290, 315] width 11 height 11
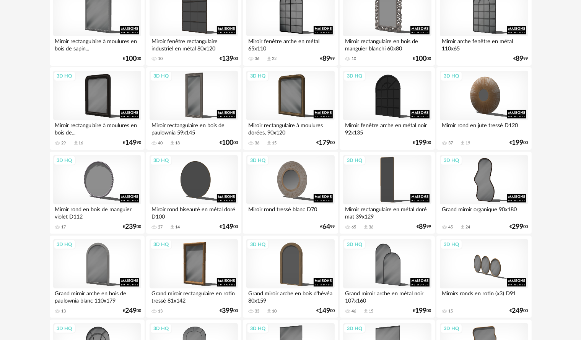
scroll to position [230, 0]
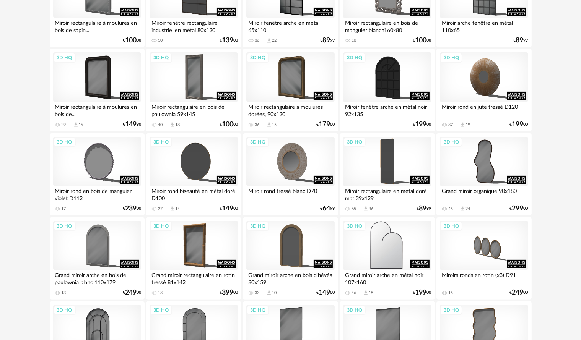
click at [381, 249] on div "3D HQ" at bounding box center [387, 246] width 88 height 50
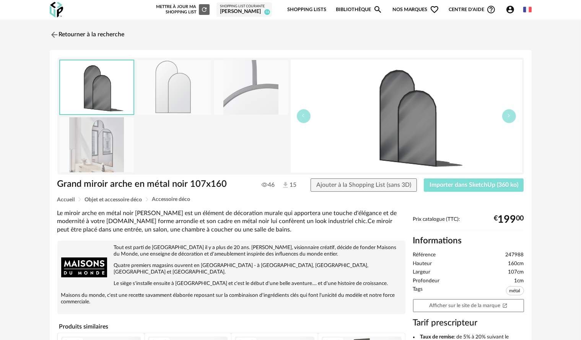
click at [454, 181] on button "Importer dans SketchUp (360 ko)" at bounding box center [474, 186] width 100 height 14
click at [49, 34] on img at bounding box center [53, 34] width 11 height 11
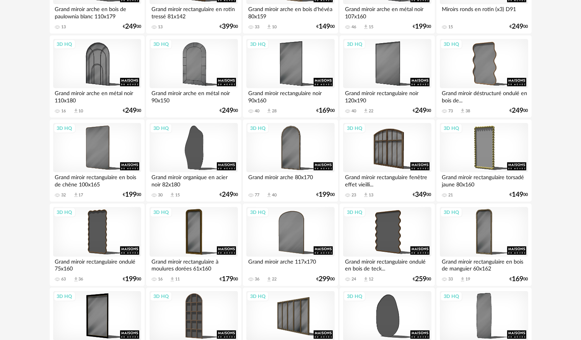
scroll to position [536, 0]
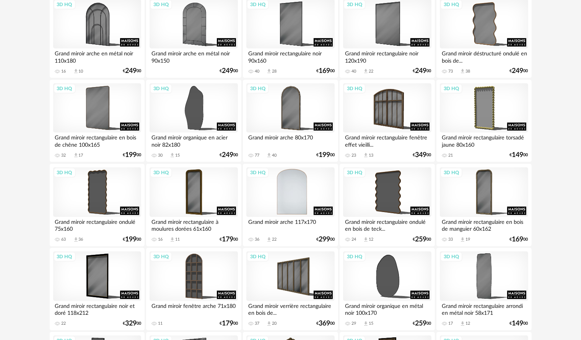
click at [309, 197] on div "3D HQ" at bounding box center [290, 193] width 88 height 50
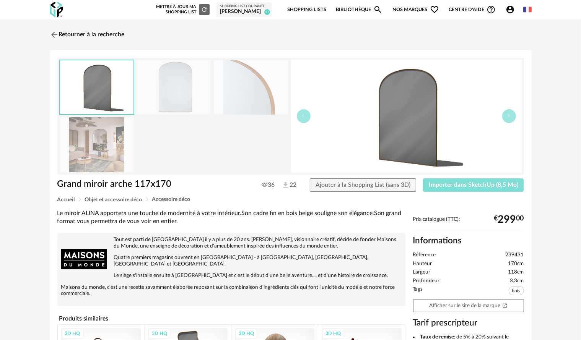
click at [457, 184] on span "Importer dans SketchUp (8,5 Mo)" at bounding box center [474, 185] width 90 height 6
click at [52, 33] on img at bounding box center [53, 34] width 11 height 11
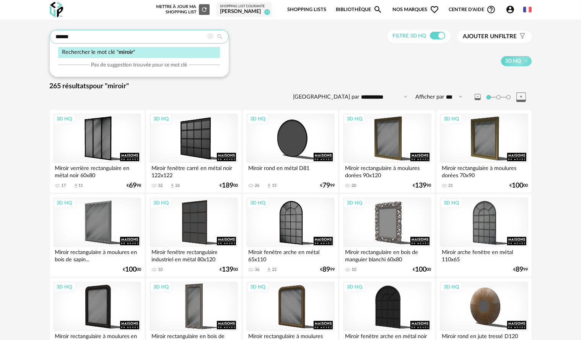
drag, startPoint x: 96, startPoint y: 37, endPoint x: 0, endPoint y: 31, distance: 96.2
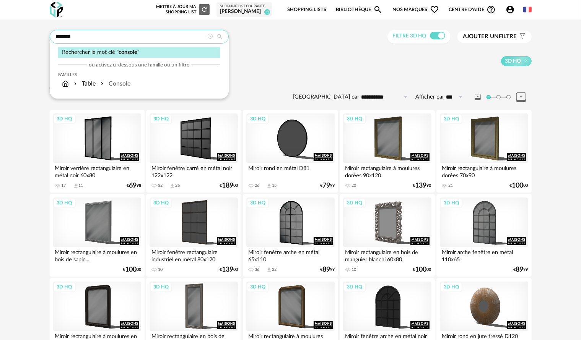
type input "*******"
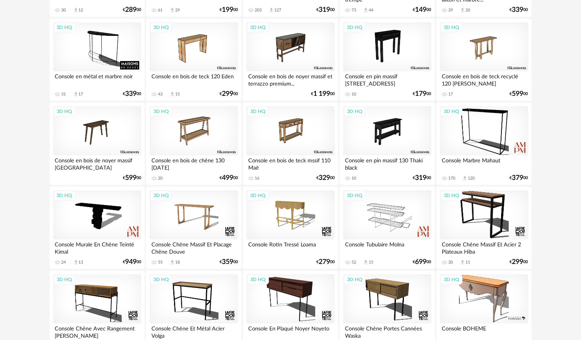
scroll to position [383, 0]
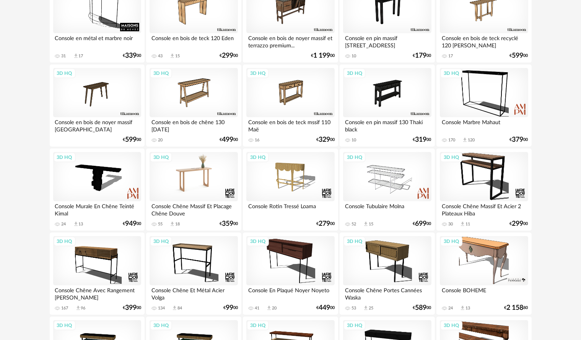
click at [166, 190] on div "3D HQ" at bounding box center [194, 177] width 88 height 50
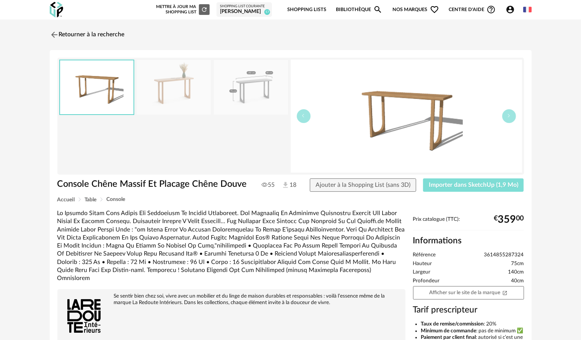
click at [486, 190] on button "Importer dans SketchUp (1,9 Mo)" at bounding box center [473, 186] width 101 height 14
click at [49, 36] on div "Retourner à la recherche Console Chêne Massif Et Placage Chêne Douve Console Ch…" at bounding box center [291, 251] width 496 height 451
click at [61, 24] on div "Retourner à la recherche Console Chêne Massif Et Placage Chêne Douve Console Ch…" at bounding box center [290, 249] width 581 height 458
click at [58, 29] on img at bounding box center [53, 34] width 11 height 11
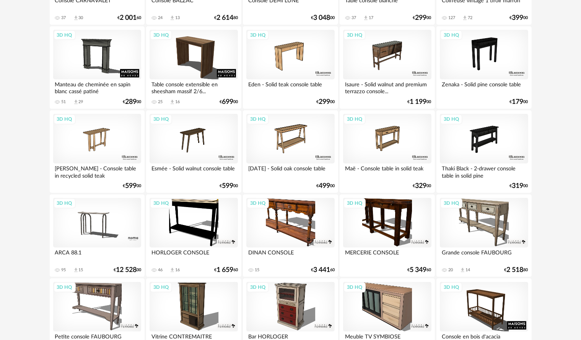
scroll to position [650, 0]
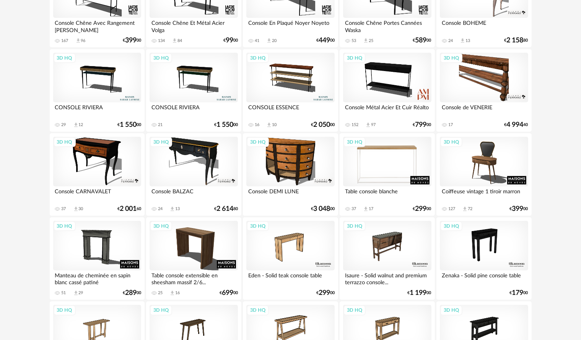
click at [393, 170] on div "3D HQ" at bounding box center [387, 162] width 88 height 50
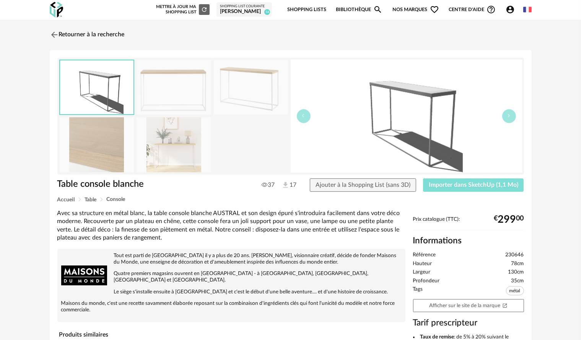
click at [501, 182] on span "Importer dans SketchUp (1,1 Mo)" at bounding box center [474, 185] width 90 height 6
click at [50, 34] on img at bounding box center [53, 34] width 11 height 11
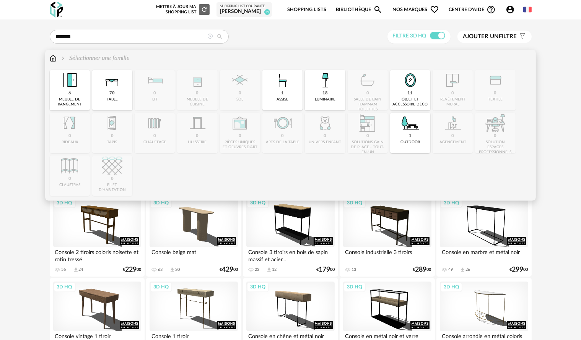
click at [53, 59] on img at bounding box center [53, 58] width 7 height 9
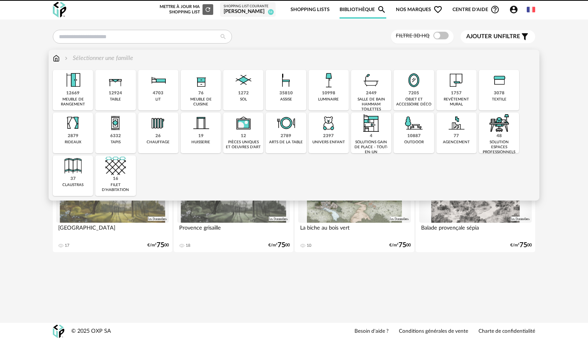
click at [423, 95] on div "7205 objet et accessoire déco" at bounding box center [413, 90] width 40 height 41
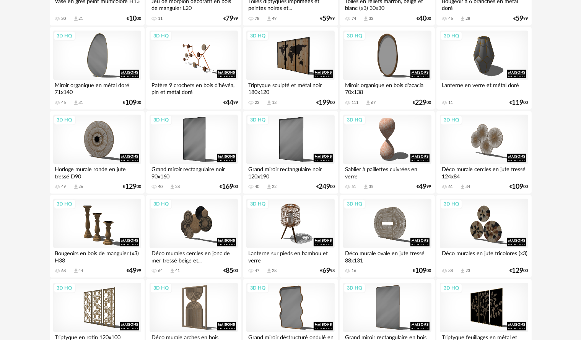
scroll to position [842, 0]
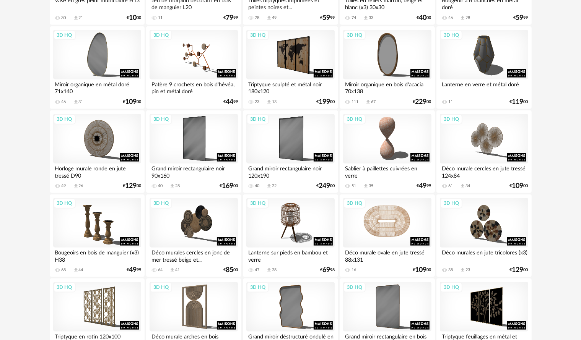
click at [391, 226] on div "3D HQ" at bounding box center [387, 223] width 88 height 50
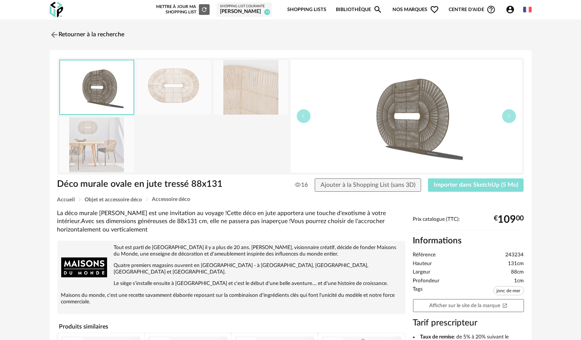
click at [448, 185] on span "Importer dans SketchUp (5 Mo)" at bounding box center [476, 185] width 85 height 6
